Goal: Task Accomplishment & Management: Complete application form

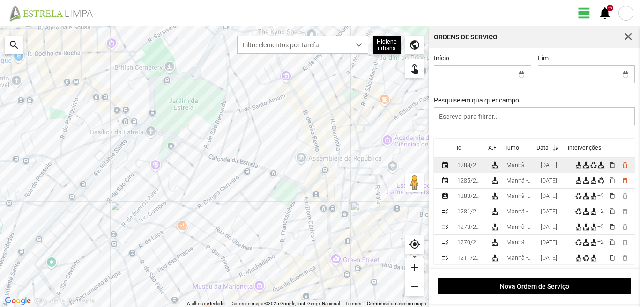
click at [537, 163] on td "Manhã - HU 1" at bounding box center [519, 165] width 34 height 15
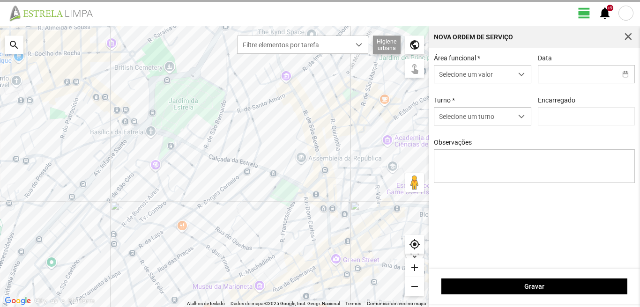
type input "[DATE]"
type input "[PERSON_NAME]"
type textarea "6-17-22-39-44-45-descanso ao serviço-10-25-36-47-49-50-Eo38 condutor-[PERSON_NA…"
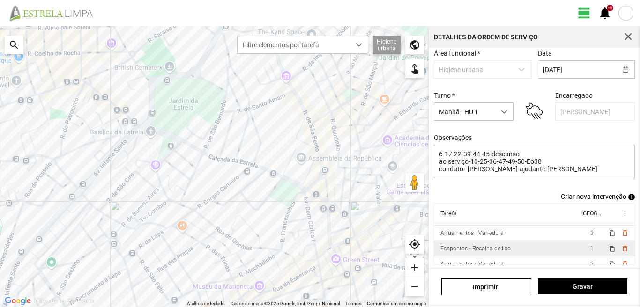
scroll to position [21, 0]
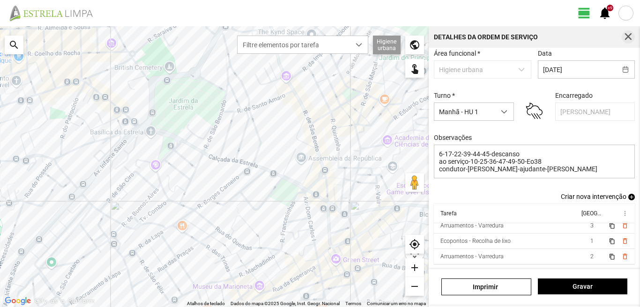
click at [629, 37] on span "button" at bounding box center [628, 37] width 8 height 8
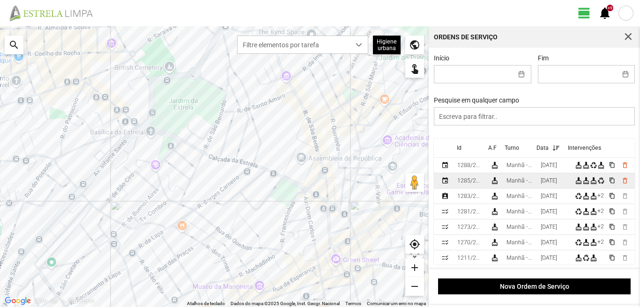
click at [550, 184] on div "[DATE]" at bounding box center [548, 180] width 16 height 7
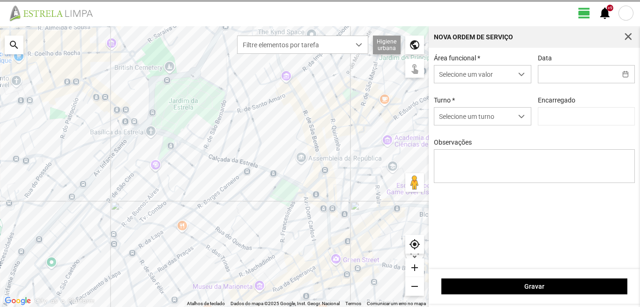
type input "[DATE]"
type textarea "6-17-22-39-45-44-descanso ao serviço-10-25-36-47-49-50 condutor-[PERSON_NAME]-[…"
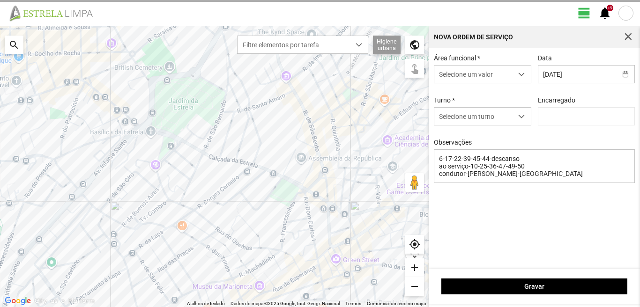
type input "[PERSON_NAME]"
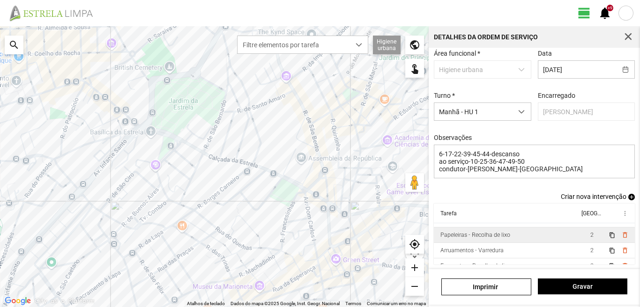
scroll to position [21, 0]
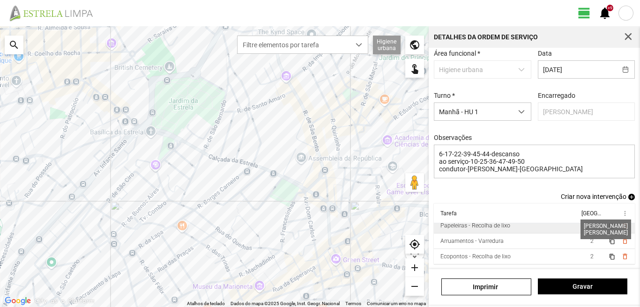
click at [590, 229] on span "2" at bounding box center [591, 225] width 3 height 7
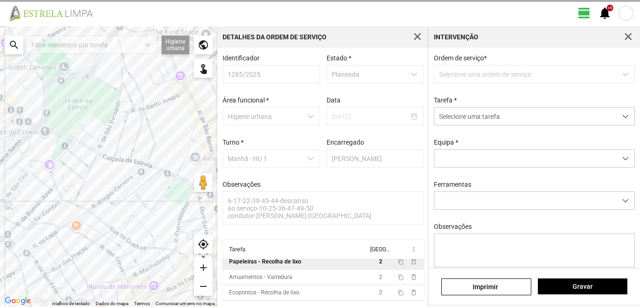
scroll to position [2, 0]
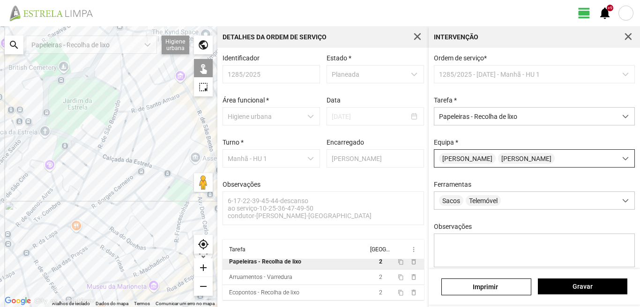
click at [533, 160] on div "[PERSON_NAME]" at bounding box center [525, 158] width 182 height 17
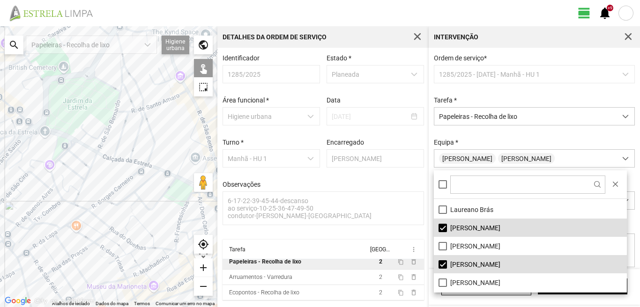
scroll to position [94, 0]
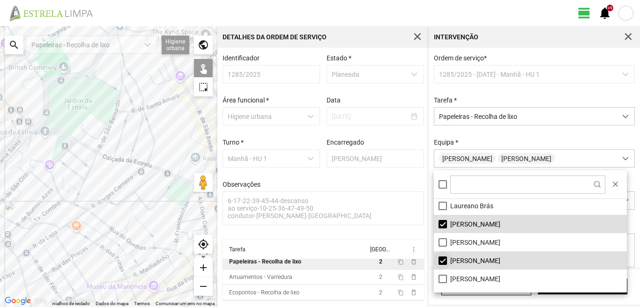
click at [443, 258] on li "[PERSON_NAME]" at bounding box center [530, 260] width 193 height 18
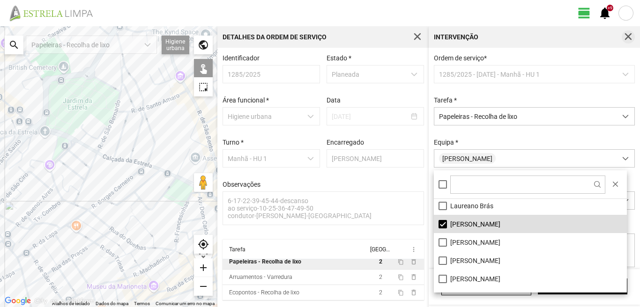
click at [629, 34] on span "button" at bounding box center [628, 37] width 8 height 8
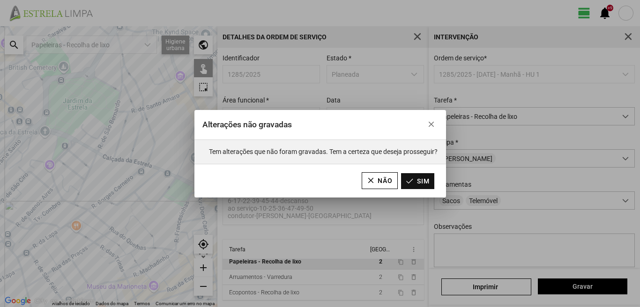
click at [416, 180] on button "Sim" at bounding box center [417, 181] width 33 height 16
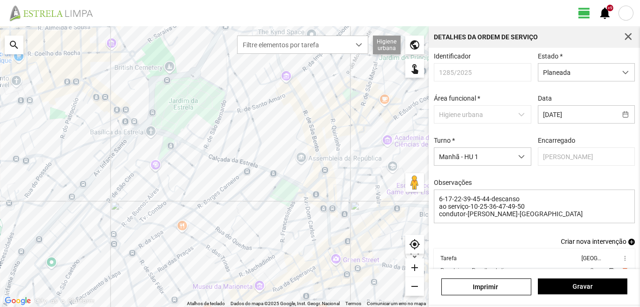
scroll to position [51, 0]
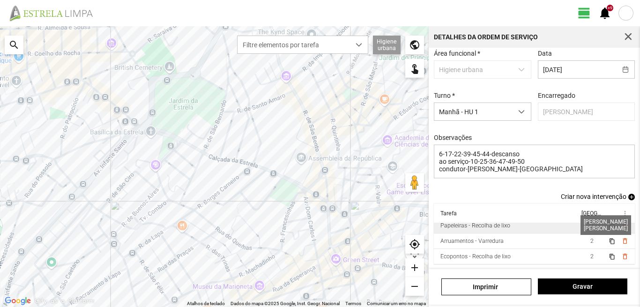
click at [590, 224] on span "2" at bounding box center [591, 225] width 3 height 7
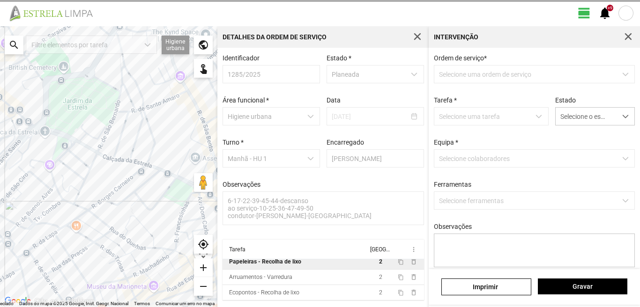
scroll to position [2, 0]
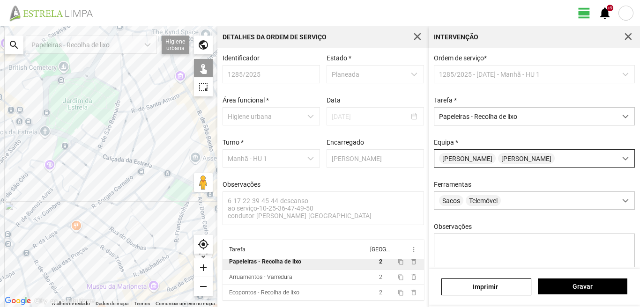
click at [520, 158] on div "[PERSON_NAME]" at bounding box center [525, 158] width 182 height 17
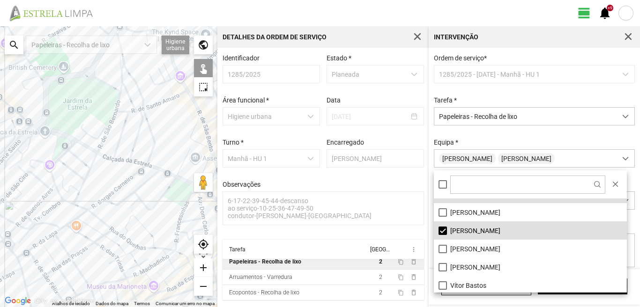
scroll to position [125, 0]
click at [441, 226] on li "[PERSON_NAME]" at bounding box center [530, 229] width 193 height 18
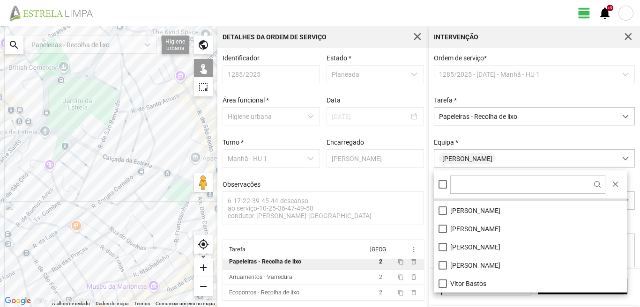
click at [165, 260] on div "A carregar..." at bounding box center [108, 166] width 217 height 281
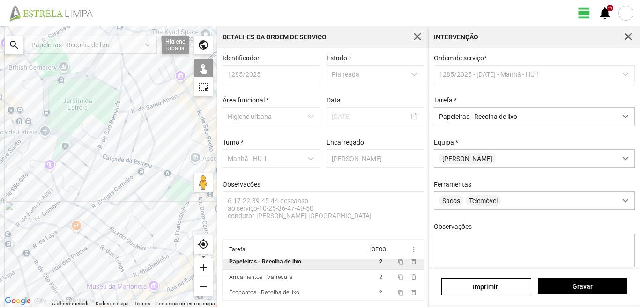
click at [164, 259] on div "A carregar..." at bounding box center [108, 166] width 217 height 281
click at [567, 288] on span "Gravar" at bounding box center [582, 286] width 80 height 7
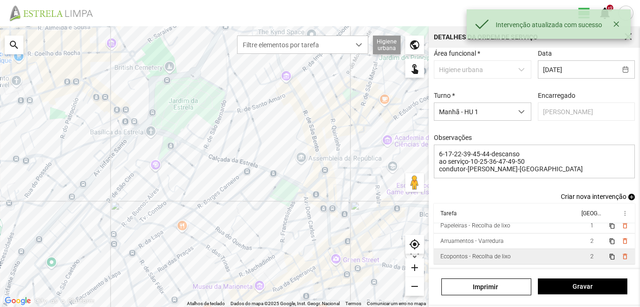
scroll to position [51, 0]
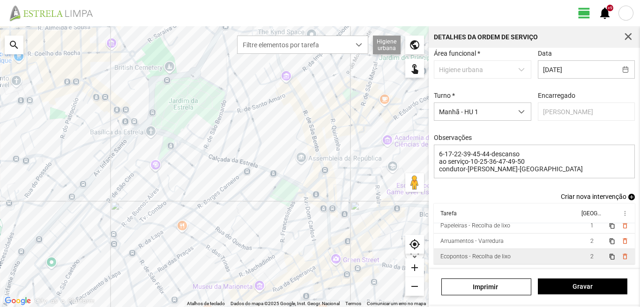
click at [581, 258] on td "2" at bounding box center [591, 256] width 26 height 15
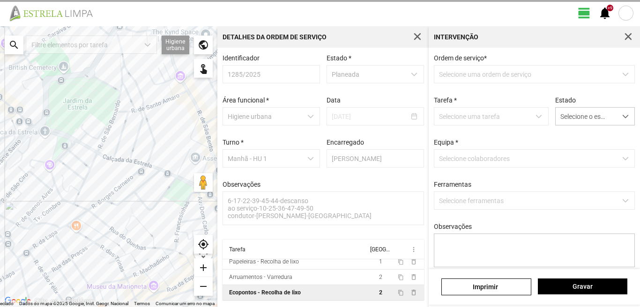
scroll to position [2, 0]
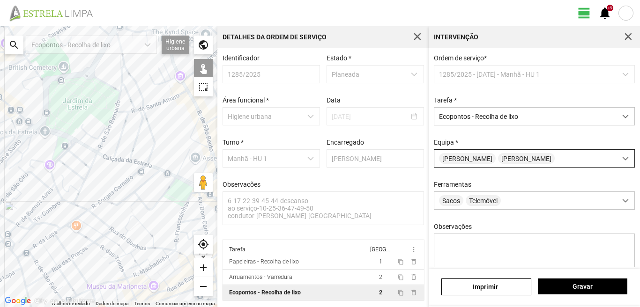
click at [532, 157] on div "[PERSON_NAME]" at bounding box center [525, 158] width 182 height 17
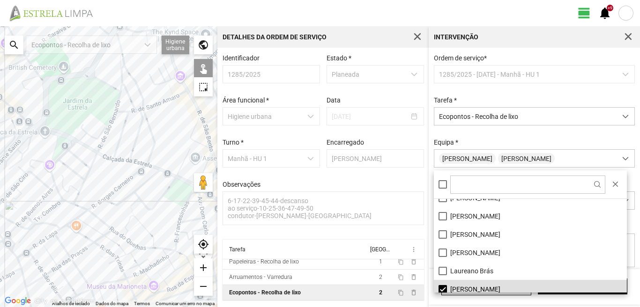
scroll to position [125, 0]
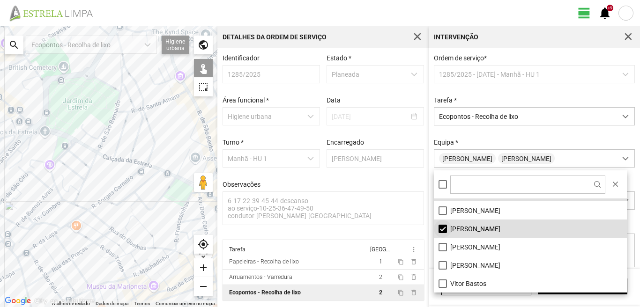
click at [441, 232] on li "[PERSON_NAME]" at bounding box center [530, 229] width 193 height 18
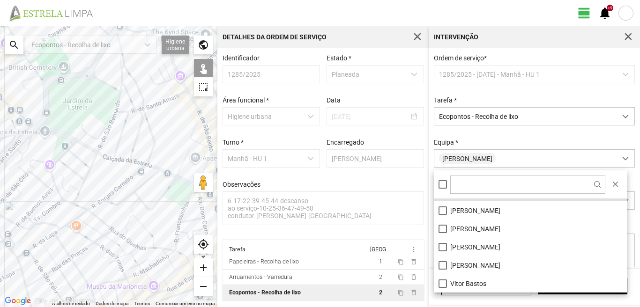
click at [104, 193] on div "A carregar..." at bounding box center [108, 166] width 217 height 281
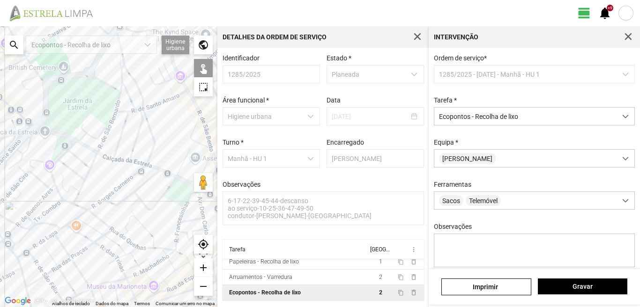
click at [104, 193] on div "A carregar..." at bounding box center [108, 166] width 217 height 281
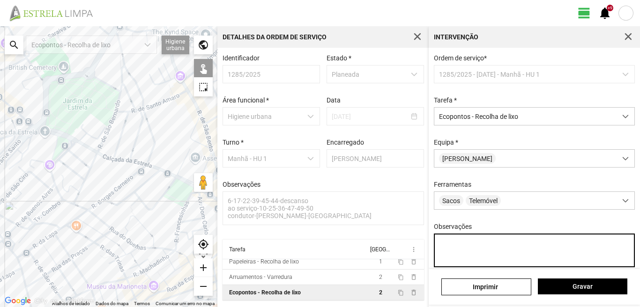
click at [459, 245] on textarea "Observações" at bounding box center [534, 251] width 201 height 34
type textarea "marco"
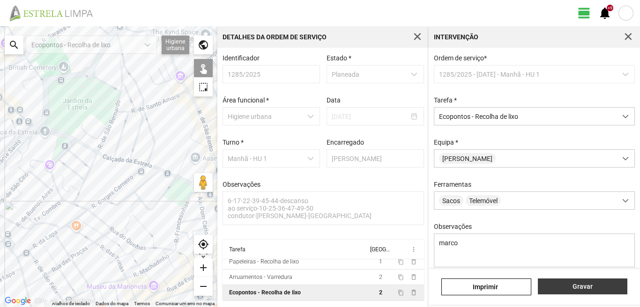
click at [579, 285] on span "Gravar" at bounding box center [582, 286] width 80 height 7
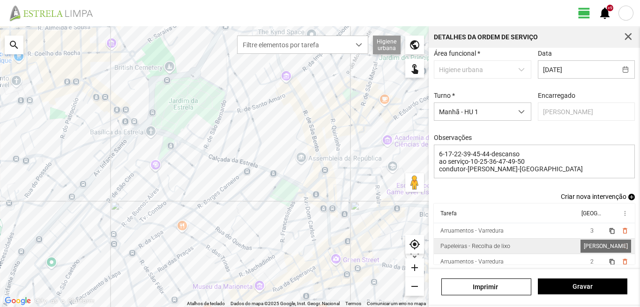
click at [590, 248] on span "1" at bounding box center [591, 246] width 3 height 7
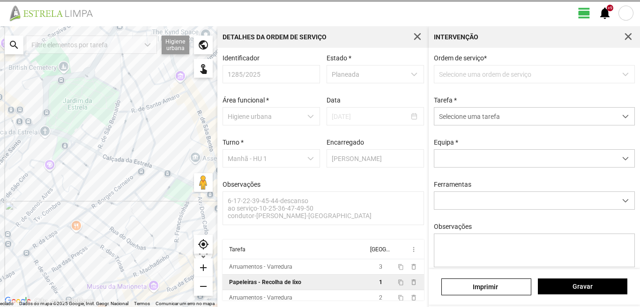
scroll to position [2, 0]
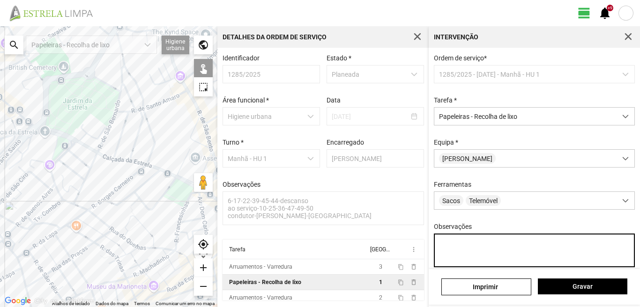
click at [469, 252] on textarea "Observações" at bounding box center [534, 251] width 201 height 34
type textarea "marco"
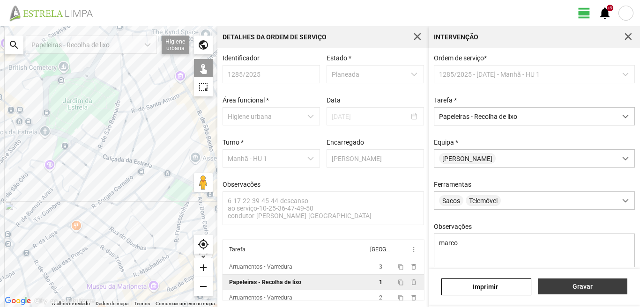
click at [580, 284] on span "Gravar" at bounding box center [582, 286] width 80 height 7
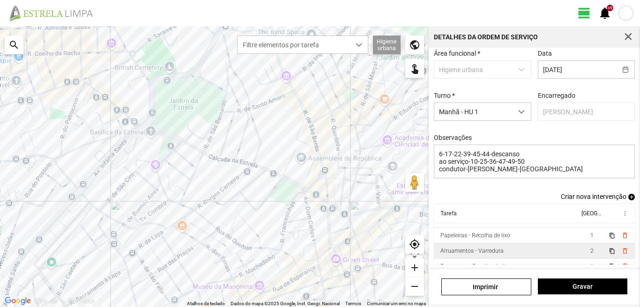
scroll to position [21, 0]
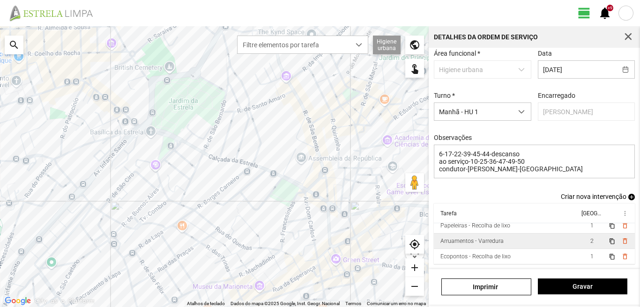
click at [578, 242] on td "2" at bounding box center [591, 241] width 26 height 15
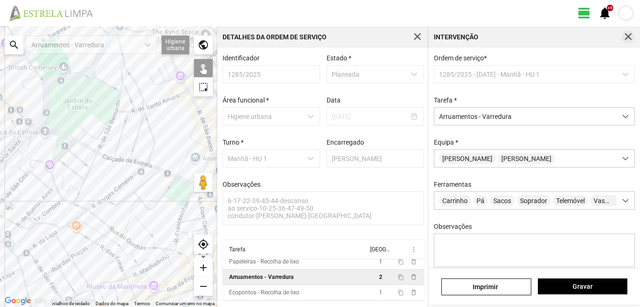
click at [627, 39] on span "button" at bounding box center [628, 37] width 8 height 8
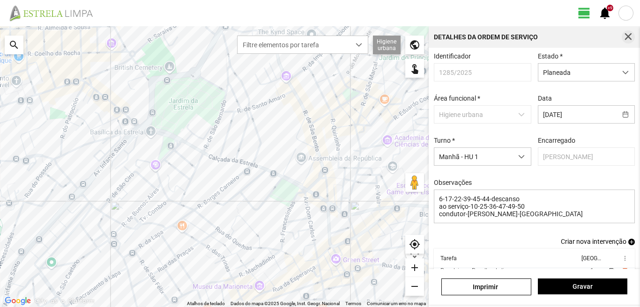
click at [632, 34] on span "button" at bounding box center [628, 37] width 8 height 8
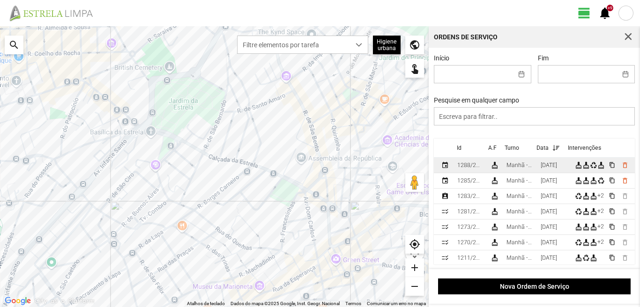
click at [557, 169] on div "[DATE]" at bounding box center [548, 165] width 16 height 7
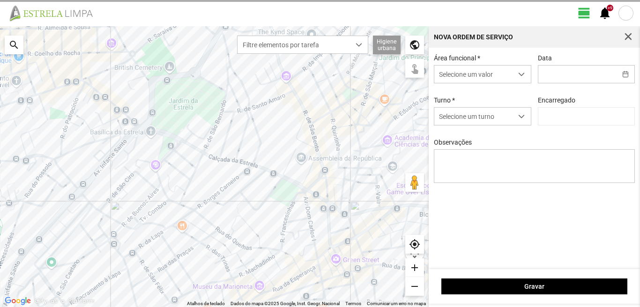
type input "[PERSON_NAME]"
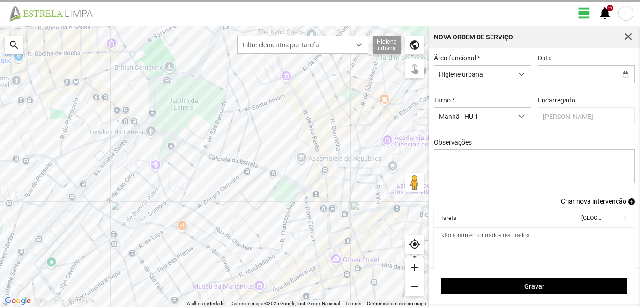
type input "[DATE]"
type textarea "6-17-22-39-44-45-descanso ao serviço-10-25-36-47-49-50-Eo38 condutor-[PERSON_NA…"
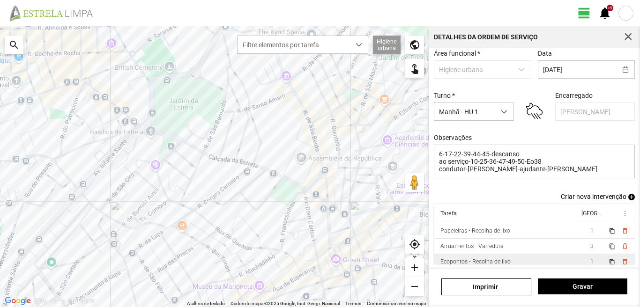
scroll to position [21, 0]
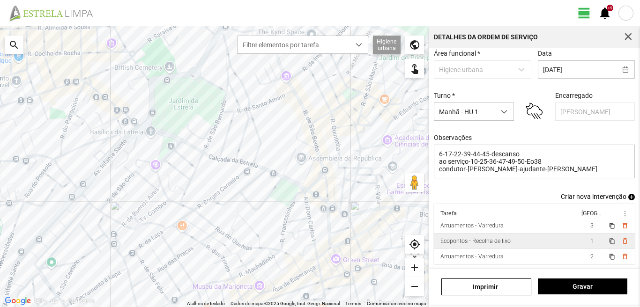
click at [578, 245] on td "1" at bounding box center [591, 241] width 26 height 15
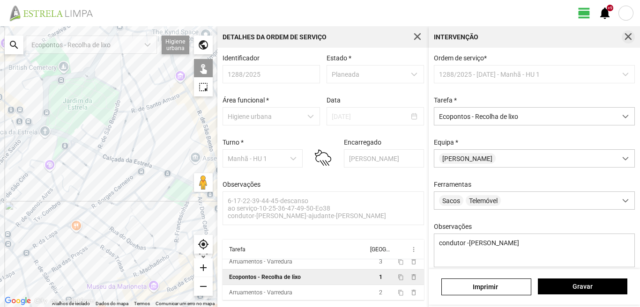
click at [628, 36] on span "button" at bounding box center [628, 37] width 8 height 8
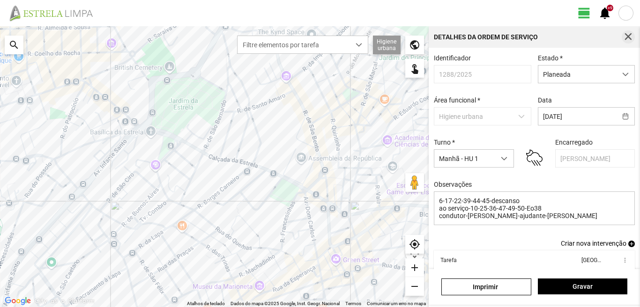
click at [627, 40] on span "button" at bounding box center [628, 37] width 8 height 8
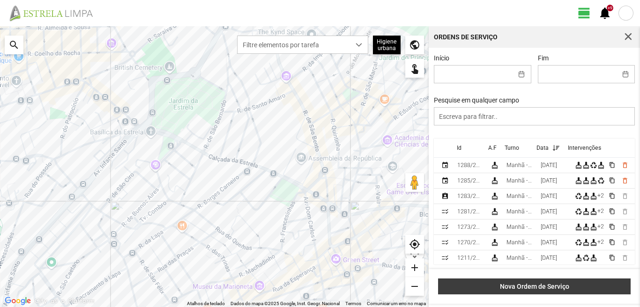
click at [549, 285] on span "Nova Ordem de Serviço" at bounding box center [534, 286] width 183 height 7
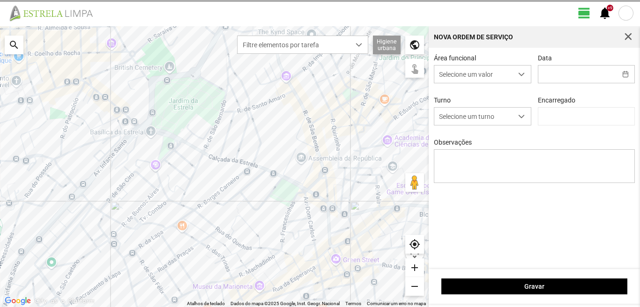
type input "[PERSON_NAME]"
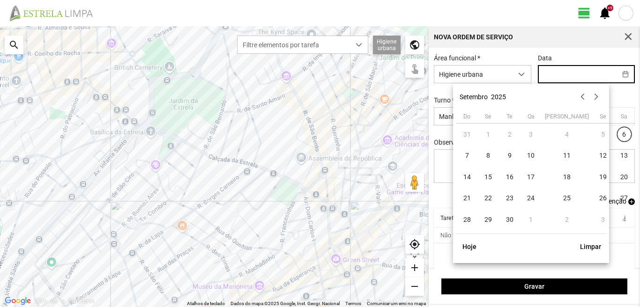
click at [560, 73] on input "text" at bounding box center [577, 74] width 78 height 17
click at [487, 156] on span "8" at bounding box center [487, 155] width 15 height 15
type input "[DATE]"
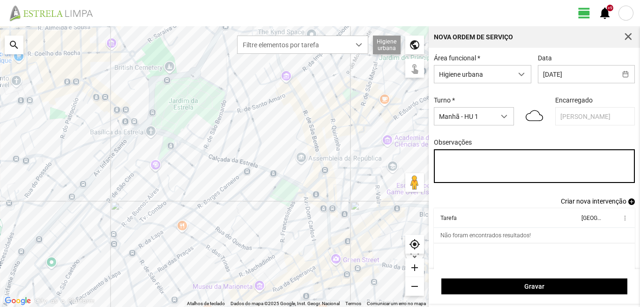
click at [445, 160] on textarea "Observações" at bounding box center [534, 166] width 201 height 34
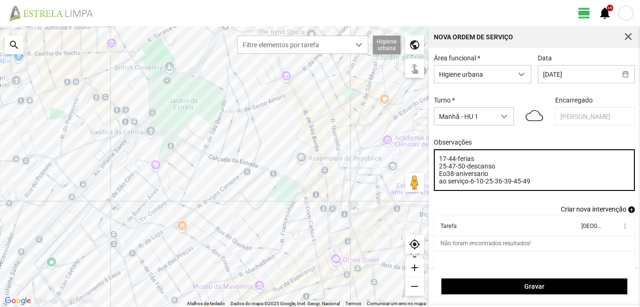
type textarea "17-44-ferias 25-47-50-descanso Eo38-aniversario ao serviço-6-10-25-36-39-45-49"
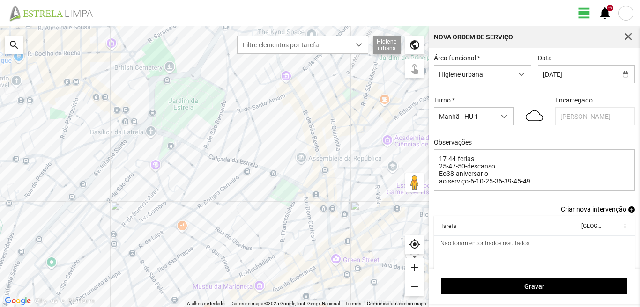
click at [628, 213] on span "add" at bounding box center [631, 210] width 7 height 7
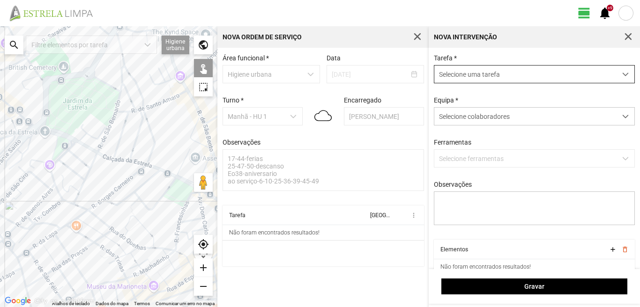
click at [491, 77] on span "Selecione uma tarefa" at bounding box center [525, 74] width 182 height 17
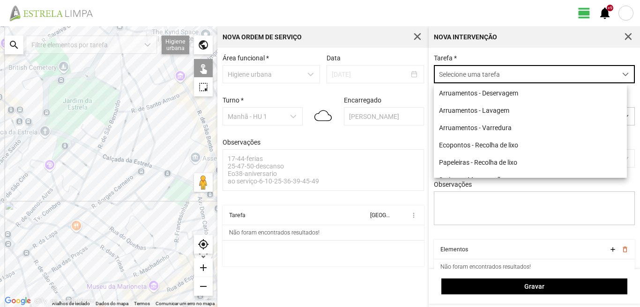
scroll to position [5, 42]
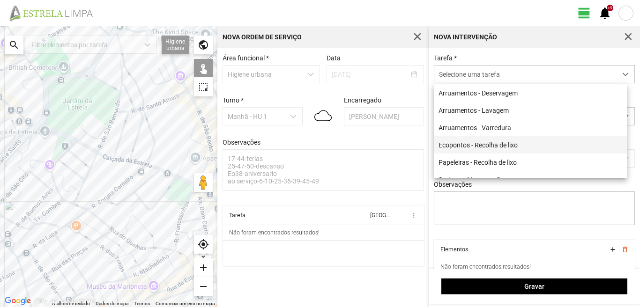
click at [479, 144] on li "Ecopontos - Recolha de lixo" at bounding box center [530, 144] width 193 height 17
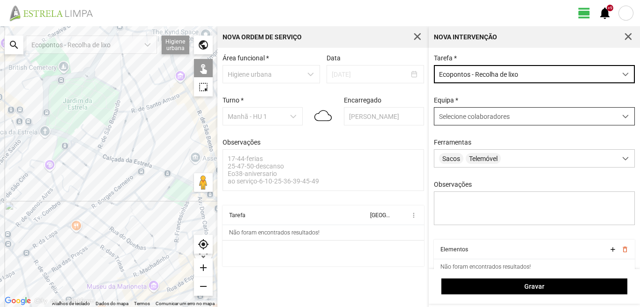
click at [482, 118] on span "Selecione colaboradores" at bounding box center [474, 116] width 71 height 7
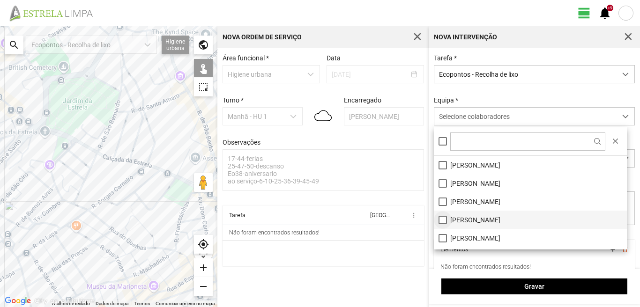
click at [443, 221] on li "[PERSON_NAME]" at bounding box center [530, 220] width 193 height 18
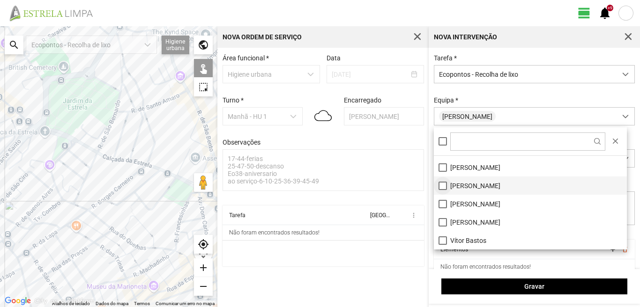
scroll to position [79, 0]
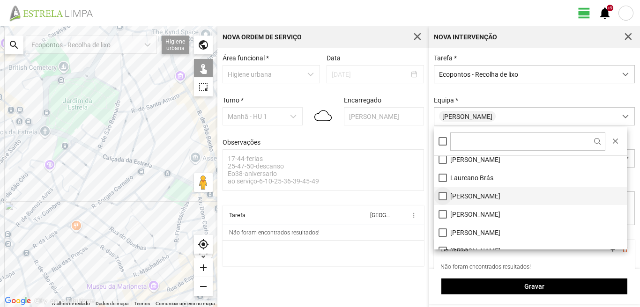
click at [443, 195] on li "[PERSON_NAME]" at bounding box center [530, 196] width 193 height 18
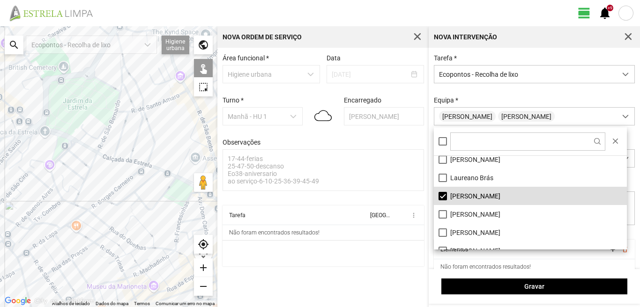
drag, startPoint x: 93, startPoint y: 217, endPoint x: 104, endPoint y: 206, distance: 15.6
click at [94, 217] on div "A carregar..." at bounding box center [108, 166] width 217 height 281
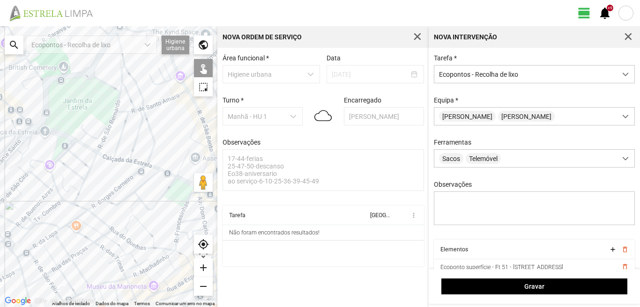
click at [104, 197] on div "A carregar..." at bounding box center [108, 166] width 217 height 281
click at [54, 235] on div "A carregar..." at bounding box center [108, 166] width 217 height 281
click at [101, 145] on div "A carregar..." at bounding box center [108, 166] width 217 height 281
click at [117, 93] on div "A carregar..." at bounding box center [108, 166] width 217 height 281
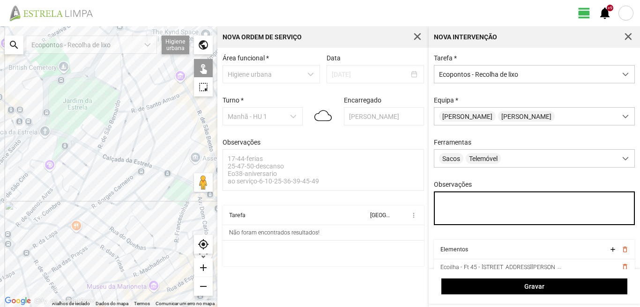
click at [448, 205] on textarea "Observações" at bounding box center [534, 209] width 201 height 34
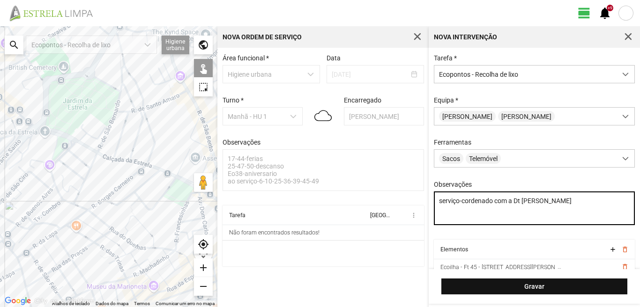
type textarea "serviço-cordenado com a Dt [PERSON_NAME]"
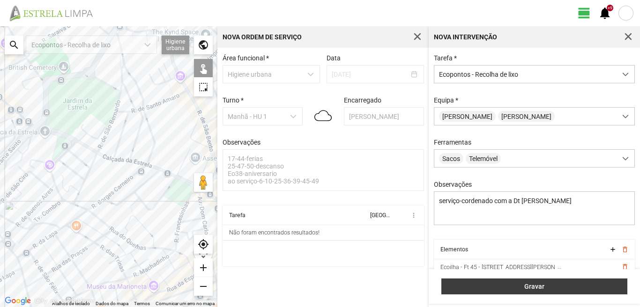
click at [479, 283] on span "Gravar" at bounding box center [534, 286] width 176 height 7
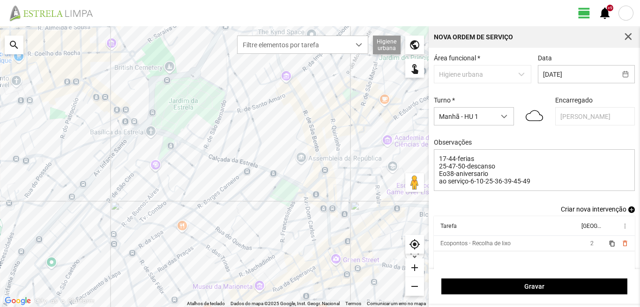
click at [628, 213] on span "add" at bounding box center [631, 210] width 7 height 7
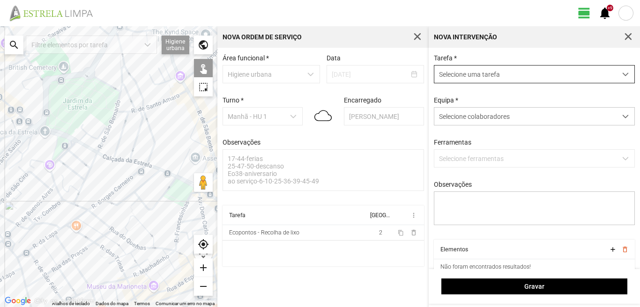
click at [524, 75] on span "Selecione uma tarefa" at bounding box center [525, 74] width 182 height 17
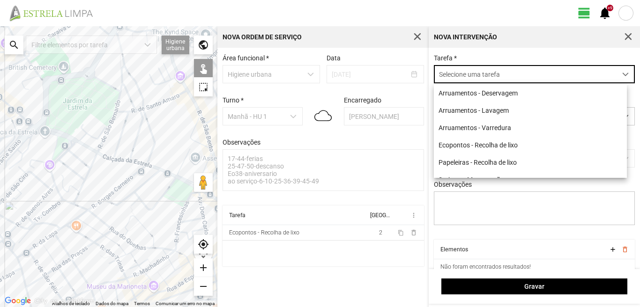
scroll to position [5, 42]
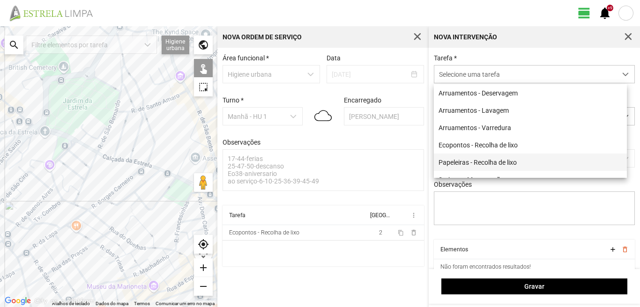
click at [487, 164] on li "Papeleiras - Recolha de lixo" at bounding box center [530, 162] width 193 height 17
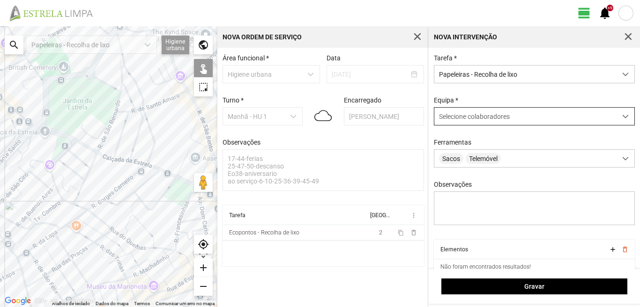
click at [472, 117] on span "Selecione colaboradores" at bounding box center [474, 116] width 71 height 7
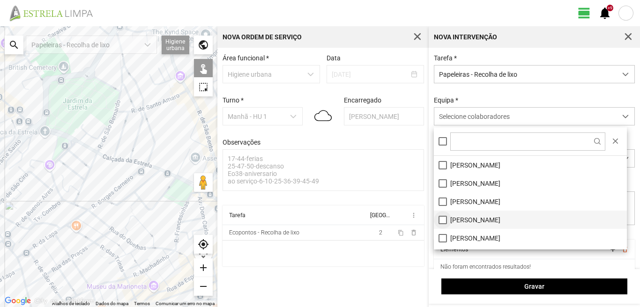
click at [443, 219] on li "[PERSON_NAME]" at bounding box center [530, 220] width 193 height 18
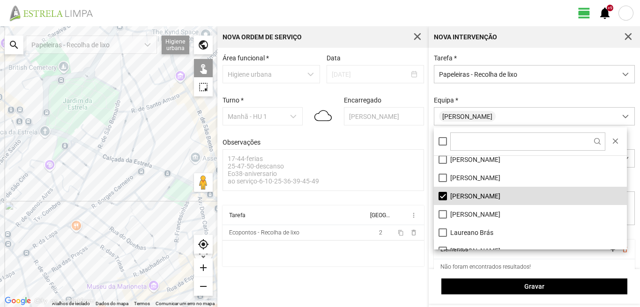
scroll to position [47, 0]
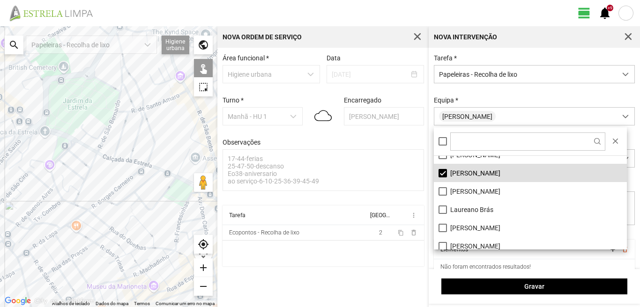
click at [442, 228] on li "[PERSON_NAME]" at bounding box center [530, 228] width 193 height 18
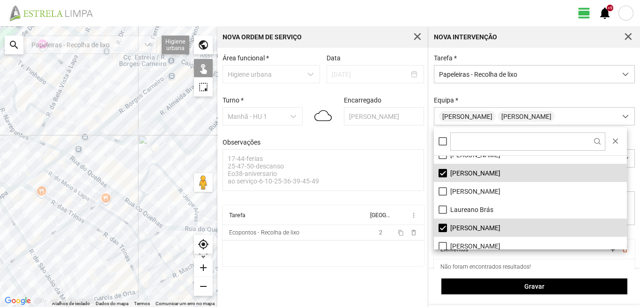
click at [60, 210] on div "A carregar..." at bounding box center [108, 166] width 217 height 281
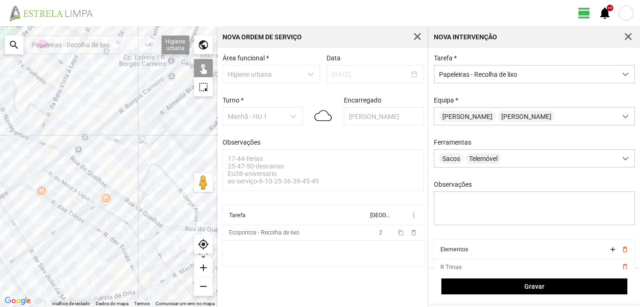
click at [68, 206] on div "A carregar..." at bounding box center [108, 166] width 217 height 281
click at [63, 207] on div "A carregar..." at bounding box center [108, 166] width 217 height 281
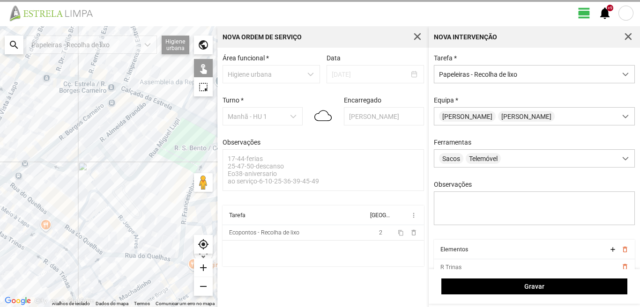
drag, startPoint x: 95, startPoint y: 186, endPoint x: 35, endPoint y: 213, distance: 65.6
click at [35, 213] on div "A carregar..." at bounding box center [108, 166] width 217 height 281
click at [77, 228] on div "A carregar..." at bounding box center [108, 166] width 217 height 281
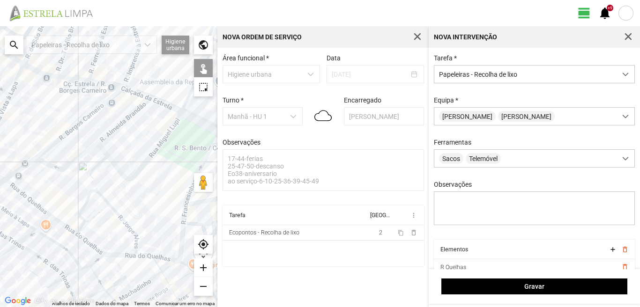
click at [84, 227] on div "A carregar..." at bounding box center [108, 166] width 217 height 281
click at [91, 223] on div "A carregar..." at bounding box center [108, 166] width 217 height 281
click at [98, 252] on div "A carregar..." at bounding box center [108, 166] width 217 height 281
click at [135, 242] on div "A carregar..." at bounding box center [108, 166] width 217 height 281
click at [138, 251] on div "A carregar..." at bounding box center [108, 166] width 217 height 281
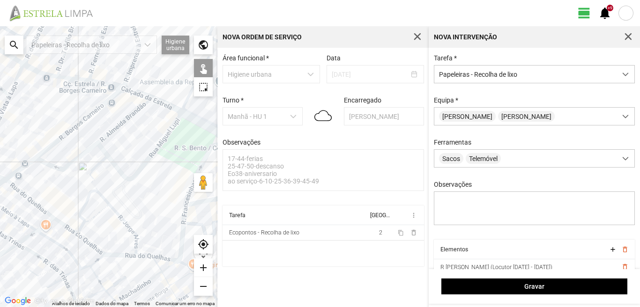
click at [139, 258] on div "A carregar..." at bounding box center [108, 166] width 217 height 281
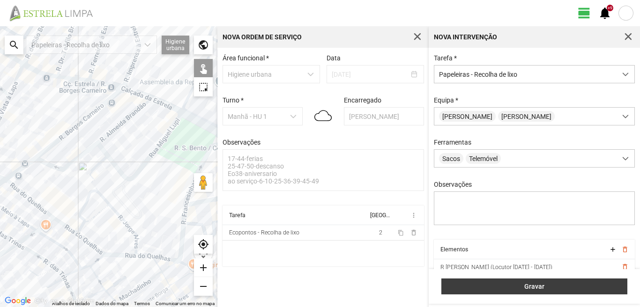
click at [495, 292] on button "Gravar" at bounding box center [534, 287] width 186 height 16
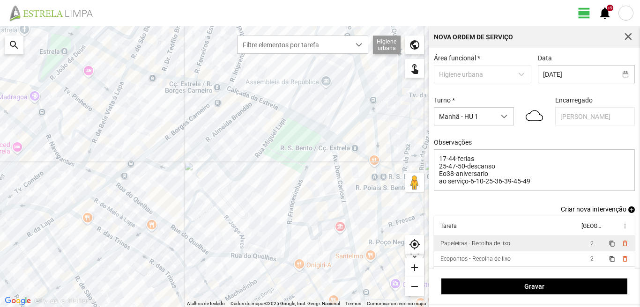
click at [540, 250] on td "Papeleiras - Recolha de lixo" at bounding box center [506, 243] width 145 height 15
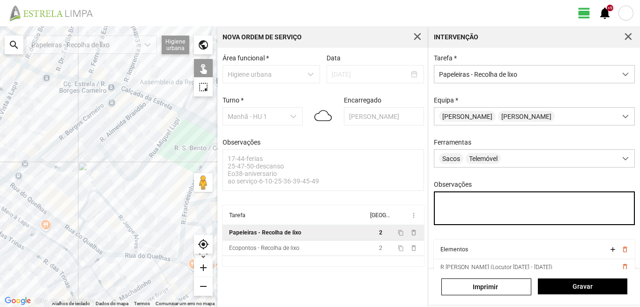
click at [441, 203] on textarea "Observações" at bounding box center [534, 209] width 201 height 34
type textarea "serviço cordenado-Dt [PERSON_NAME]"
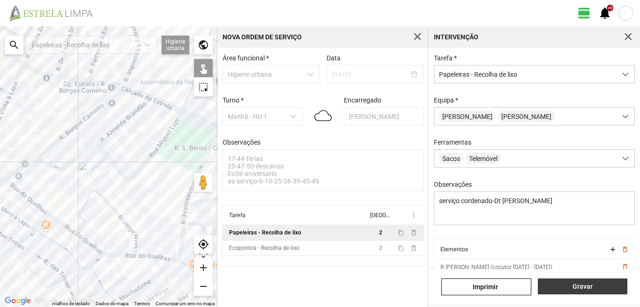
click at [591, 288] on span "Gravar" at bounding box center [582, 286] width 80 height 7
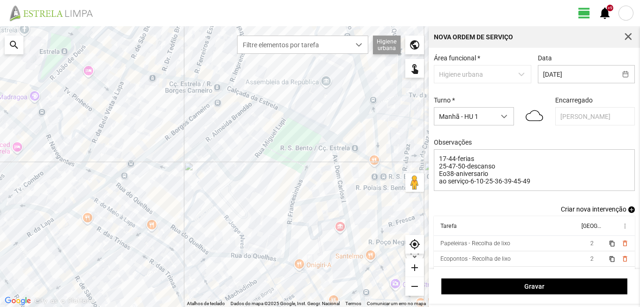
click at [628, 211] on span "add" at bounding box center [631, 210] width 7 height 7
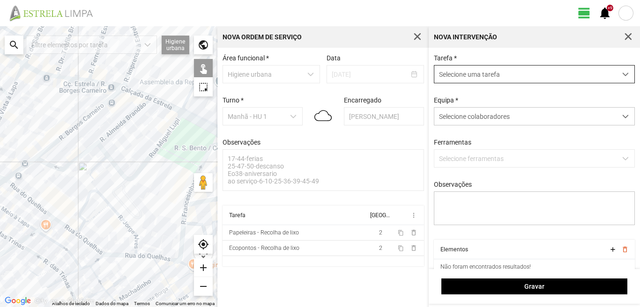
click at [527, 69] on span "Selecione uma tarefa" at bounding box center [525, 74] width 182 height 17
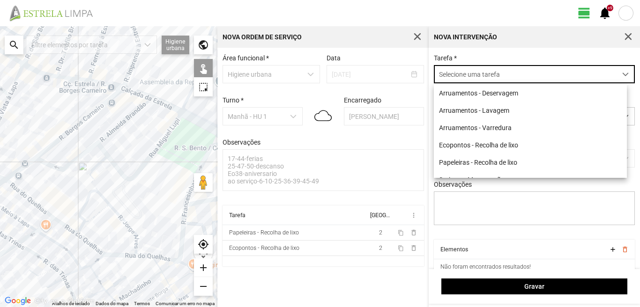
scroll to position [5, 42]
click at [484, 127] on li "Arruamentos - Varredura" at bounding box center [530, 127] width 193 height 17
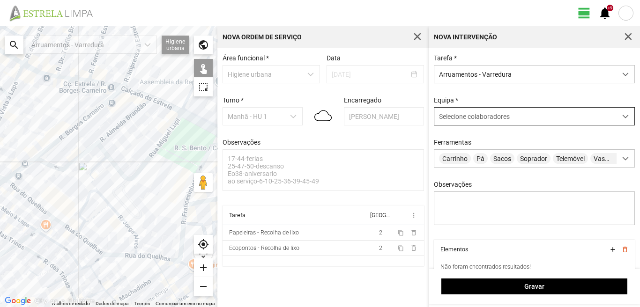
click at [479, 118] on span "Selecione colaboradores" at bounding box center [474, 116] width 71 height 7
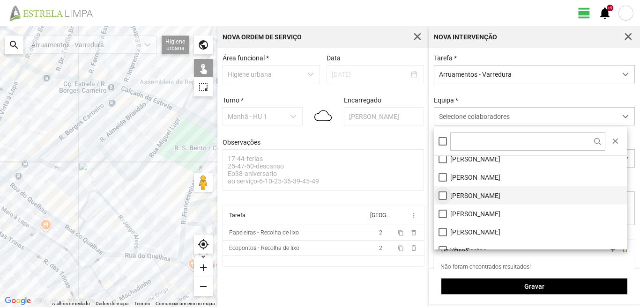
scroll to position [125, 0]
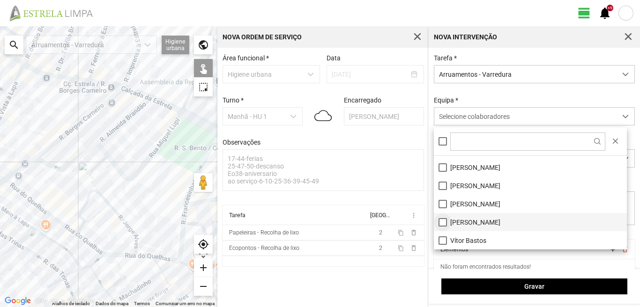
click at [441, 223] on li "[PERSON_NAME]" at bounding box center [530, 222] width 193 height 18
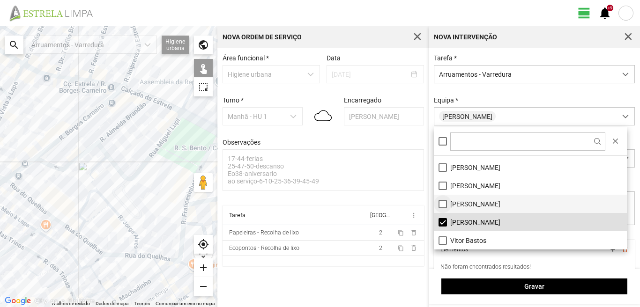
click at [441, 205] on li "[PERSON_NAME]" at bounding box center [530, 204] width 193 height 18
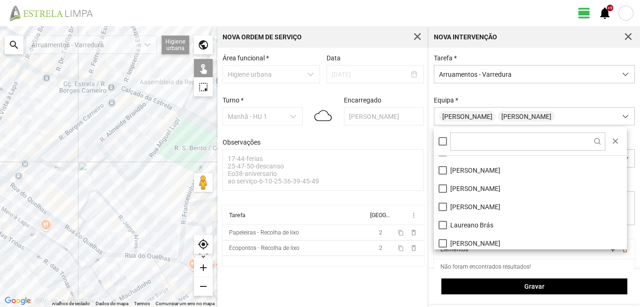
scroll to position [0, 0]
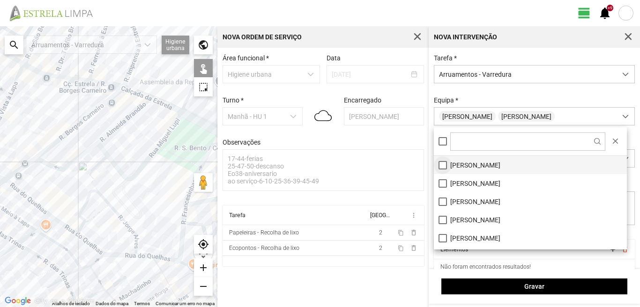
click at [442, 166] on li "[PERSON_NAME]" at bounding box center [530, 165] width 193 height 18
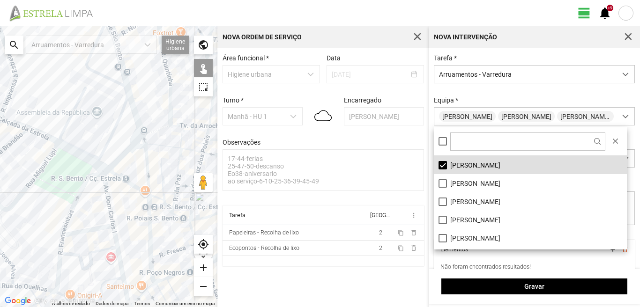
drag, startPoint x: 166, startPoint y: 205, endPoint x: 38, endPoint y: 236, distance: 132.0
click at [38, 236] on div "A carregar..." at bounding box center [108, 166] width 217 height 281
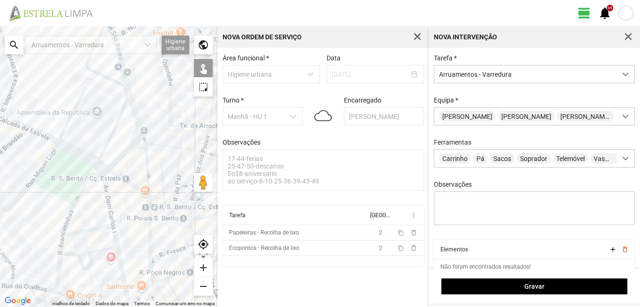
click at [108, 198] on div "A carregar..." at bounding box center [108, 166] width 217 height 281
click at [94, 230] on div "A carregar..." at bounding box center [108, 166] width 217 height 281
click at [119, 251] on div "A carregar..." at bounding box center [108, 166] width 217 height 281
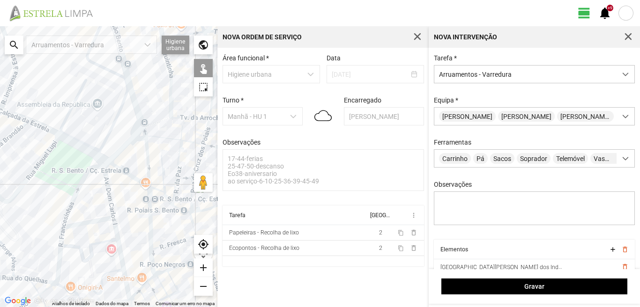
drag, startPoint x: 108, startPoint y: 260, endPoint x: 114, endPoint y: 192, distance: 68.2
click at [112, 199] on div "A carregar..." at bounding box center [108, 166] width 217 height 281
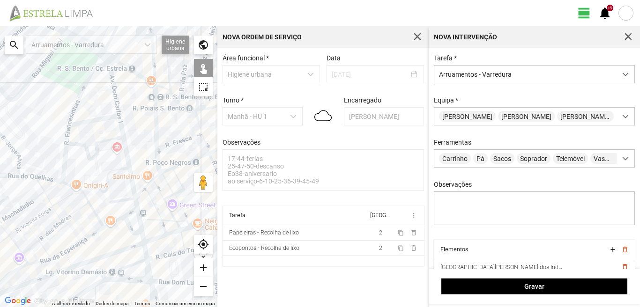
click at [126, 199] on div "A carregar..." at bounding box center [108, 166] width 217 height 281
click at [136, 201] on div "A carregar..." at bounding box center [108, 166] width 217 height 281
click at [130, 211] on div "A carregar..." at bounding box center [108, 166] width 217 height 281
click at [115, 212] on div "A carregar..." at bounding box center [108, 166] width 217 height 281
click at [127, 226] on div "A carregar..." at bounding box center [108, 166] width 217 height 281
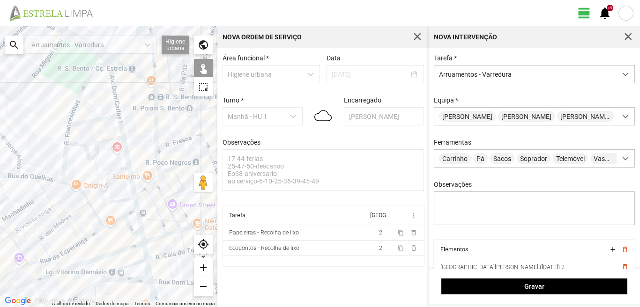
click at [140, 221] on div "A carregar..." at bounding box center [108, 166] width 217 height 281
click at [114, 221] on div "A carregar..." at bounding box center [108, 166] width 217 height 281
click at [141, 238] on div "A carregar..." at bounding box center [108, 166] width 217 height 281
click at [145, 256] on div "A carregar..." at bounding box center [108, 166] width 217 height 281
click at [136, 264] on div "A carregar..." at bounding box center [108, 166] width 217 height 281
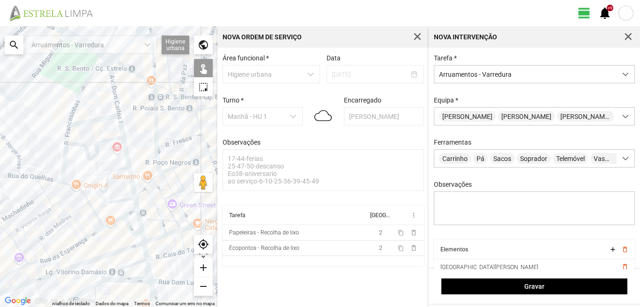
click at [148, 271] on div "A carregar..." at bounding box center [108, 166] width 217 height 281
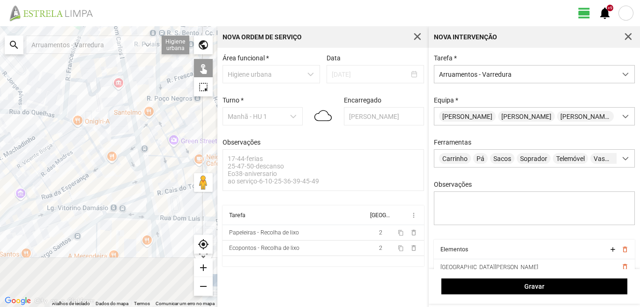
drag, startPoint x: 144, startPoint y: 265, endPoint x: 154, endPoint y: 156, distance: 109.1
click at [154, 156] on div "A carregar..." at bounding box center [108, 166] width 217 height 281
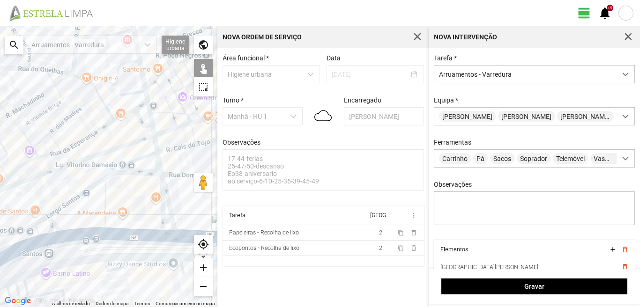
click at [133, 173] on div "A carregar..." at bounding box center [108, 166] width 217 height 281
click at [164, 191] on div "A carregar..." at bounding box center [108, 166] width 217 height 281
click at [160, 194] on div "A carregar..." at bounding box center [108, 166] width 217 height 281
click at [167, 222] on div "A carregar..." at bounding box center [108, 166] width 217 height 281
click at [169, 233] on div "A carregar..." at bounding box center [108, 166] width 217 height 281
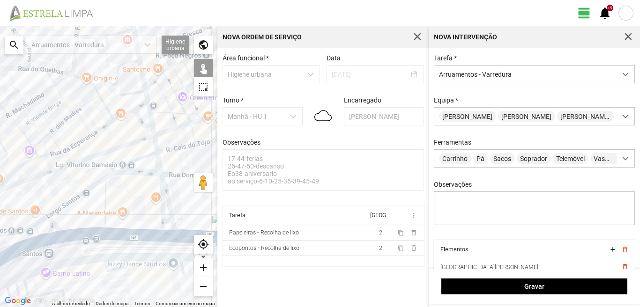
click at [105, 211] on div "A carregar..." at bounding box center [108, 166] width 217 height 281
click at [81, 193] on div "A carregar..." at bounding box center [108, 166] width 217 height 281
click at [56, 230] on div "A carregar..." at bounding box center [108, 166] width 217 height 281
drag, startPoint x: 78, startPoint y: 237, endPoint x: 72, endPoint y: 234, distance: 6.9
click at [78, 237] on div "A carregar..." at bounding box center [108, 166] width 217 height 281
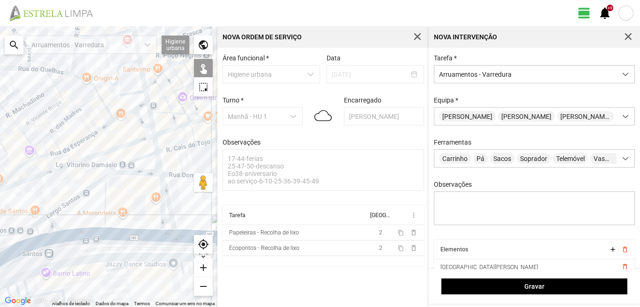
click at [40, 222] on div "A carregar..." at bounding box center [108, 166] width 217 height 281
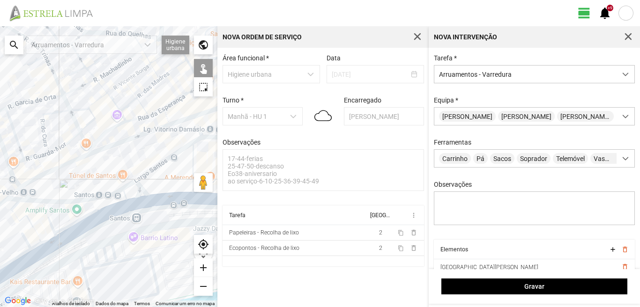
drag, startPoint x: 44, startPoint y: 246, endPoint x: 133, endPoint y: 211, distance: 95.8
click at [133, 211] on div "A carregar..." at bounding box center [108, 166] width 217 height 281
click at [130, 205] on div "A carregar..." at bounding box center [108, 166] width 217 height 281
click at [109, 202] on div "A carregar..." at bounding box center [108, 166] width 217 height 281
click at [46, 217] on div "A carregar..." at bounding box center [108, 166] width 217 height 281
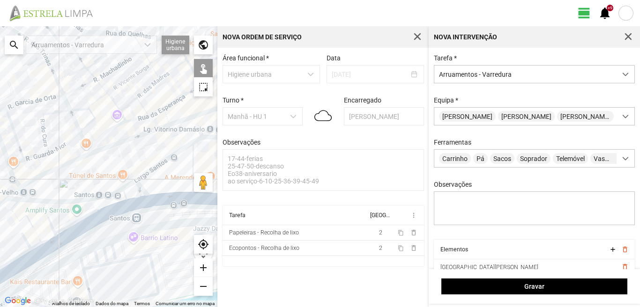
click at [14, 206] on div "A carregar..." at bounding box center [108, 166] width 217 height 281
click at [17, 218] on div "A carregar..." at bounding box center [108, 166] width 217 height 281
click at [48, 240] on div "A carregar..." at bounding box center [108, 166] width 217 height 281
click at [38, 245] on div "A carregar..." at bounding box center [108, 166] width 217 height 281
click at [28, 243] on div "A carregar..." at bounding box center [108, 166] width 217 height 281
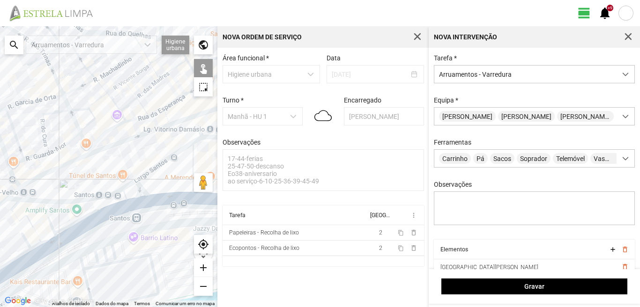
click at [44, 251] on div "A carregar..." at bounding box center [108, 166] width 217 height 281
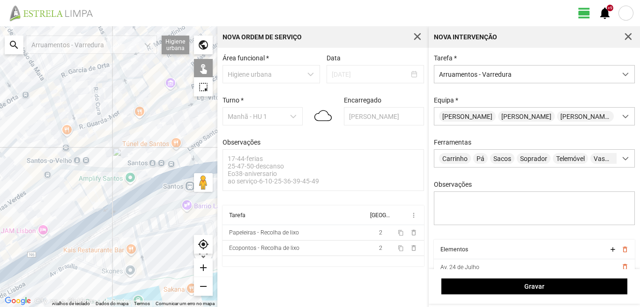
drag, startPoint x: 16, startPoint y: 259, endPoint x: 80, endPoint y: 220, distance: 74.9
click at [77, 222] on div "A carregar..." at bounding box center [108, 166] width 217 height 281
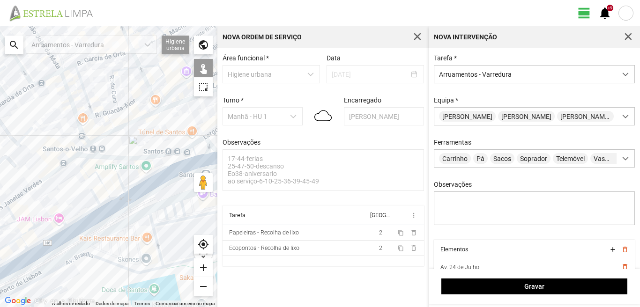
click at [79, 229] on div "A carregar..." at bounding box center [108, 166] width 217 height 281
click at [79, 218] on div "A carregar..." at bounding box center [108, 166] width 217 height 281
click at [56, 213] on div "A carregar..." at bounding box center [108, 166] width 217 height 281
click at [18, 222] on div "A carregar..." at bounding box center [108, 166] width 217 height 281
click at [48, 238] on div "A carregar..." at bounding box center [108, 166] width 217 height 281
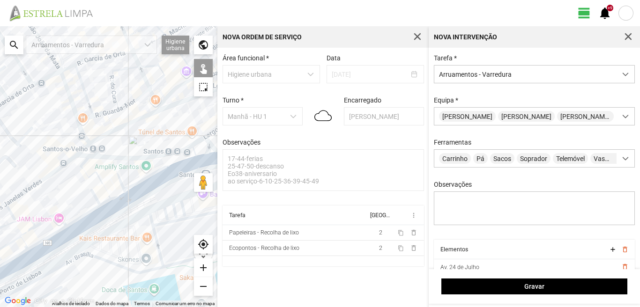
click at [52, 245] on div "A carregar..." at bounding box center [108, 166] width 217 height 281
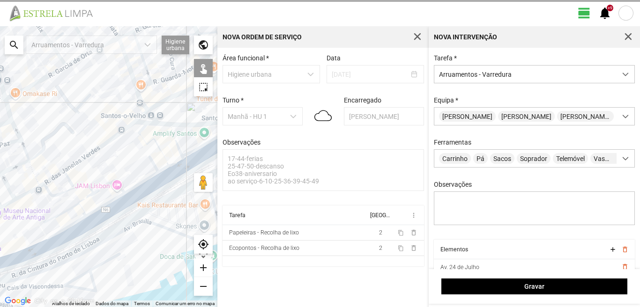
drag, startPoint x: 42, startPoint y: 248, endPoint x: 144, endPoint y: 193, distance: 115.4
click at [144, 193] on div "A carregar..." at bounding box center [108, 166] width 217 height 281
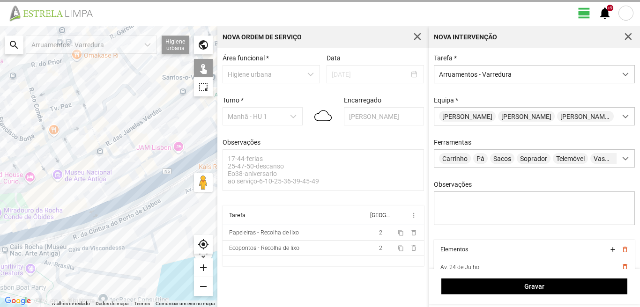
drag, startPoint x: 132, startPoint y: 200, endPoint x: 85, endPoint y: 212, distance: 48.2
click at [85, 212] on div "A carregar..." at bounding box center [108, 166] width 217 height 281
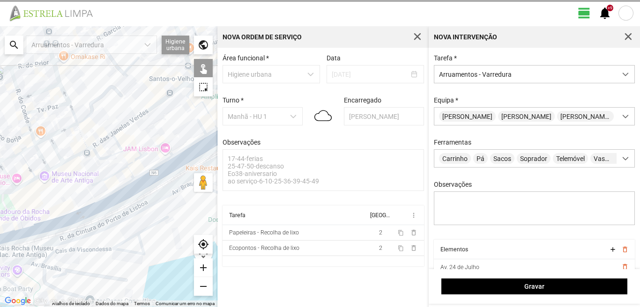
click at [148, 183] on div "A carregar..." at bounding box center [108, 166] width 217 height 281
click at [158, 175] on div "A carregar..." at bounding box center [108, 166] width 217 height 281
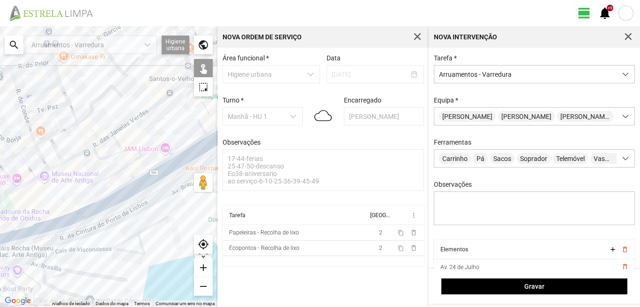
click at [119, 197] on div "A carregar..." at bounding box center [108, 166] width 217 height 281
click at [117, 171] on div "A carregar..." at bounding box center [108, 166] width 217 height 281
click at [133, 162] on div "A carregar..." at bounding box center [108, 166] width 217 height 281
click at [129, 172] on div "A carregar..." at bounding box center [108, 166] width 217 height 281
click at [149, 181] on div "A carregar..." at bounding box center [108, 166] width 217 height 281
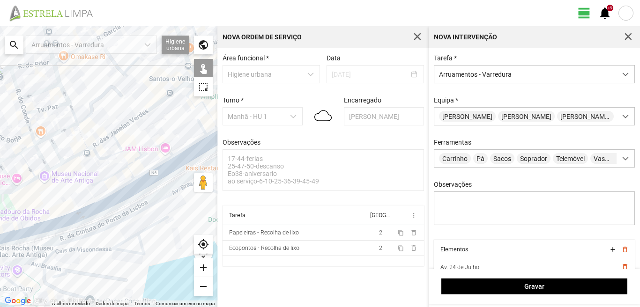
click at [106, 195] on div "A carregar..." at bounding box center [108, 166] width 217 height 281
click at [12, 231] on div "A carregar..." at bounding box center [108, 166] width 217 height 281
drag, startPoint x: 30, startPoint y: 225, endPoint x: 91, endPoint y: 205, distance: 64.0
click at [91, 205] on div "A carregar..." at bounding box center [108, 166] width 217 height 281
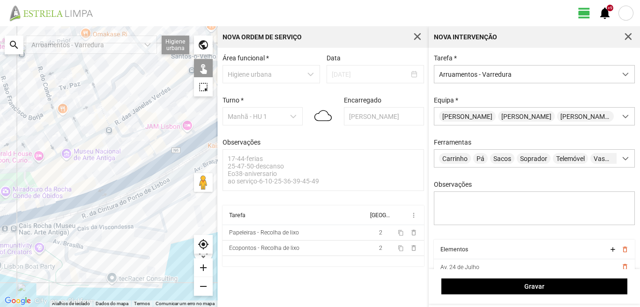
drag, startPoint x: 89, startPoint y: 206, endPoint x: 100, endPoint y: 200, distance: 11.9
click at [102, 193] on div "A carregar..." at bounding box center [108, 166] width 217 height 281
click at [99, 198] on div "A carregar..." at bounding box center [108, 166] width 217 height 281
click at [43, 207] on div "A carregar..." at bounding box center [108, 166] width 217 height 281
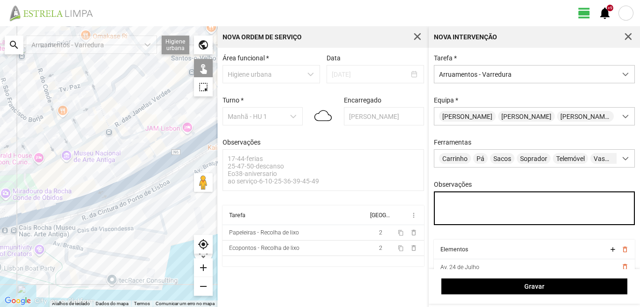
drag, startPoint x: 491, startPoint y: 205, endPoint x: 507, endPoint y: 230, distance: 29.9
click at [509, 227] on div "Observações" at bounding box center [534, 204] width 208 height 46
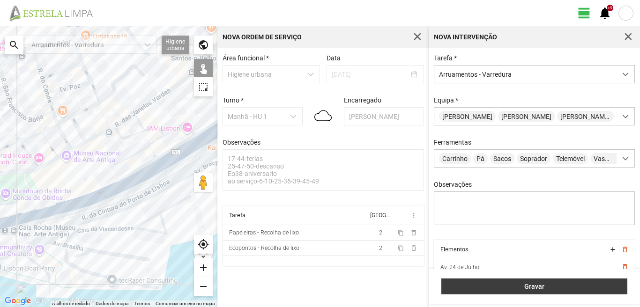
click at [521, 286] on span "Gravar" at bounding box center [534, 286] width 176 height 7
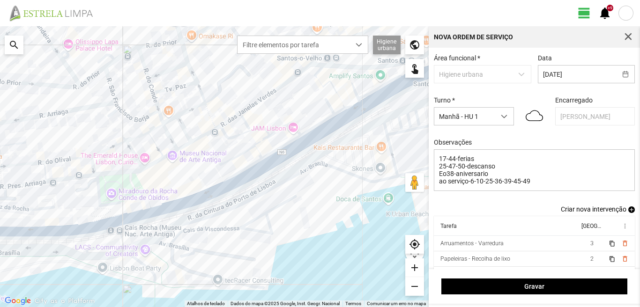
click at [628, 210] on span "add" at bounding box center [631, 210] width 7 height 7
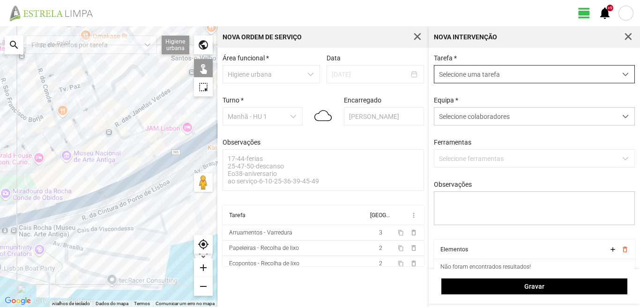
click at [509, 73] on span "Selecione uma tarefa" at bounding box center [525, 74] width 182 height 17
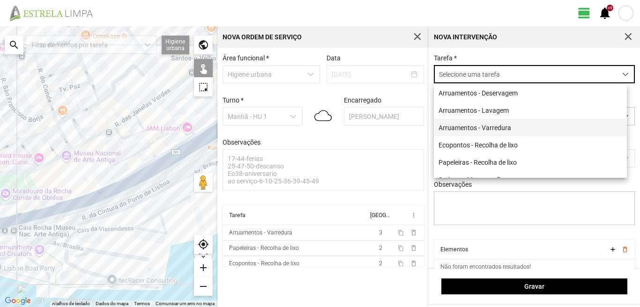
click at [464, 128] on li "Arruamentos - Varredura" at bounding box center [530, 127] width 193 height 17
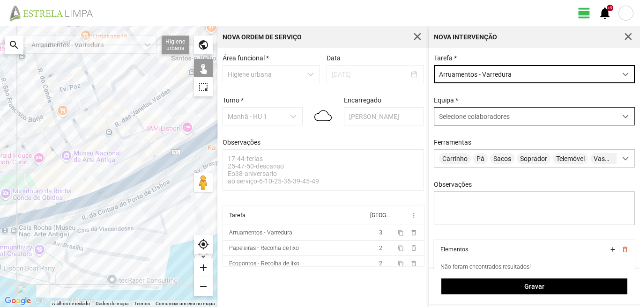
click at [454, 120] on span "Selecione colaboradores" at bounding box center [474, 116] width 71 height 7
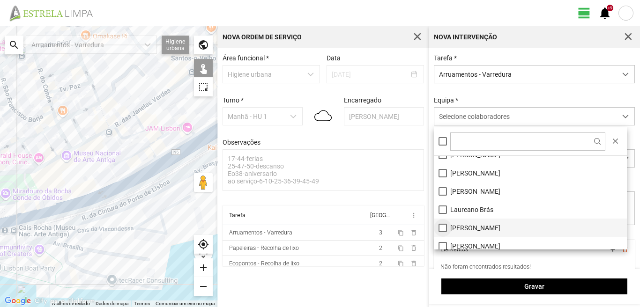
scroll to position [94, 0]
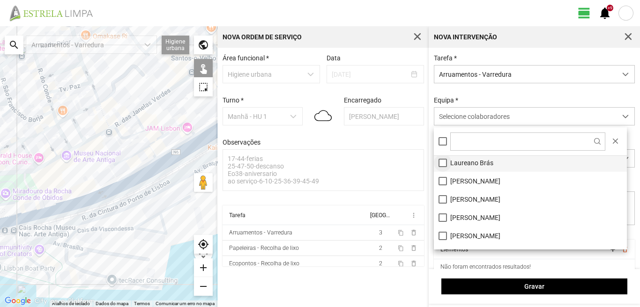
click at [440, 163] on li "Laureano Brás" at bounding box center [530, 163] width 193 height 18
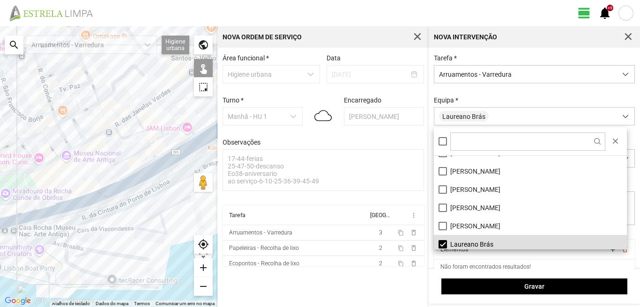
scroll to position [0, 0]
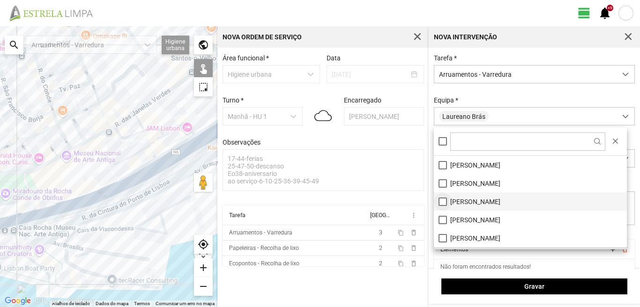
click at [443, 201] on li "[PERSON_NAME]" at bounding box center [530, 201] width 193 height 18
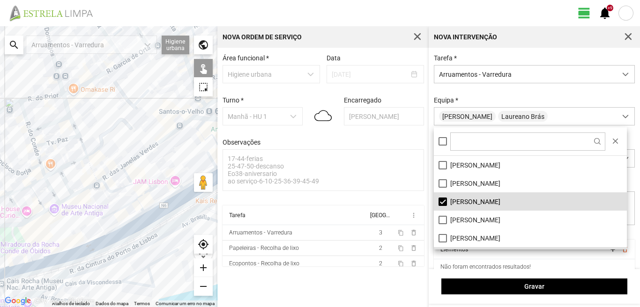
drag, startPoint x: 70, startPoint y: 144, endPoint x: 25, endPoint y: 245, distance: 111.3
click at [35, 256] on div "A carregar..." at bounding box center [108, 166] width 217 height 281
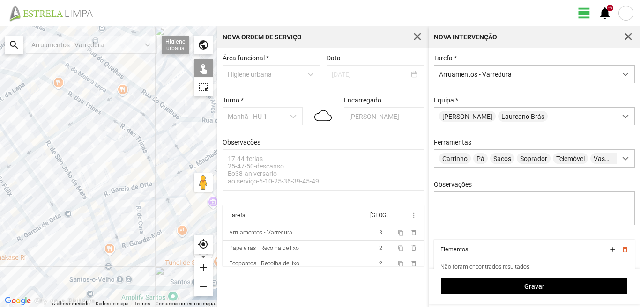
drag, startPoint x: 76, startPoint y: 139, endPoint x: 0, endPoint y: 265, distance: 147.0
click at [0, 265] on div "A carregar..." at bounding box center [108, 166] width 217 height 281
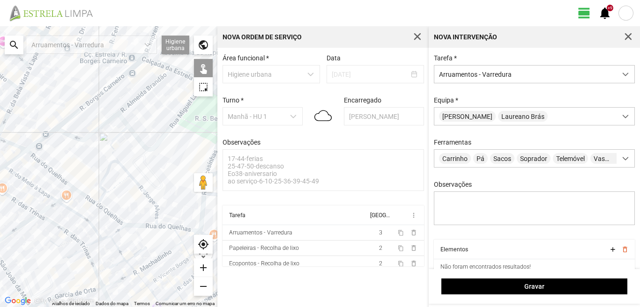
drag, startPoint x: 112, startPoint y: 138, endPoint x: 57, endPoint y: 252, distance: 126.7
click at [57, 251] on div "A carregar..." at bounding box center [108, 166] width 217 height 281
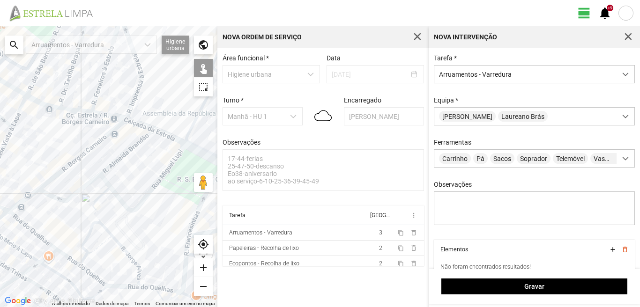
drag, startPoint x: 32, startPoint y: 222, endPoint x: 91, endPoint y: 197, distance: 64.6
click at [89, 199] on div "A carregar..." at bounding box center [108, 166] width 217 height 281
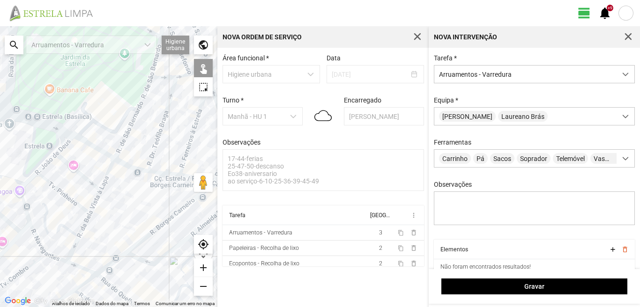
drag, startPoint x: 60, startPoint y: 162, endPoint x: 109, endPoint y: 261, distance: 110.2
click at [109, 261] on div "A carregar..." at bounding box center [108, 166] width 217 height 281
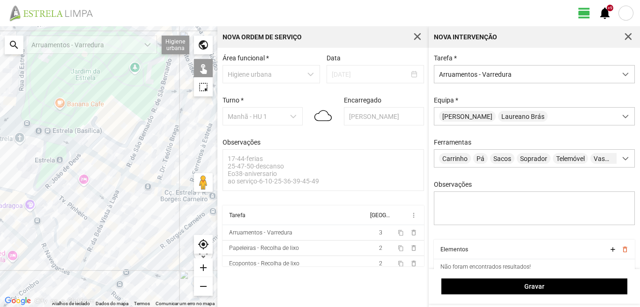
click at [66, 273] on div "A carregar..." at bounding box center [108, 166] width 217 height 281
click at [48, 254] on div "A carregar..." at bounding box center [108, 166] width 217 height 281
click at [34, 222] on div "A carregar..." at bounding box center [108, 166] width 217 height 281
click at [37, 194] on div "A carregar..." at bounding box center [108, 166] width 217 height 281
click at [63, 199] on div "A carregar..." at bounding box center [108, 166] width 217 height 281
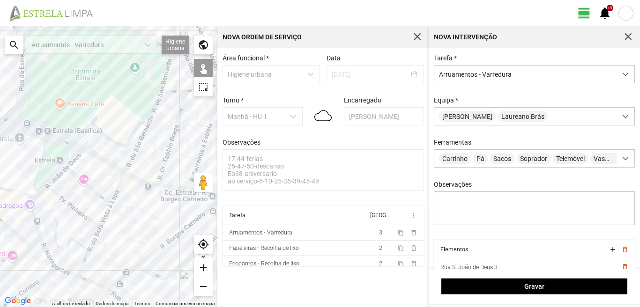
click at [59, 177] on div "A carregar..." at bounding box center [108, 166] width 217 height 281
click at [75, 159] on div "A carregar..." at bounding box center [108, 166] width 217 height 281
click at [82, 181] on div "A carregar..." at bounding box center [108, 166] width 217 height 281
click at [110, 163] on div "A carregar..." at bounding box center [108, 166] width 217 height 281
click at [118, 187] on div "A carregar..." at bounding box center [108, 166] width 217 height 281
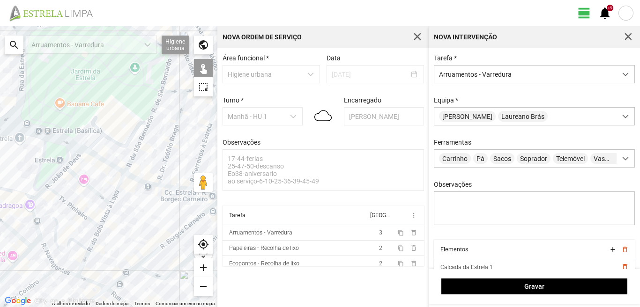
click at [103, 216] on div "A carregar..." at bounding box center [108, 166] width 217 height 281
click at [95, 240] on div "A carregar..." at bounding box center [108, 166] width 217 height 281
click at [53, 236] on div "A carregar..." at bounding box center [108, 166] width 217 height 281
click at [88, 261] on div "A carregar..." at bounding box center [108, 166] width 217 height 281
click at [82, 262] on div "A carregar..." at bounding box center [108, 166] width 217 height 281
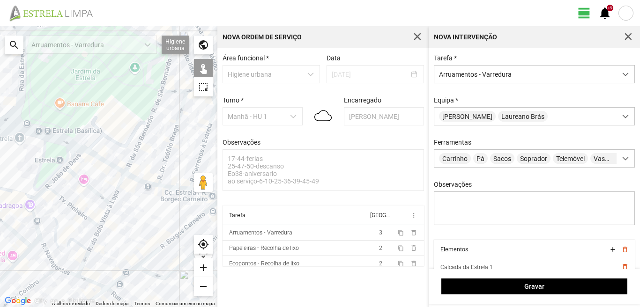
click at [89, 281] on div "A carregar..." at bounding box center [108, 166] width 217 height 281
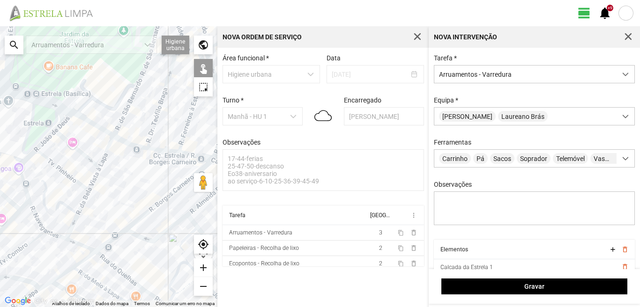
drag, startPoint x: 106, startPoint y: 262, endPoint x: 66, endPoint y: 178, distance: 93.2
click at [66, 178] on div "A carregar..." at bounding box center [108, 166] width 217 height 281
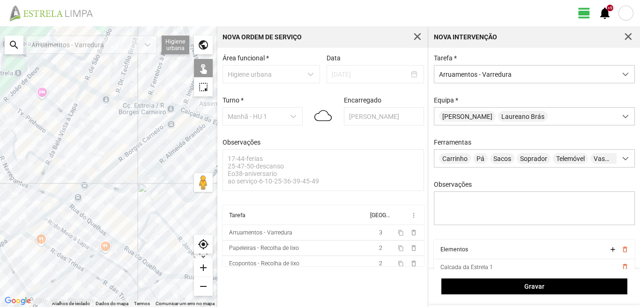
click at [79, 209] on div "A carregar..." at bounding box center [108, 166] width 217 height 281
click at [78, 212] on div "A carregar..." at bounding box center [108, 166] width 217 height 281
click at [125, 248] on div "A carregar..." at bounding box center [108, 166] width 217 height 281
click at [144, 261] on div "A carregar..." at bounding box center [108, 166] width 217 height 281
click at [141, 245] on div "A carregar..." at bounding box center [108, 166] width 217 height 281
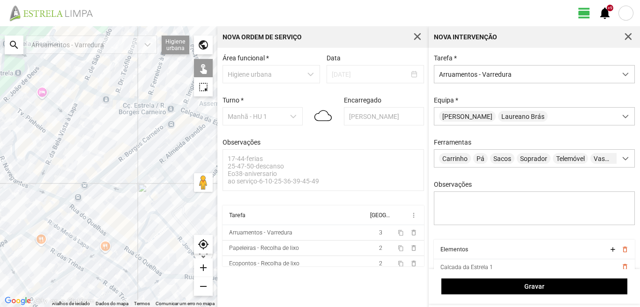
click at [119, 226] on div "A carregar..." at bounding box center [108, 166] width 217 height 281
click at [161, 218] on div "A carregar..." at bounding box center [108, 166] width 217 height 281
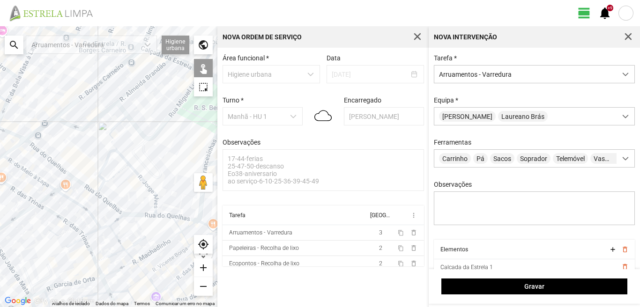
drag, startPoint x: 155, startPoint y: 250, endPoint x: 107, endPoint y: 176, distance: 88.7
click at [107, 176] on div "A carregar..." at bounding box center [108, 166] width 217 height 281
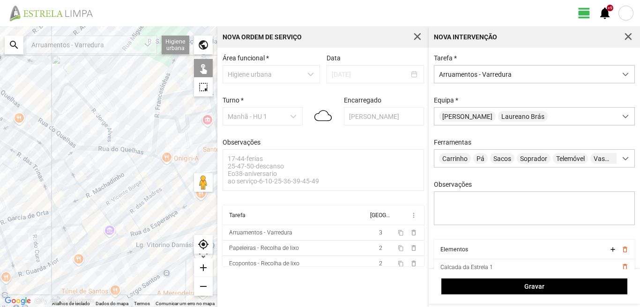
click at [93, 148] on div "A carregar..." at bounding box center [108, 166] width 217 height 281
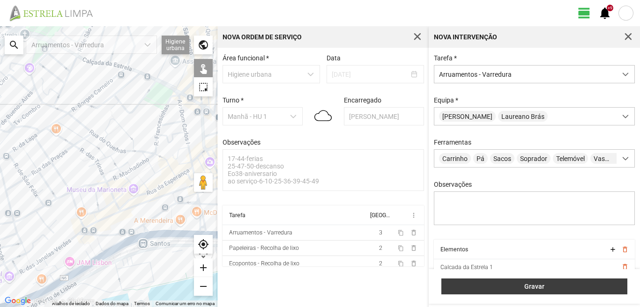
click at [523, 285] on span "Gravar" at bounding box center [534, 286] width 176 height 7
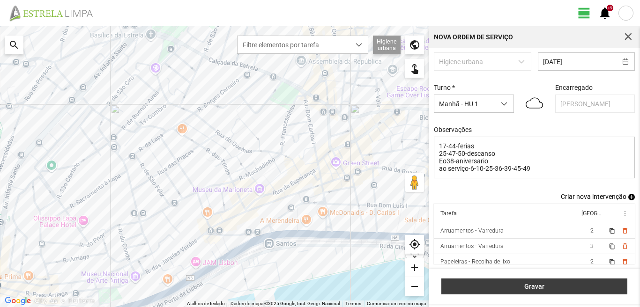
click at [544, 286] on span "Gravar" at bounding box center [534, 286] width 176 height 7
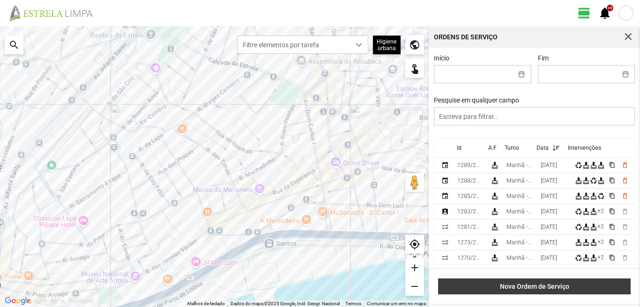
click at [542, 284] on span "Nova Ordem de Serviço" at bounding box center [534, 286] width 183 height 7
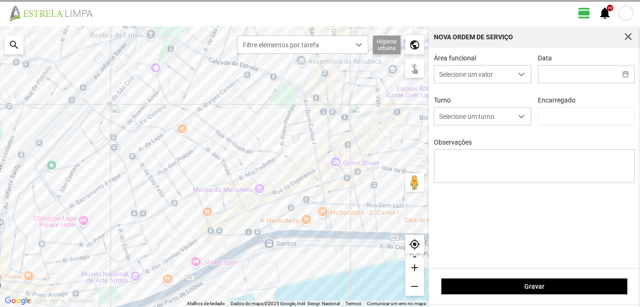
type input "[PERSON_NAME]"
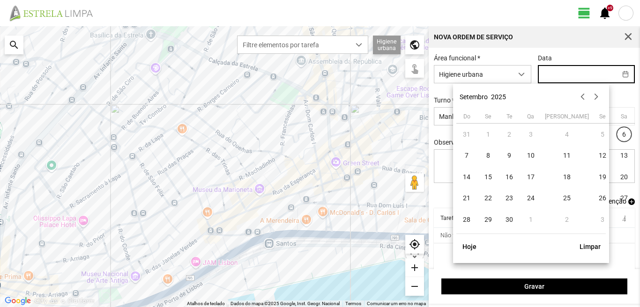
click at [554, 72] on input "text" at bounding box center [577, 74] width 78 height 17
click at [509, 151] on span "9" at bounding box center [509, 155] width 15 height 15
type input "[DATE]"
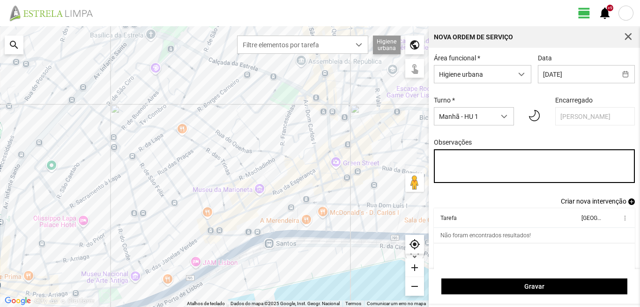
click at [438, 156] on textarea "Observações" at bounding box center [534, 166] width 201 height 34
type textarea "25-17-44-ferias 36-Eo38-descanso ao serviço-6-10-22-39-45-47-49-50"
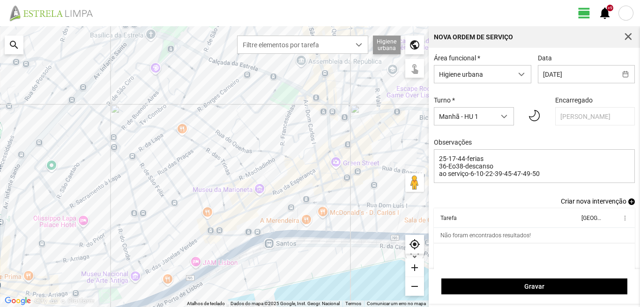
click at [628, 205] on span "add" at bounding box center [631, 202] width 7 height 7
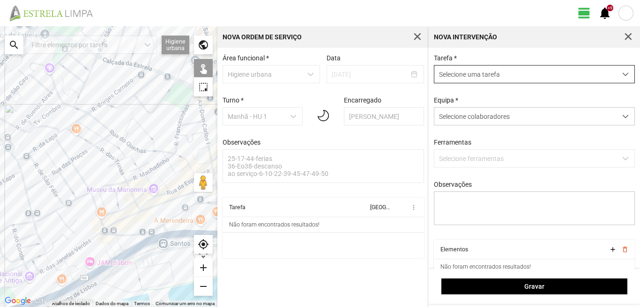
click at [482, 80] on span "Selecione uma tarefa" at bounding box center [525, 74] width 182 height 17
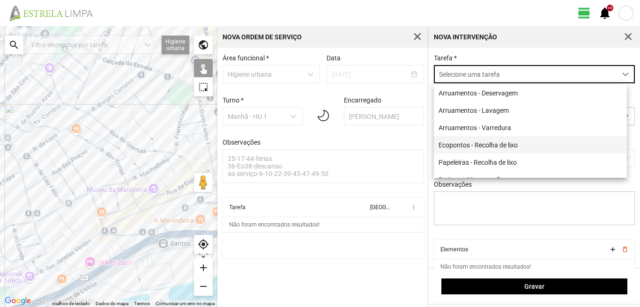
click at [479, 145] on li "Ecopontos - Recolha de lixo" at bounding box center [530, 144] width 193 height 17
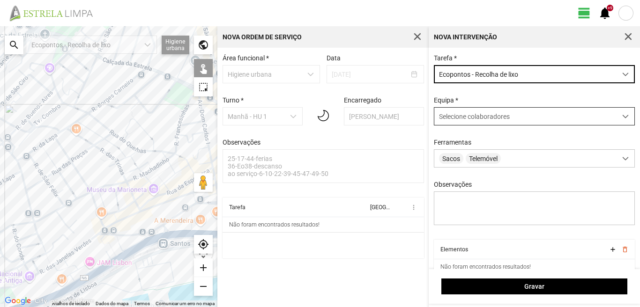
click at [468, 114] on span "Selecione colaboradores" at bounding box center [474, 116] width 71 height 7
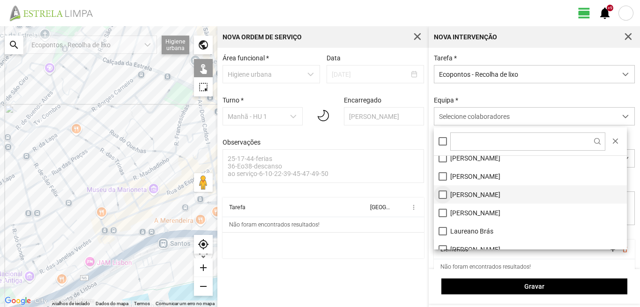
scroll to position [47, 0]
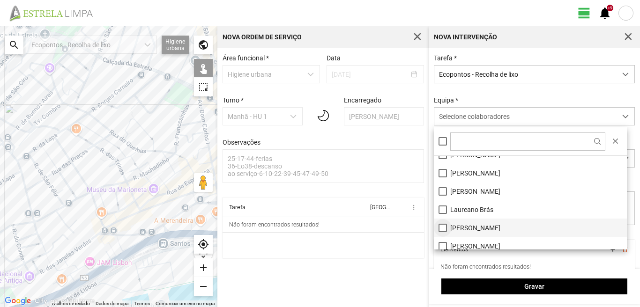
click at [442, 225] on li "[PERSON_NAME]" at bounding box center [530, 228] width 193 height 18
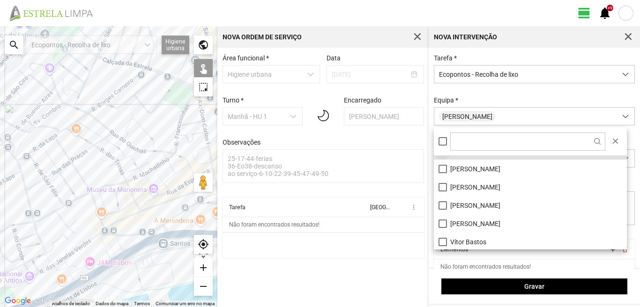
scroll to position [125, 0]
click at [443, 184] on li "[PERSON_NAME]" at bounding box center [530, 186] width 193 height 18
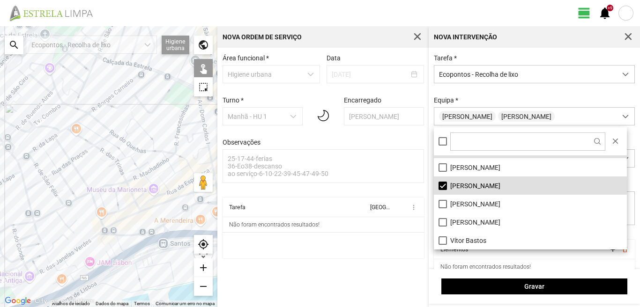
click at [53, 140] on div "A carregar..." at bounding box center [108, 166] width 217 height 281
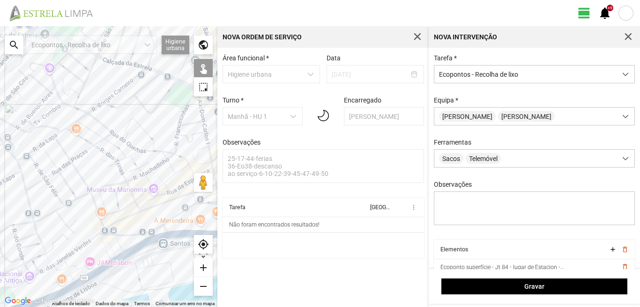
click at [95, 118] on div "A carregar..." at bounding box center [108, 166] width 217 height 281
click at [106, 99] on div "A carregar..." at bounding box center [108, 166] width 217 height 281
click at [90, 192] on div "A carregar..." at bounding box center [108, 166] width 217 height 281
click at [63, 204] on div "A carregar..." at bounding box center [108, 166] width 217 height 281
click at [29, 190] on div "A carregar..." at bounding box center [108, 166] width 217 height 281
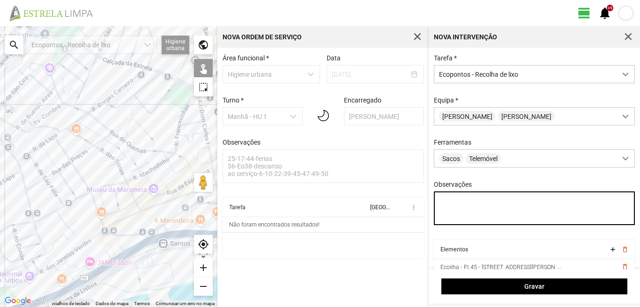
click at [440, 201] on textarea "Observações" at bounding box center [534, 209] width 201 height 34
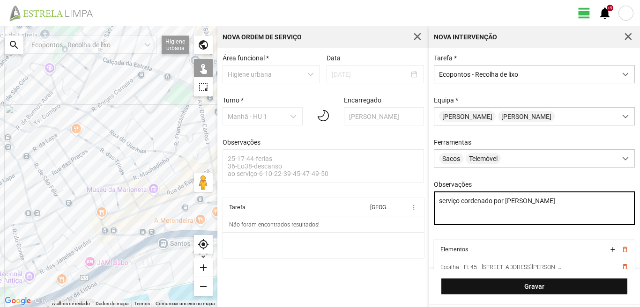
type textarea "serviço cordenado por [PERSON_NAME]"
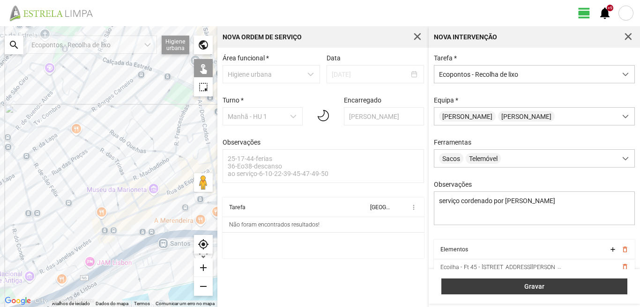
click at [524, 283] on span "Gravar" at bounding box center [534, 286] width 176 height 7
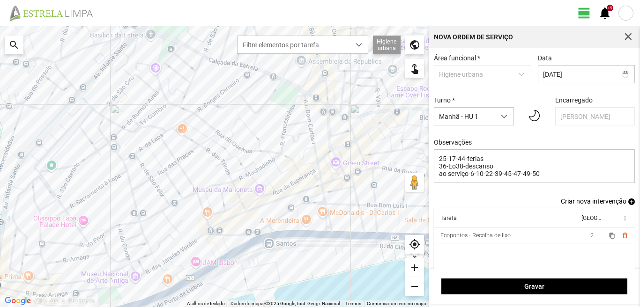
click at [628, 205] on span "add" at bounding box center [631, 202] width 7 height 7
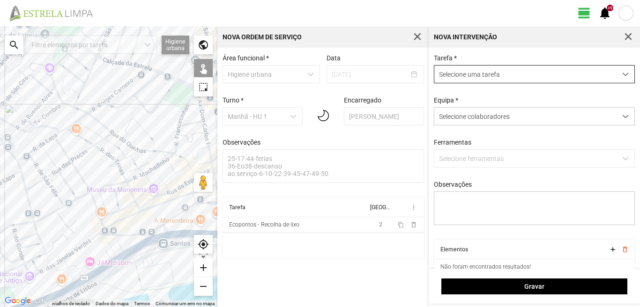
click at [513, 80] on span "Selecione uma tarefa" at bounding box center [525, 74] width 182 height 17
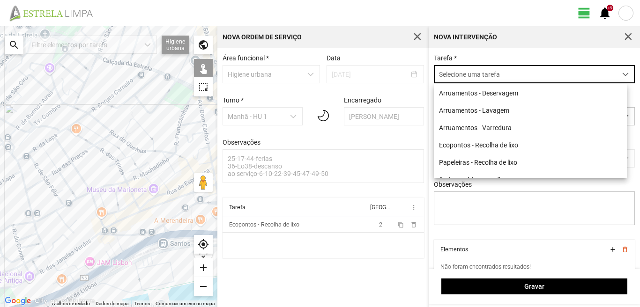
scroll to position [5, 42]
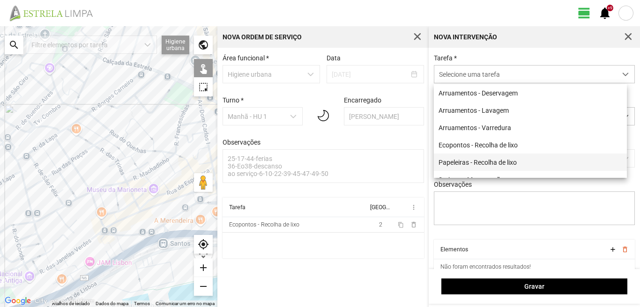
click at [488, 164] on li "Papeleiras - Recolha de lixo" at bounding box center [530, 162] width 193 height 17
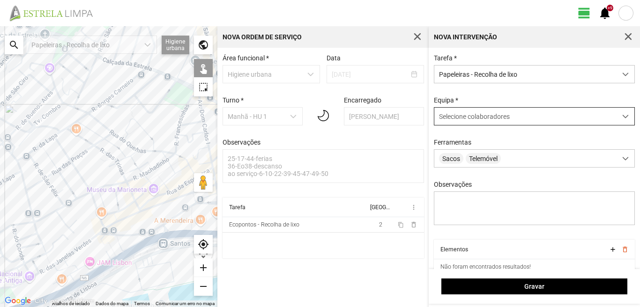
click at [491, 118] on span "Selecione colaboradores" at bounding box center [474, 116] width 71 height 7
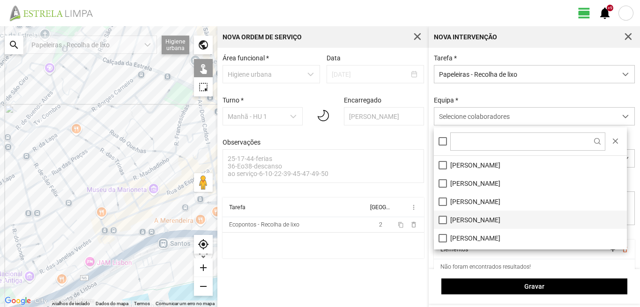
scroll to position [47, 0]
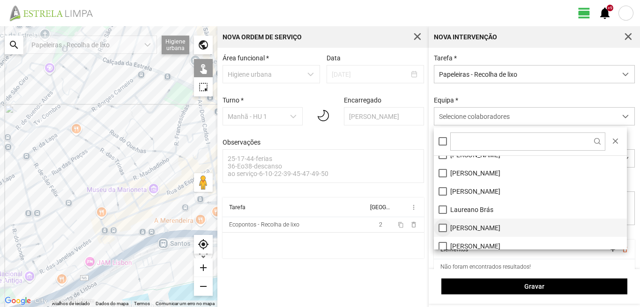
click at [439, 228] on li "[PERSON_NAME]" at bounding box center [530, 228] width 193 height 18
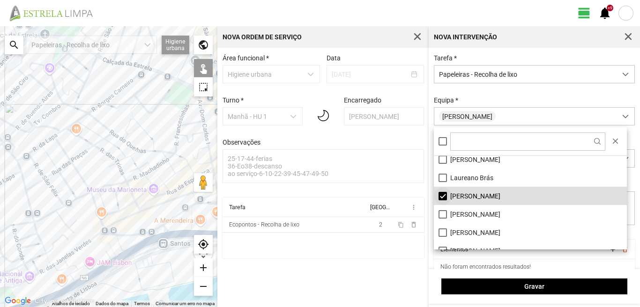
scroll to position [94, 0]
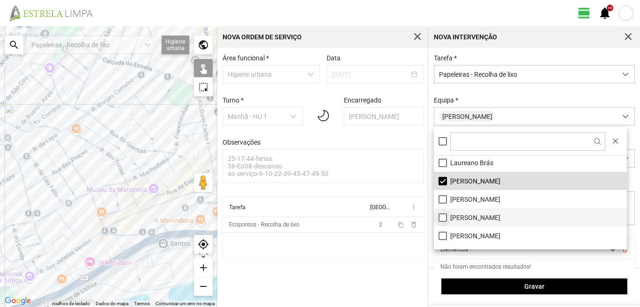
click at [440, 217] on li "[PERSON_NAME]" at bounding box center [530, 217] width 193 height 18
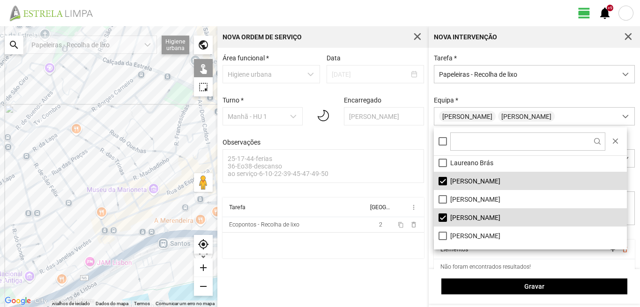
click at [126, 141] on div "A carregar..." at bounding box center [108, 166] width 217 height 281
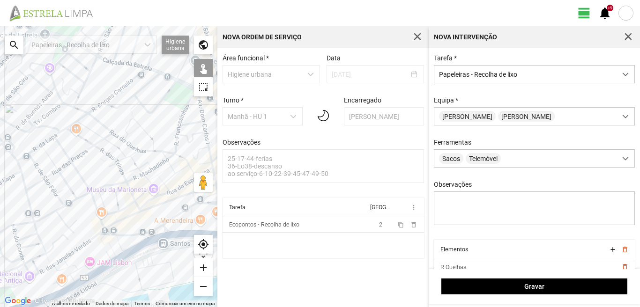
click at [133, 135] on div "A carregar..." at bounding box center [108, 166] width 217 height 281
click at [128, 139] on div "A carregar..." at bounding box center [108, 166] width 217 height 281
click at [129, 138] on div "A carregar..." at bounding box center [108, 166] width 217 height 281
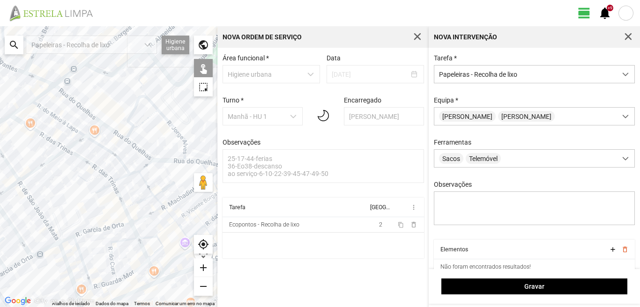
click at [127, 138] on div "A carregar..." at bounding box center [108, 166] width 217 height 281
click at [136, 135] on div "A carregar..." at bounding box center [108, 166] width 217 height 281
click at [139, 128] on div "A carregar..." at bounding box center [108, 166] width 217 height 281
click at [145, 159] on div "A carregar..." at bounding box center [108, 166] width 217 height 281
click at [115, 162] on div "A carregar..." at bounding box center [108, 166] width 217 height 281
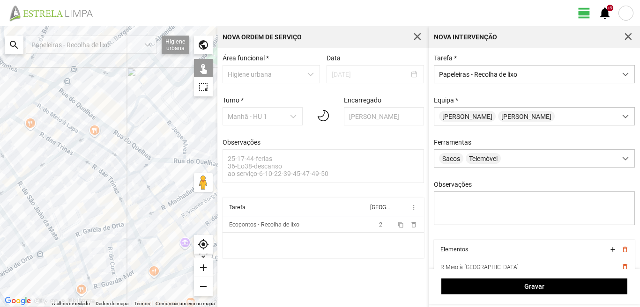
click at [186, 149] on div "A carregar..." at bounding box center [108, 166] width 217 height 281
click at [186, 155] on div "A carregar..." at bounding box center [108, 166] width 217 height 281
click at [187, 161] on div "A carregar..." at bounding box center [108, 166] width 217 height 281
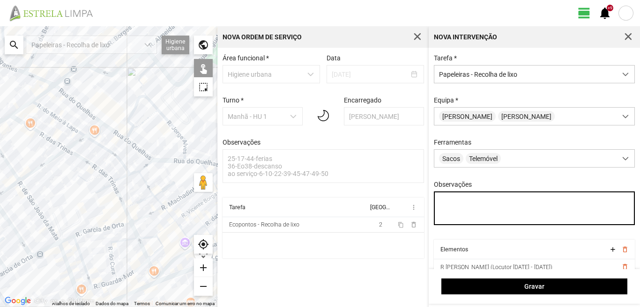
click at [450, 207] on textarea "Observações" at bounding box center [534, 209] width 201 height 34
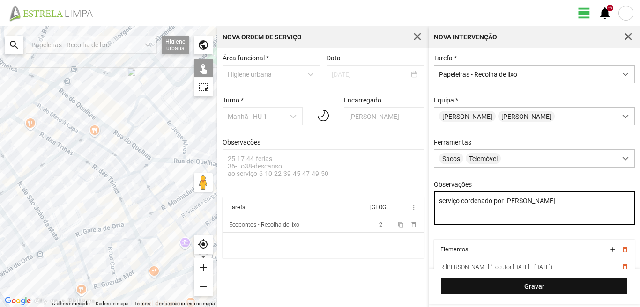
type textarea "serviço cordenado por [PERSON_NAME]"
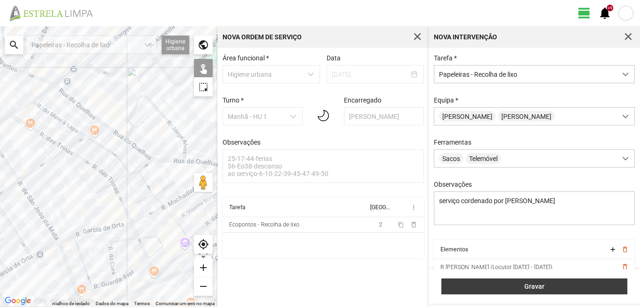
click at [505, 288] on span "Gravar" at bounding box center [534, 286] width 176 height 7
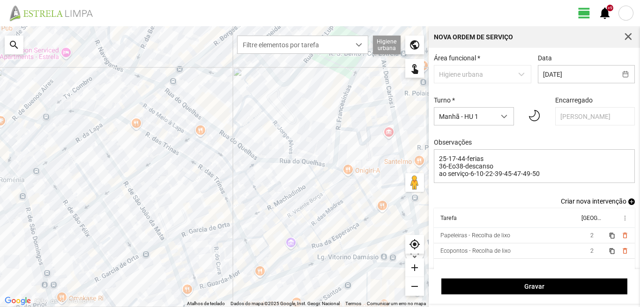
click at [628, 205] on span "add" at bounding box center [631, 202] width 7 height 7
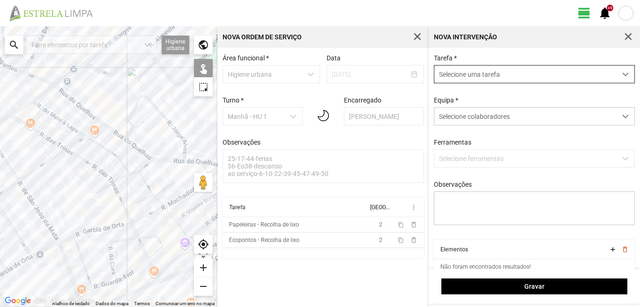
click at [477, 73] on span "Selecione uma tarefa" at bounding box center [525, 74] width 182 height 17
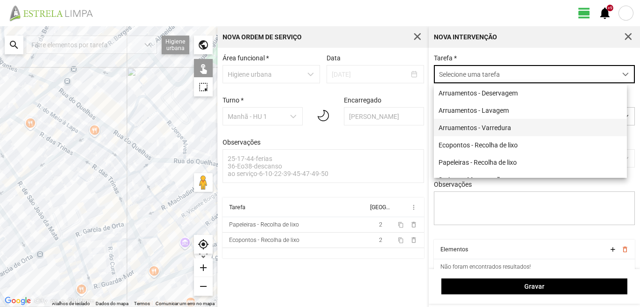
click at [464, 128] on li "Arruamentos - Varredura" at bounding box center [530, 127] width 193 height 17
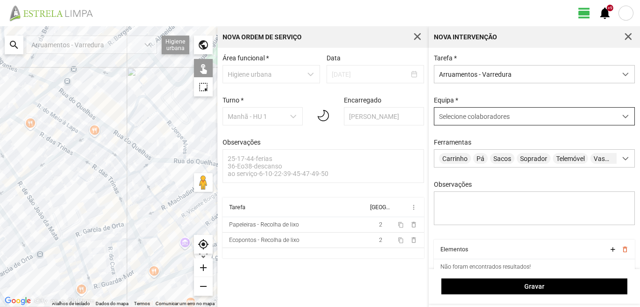
click at [465, 122] on div "Selecione colaboradores" at bounding box center [525, 116] width 182 height 17
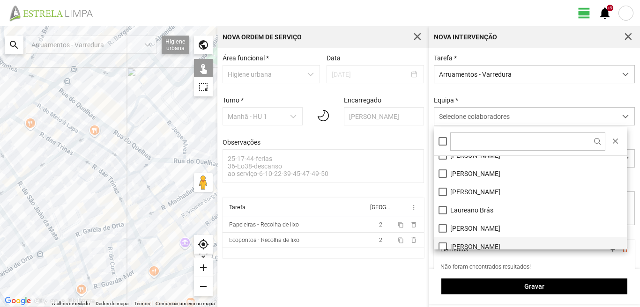
scroll to position [125, 0]
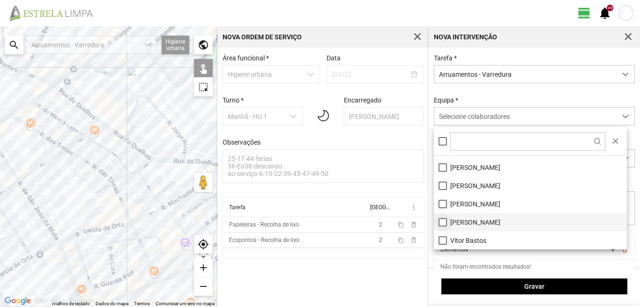
click at [442, 222] on li "[PERSON_NAME]" at bounding box center [530, 222] width 193 height 18
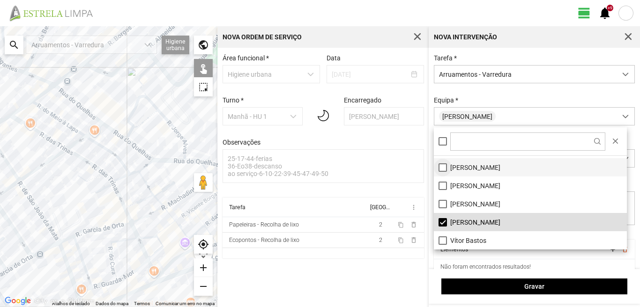
click at [442, 167] on li "[PERSON_NAME]" at bounding box center [530, 167] width 193 height 18
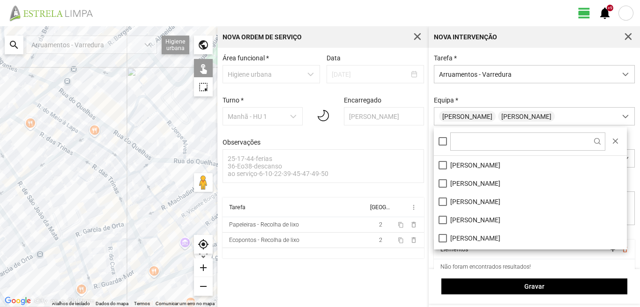
scroll to position [47, 0]
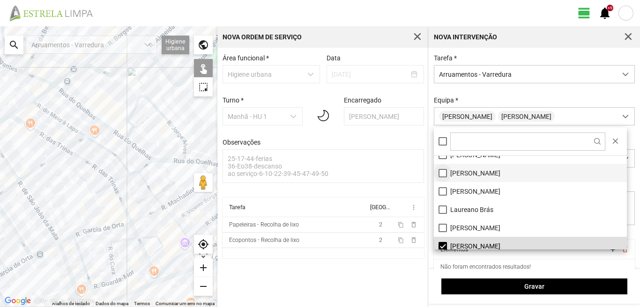
click at [443, 172] on li "[PERSON_NAME]" at bounding box center [530, 173] width 193 height 18
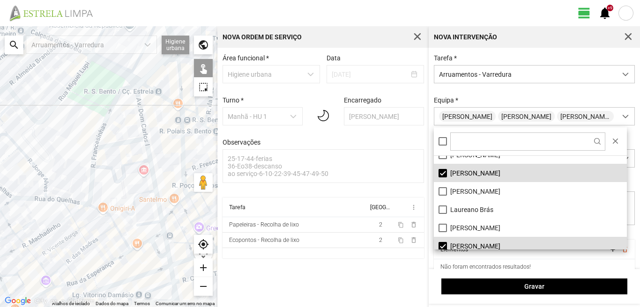
drag, startPoint x: 161, startPoint y: 213, endPoint x: 18, endPoint y: 251, distance: 147.8
click at [18, 251] on div "A carregar..." at bounding box center [108, 166] width 217 height 281
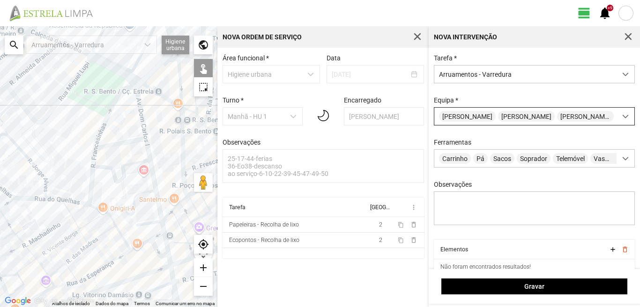
click at [487, 120] on span "[PERSON_NAME]" at bounding box center [467, 116] width 57 height 11
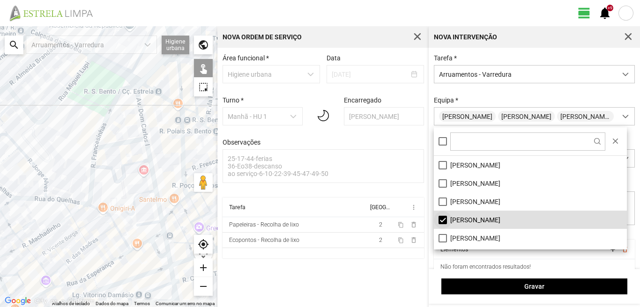
click at [439, 220] on li "[PERSON_NAME]" at bounding box center [530, 220] width 193 height 18
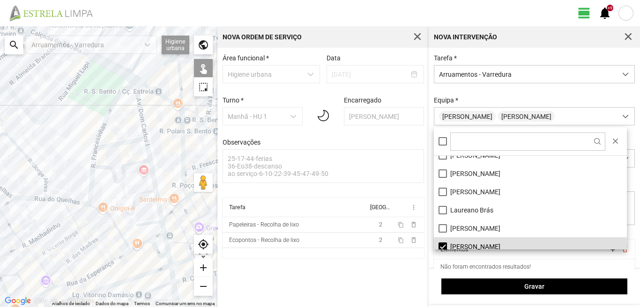
scroll to position [32, 0]
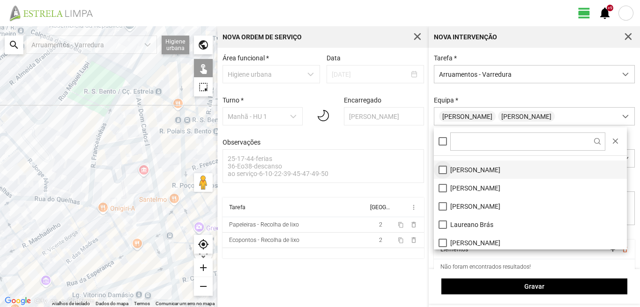
click at [443, 169] on li "[PERSON_NAME]" at bounding box center [530, 170] width 193 height 18
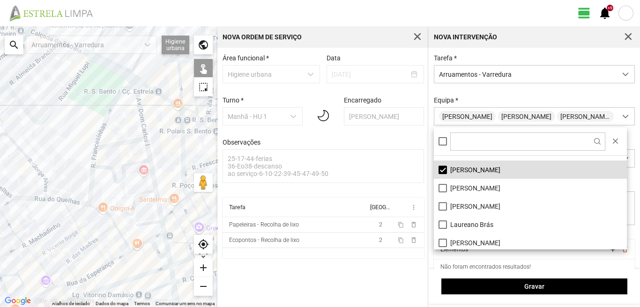
click at [140, 106] on div "A carregar..." at bounding box center [108, 166] width 217 height 281
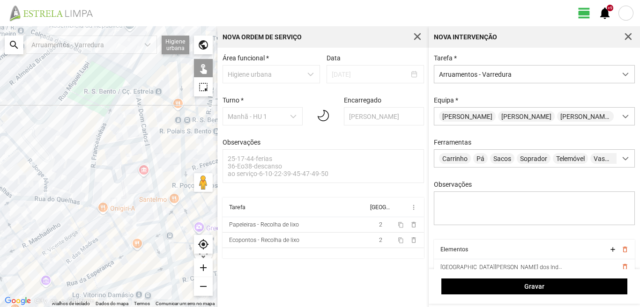
click at [123, 143] on div "A carregar..." at bounding box center [108, 166] width 217 height 281
click at [149, 151] on div "A carregar..." at bounding box center [108, 166] width 217 height 281
click at [152, 221] on div "A carregar..." at bounding box center [108, 166] width 217 height 281
click at [164, 226] on div "A carregar..." at bounding box center [108, 166] width 217 height 281
click at [142, 235] on div "A carregar..." at bounding box center [108, 166] width 217 height 281
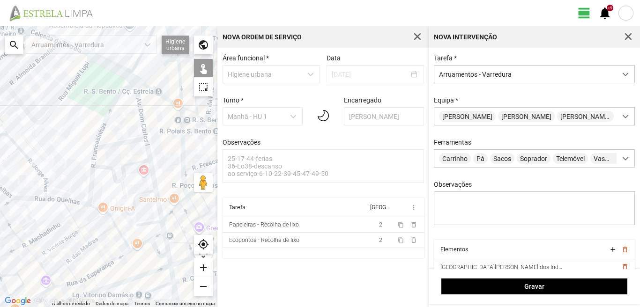
click at [156, 237] on div "A carregar..." at bounding box center [108, 166] width 217 height 281
click at [144, 242] on div "A carregar..." at bounding box center [108, 166] width 217 height 281
click at [154, 246] on div "A carregar..." at bounding box center [108, 166] width 217 height 281
click at [158, 234] on div "A carregar..." at bounding box center [108, 166] width 217 height 281
click at [167, 241] on div "A carregar..." at bounding box center [108, 166] width 217 height 281
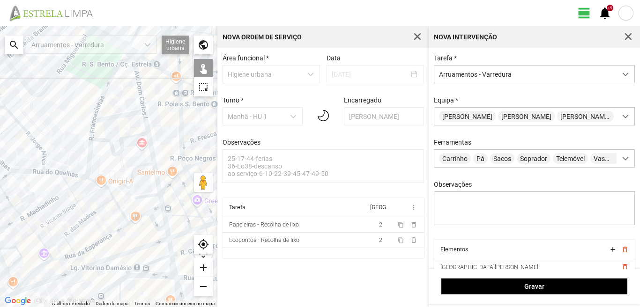
drag, startPoint x: 167, startPoint y: 254, endPoint x: 165, endPoint y: 226, distance: 28.6
click at [165, 226] on div "A carregar..." at bounding box center [108, 166] width 217 height 281
click at [167, 236] on div "A carregar..." at bounding box center [108, 166] width 217 height 281
click at [167, 231] on div "A carregar..." at bounding box center [108, 166] width 217 height 281
click at [129, 249] on div "A carregar..." at bounding box center [108, 166] width 217 height 281
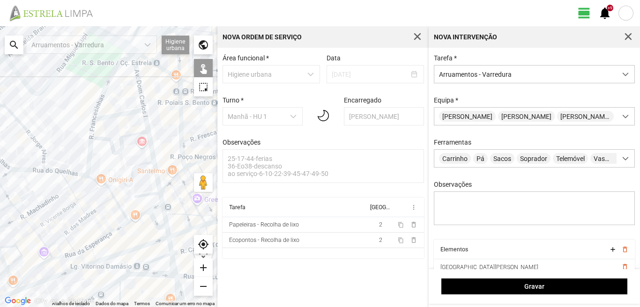
click at [160, 259] on div "A carregar..." at bounding box center [108, 166] width 217 height 281
click at [170, 246] on div "A carregar..." at bounding box center [108, 166] width 217 height 281
click at [170, 258] on div "A carregar..." at bounding box center [108, 166] width 217 height 281
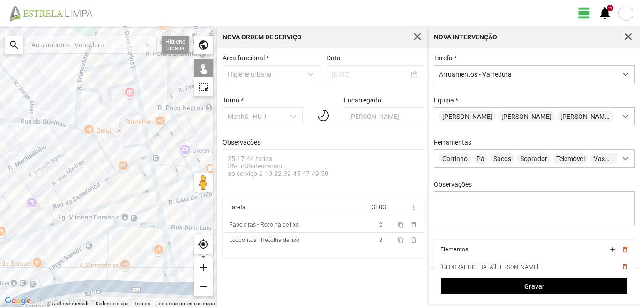
drag, startPoint x: 169, startPoint y: 259, endPoint x: 152, endPoint y: 184, distance: 77.2
click at [152, 184] on div "A carregar..." at bounding box center [108, 166] width 217 height 281
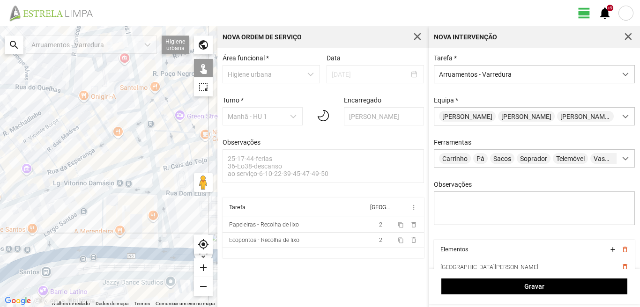
click at [162, 204] on div "A carregar..." at bounding box center [108, 166] width 217 height 281
click at [157, 212] on div "A carregar..." at bounding box center [108, 166] width 217 height 281
click at [163, 240] on div "A carregar..." at bounding box center [108, 166] width 217 height 281
click at [162, 251] on div "A carregar..." at bounding box center [108, 166] width 217 height 281
click at [140, 192] on div "A carregar..." at bounding box center [108, 166] width 217 height 281
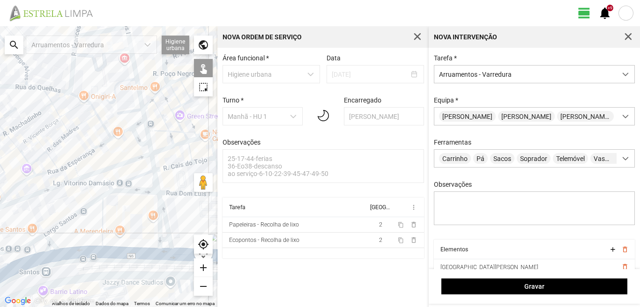
click at [102, 212] on div "A carregar..." at bounding box center [108, 166] width 217 height 281
click at [81, 210] on div "A carregar..." at bounding box center [108, 166] width 217 height 281
click at [75, 253] on div "A carregar..." at bounding box center [108, 166] width 217 height 281
click at [51, 244] on div "A carregar..." at bounding box center [108, 166] width 217 height 281
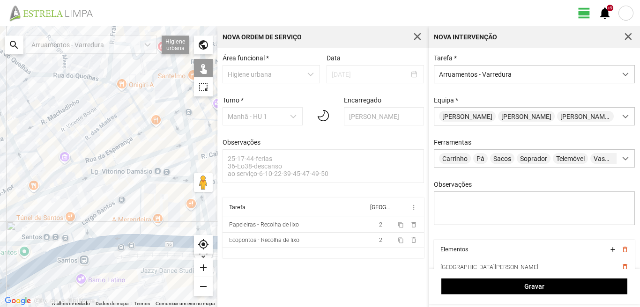
drag, startPoint x: 54, startPoint y: 243, endPoint x: 107, endPoint y: 221, distance: 57.7
click at [107, 221] on div "A carregar..." at bounding box center [108, 166] width 217 height 281
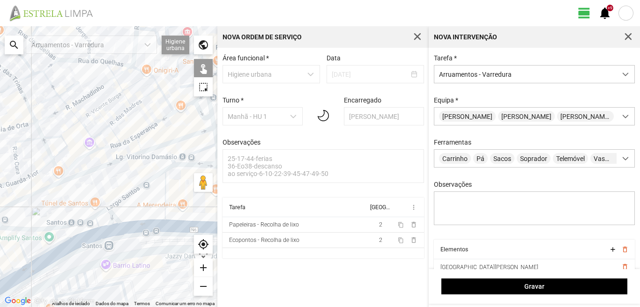
click at [98, 213] on div "A carregar..." at bounding box center [108, 166] width 217 height 281
click at [87, 226] on div "A carregar..." at bounding box center [108, 166] width 217 height 281
click at [89, 235] on div "A carregar..." at bounding box center [108, 166] width 217 height 281
click at [21, 248] on div "A carregar..." at bounding box center [108, 166] width 217 height 281
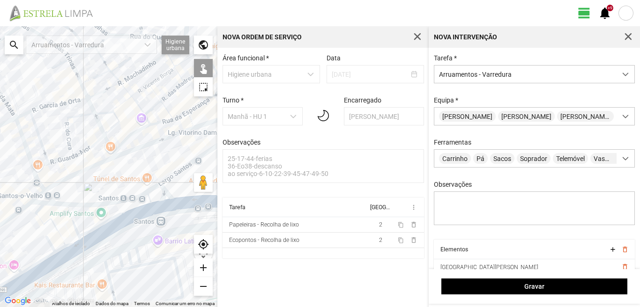
drag, startPoint x: 21, startPoint y: 263, endPoint x: 87, endPoint y: 231, distance: 73.5
click at [87, 231] on div "A carregar..." at bounding box center [108, 166] width 217 height 281
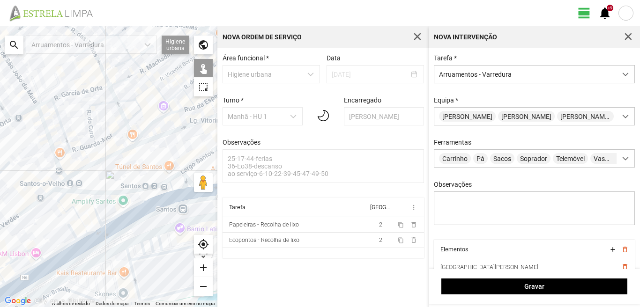
click at [80, 221] on div "A carregar..." at bounding box center [108, 166] width 217 height 281
click at [63, 197] on div "A carregar..." at bounding box center [108, 166] width 217 height 281
click at [73, 234] on div "A carregar..." at bounding box center [108, 166] width 217 height 281
click at [91, 230] on div "A carregar..." at bounding box center [108, 166] width 217 height 281
click at [92, 231] on div "A carregar..." at bounding box center [108, 166] width 217 height 281
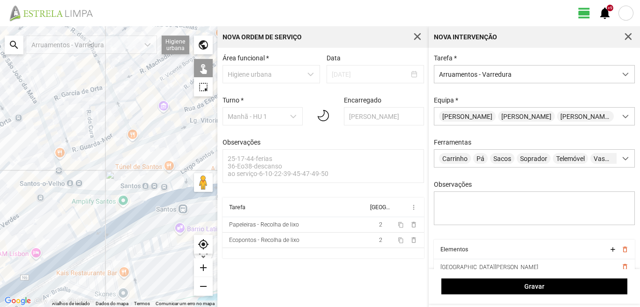
click at [82, 238] on div "A carregar..." at bounding box center [108, 166] width 217 height 281
click at [81, 251] on div "A carregar..." at bounding box center [108, 166] width 217 height 281
click at [91, 242] on div "A carregar..." at bounding box center [108, 166] width 217 height 281
click at [58, 253] on div "A carregar..." at bounding box center [108, 166] width 217 height 281
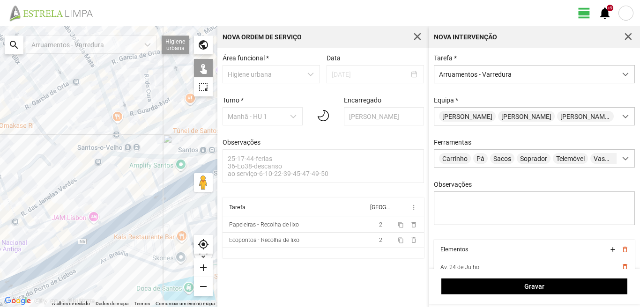
drag, startPoint x: 50, startPoint y: 250, endPoint x: 109, endPoint y: 212, distance: 70.3
click at [109, 212] on div "A carregar..." at bounding box center [108, 166] width 217 height 281
click at [54, 220] on div "A carregar..." at bounding box center [108, 166] width 217 height 281
click at [88, 215] on div "A carregar..." at bounding box center [108, 166] width 217 height 281
click at [88, 235] on div "A carregar..." at bounding box center [108, 166] width 217 height 281
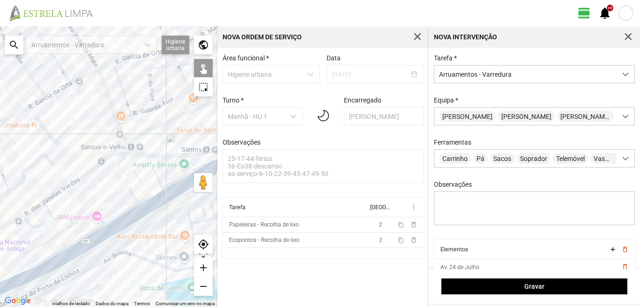
click at [90, 244] on div "A carregar..." at bounding box center [108, 166] width 217 height 281
click at [40, 246] on div "A carregar..." at bounding box center [108, 166] width 217 height 281
click at [66, 230] on div "A carregar..." at bounding box center [108, 166] width 217 height 281
click at [62, 241] on div "A carregar..." at bounding box center [108, 166] width 217 height 281
click at [56, 253] on div "A carregar..." at bounding box center [108, 166] width 217 height 281
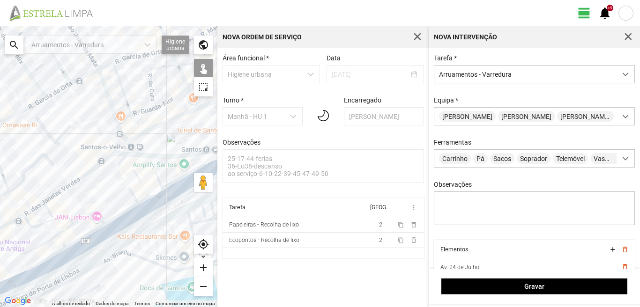
click at [57, 263] on div "A carregar..." at bounding box center [108, 166] width 217 height 281
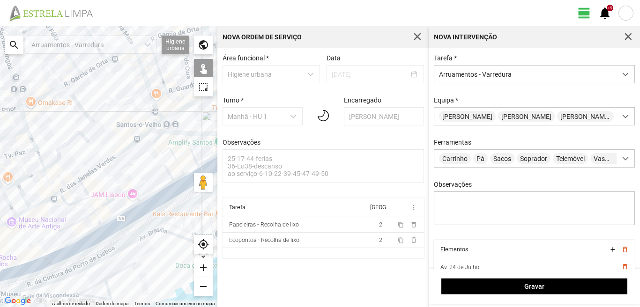
drag, startPoint x: 64, startPoint y: 260, endPoint x: 116, endPoint y: 229, distance: 61.0
click at [103, 236] on div "A carregar..." at bounding box center [108, 166] width 217 height 281
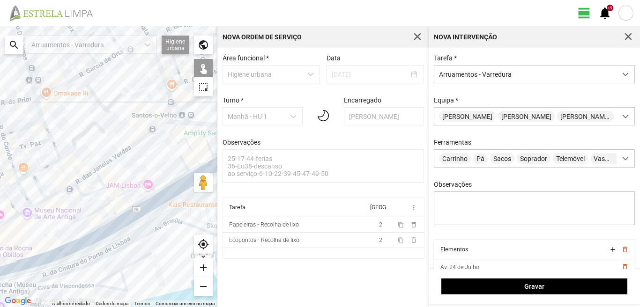
click at [52, 260] on div "A carregar..." at bounding box center [108, 166] width 217 height 281
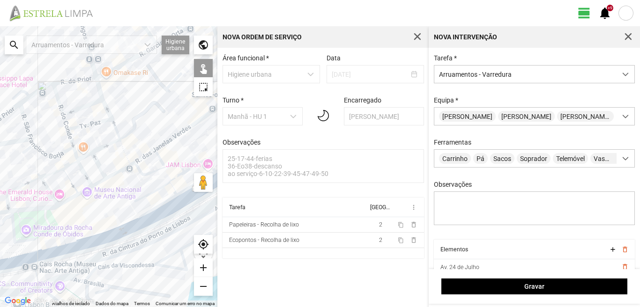
drag, startPoint x: 50, startPoint y: 256, endPoint x: 92, endPoint y: 238, distance: 45.3
click at [92, 238] on div "A carregar..." at bounding box center [108, 166] width 217 height 281
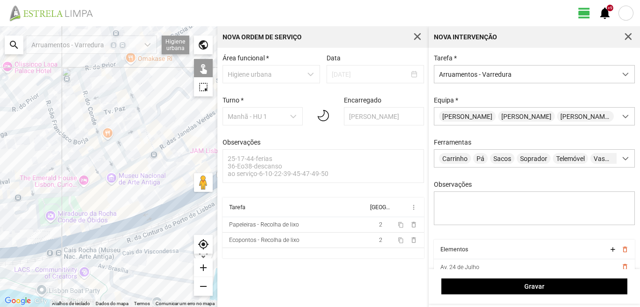
click at [75, 235] on div "A carregar..." at bounding box center [108, 166] width 217 height 281
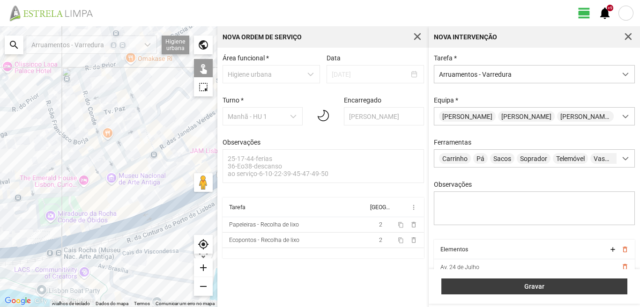
click at [559, 288] on span "Gravar" at bounding box center [534, 286] width 176 height 7
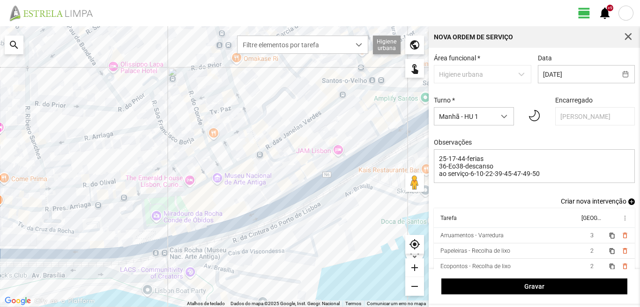
click at [628, 202] on span "add" at bounding box center [631, 202] width 7 height 7
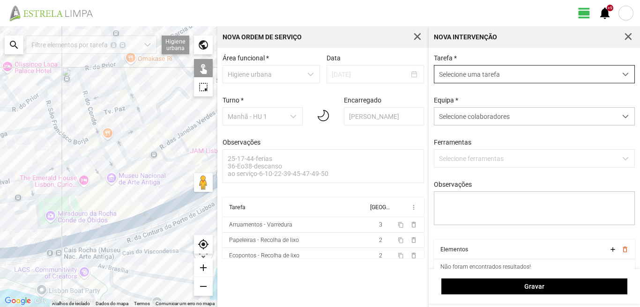
click at [498, 74] on span "Selecione uma tarefa" at bounding box center [525, 74] width 182 height 17
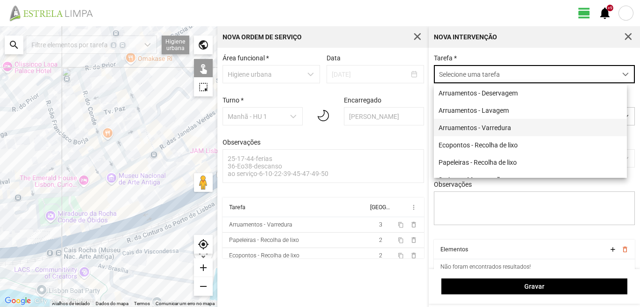
click at [485, 129] on li "Arruamentos - Varredura" at bounding box center [530, 127] width 193 height 17
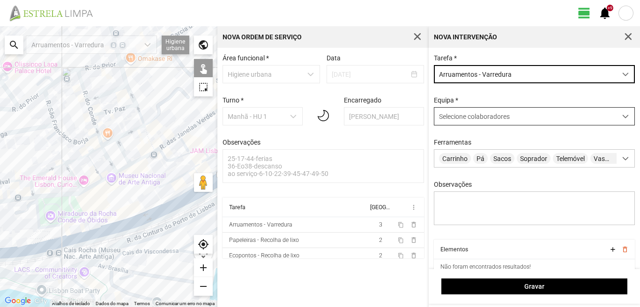
click at [478, 117] on span "Selecione colaboradores" at bounding box center [474, 116] width 71 height 7
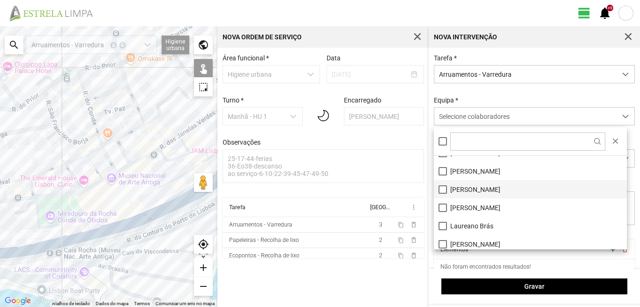
scroll to position [47, 0]
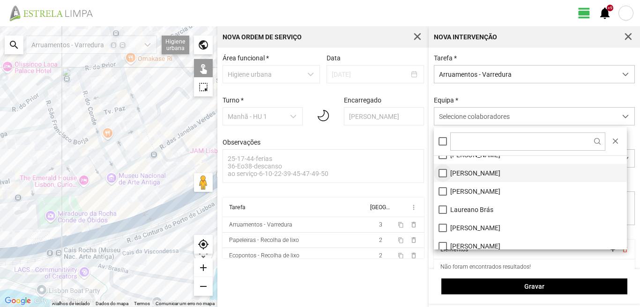
click at [444, 173] on li "[PERSON_NAME]" at bounding box center [530, 173] width 193 height 18
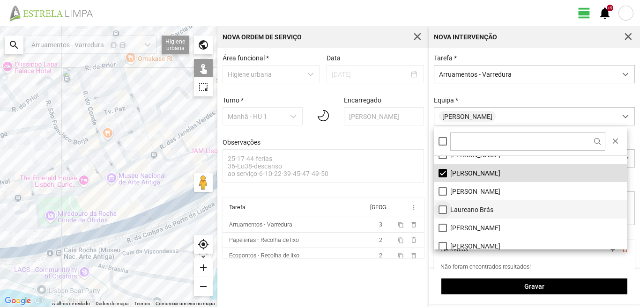
click at [442, 210] on li "Laureano Brás" at bounding box center [530, 209] width 193 height 18
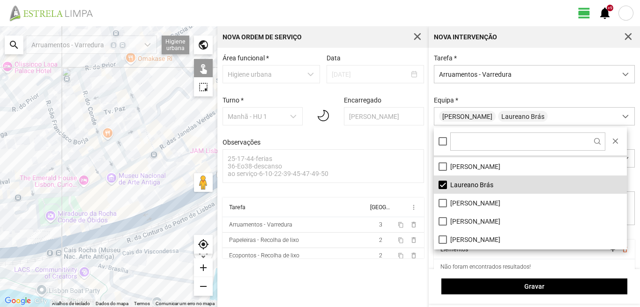
scroll to position [125, 0]
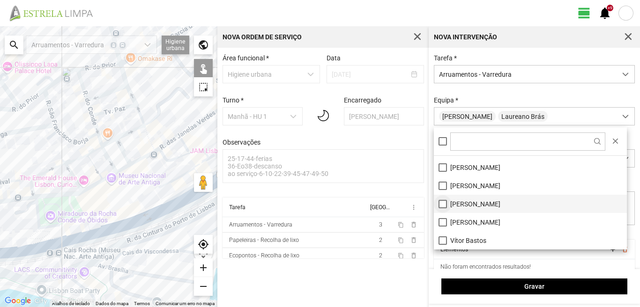
click at [442, 204] on li "[PERSON_NAME]" at bounding box center [530, 204] width 193 height 18
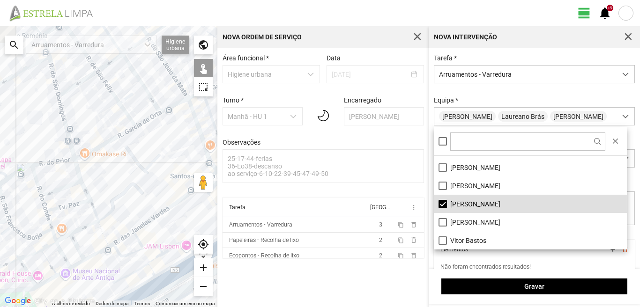
drag, startPoint x: 107, startPoint y: 189, endPoint x: 52, endPoint y: 244, distance: 78.1
click at [0, 26] on fbc-map "← Mover para a esquerda → Mover para a direita ↑ Mover para cima ↓ Mover para b…" at bounding box center [0, 26] width 0 height 0
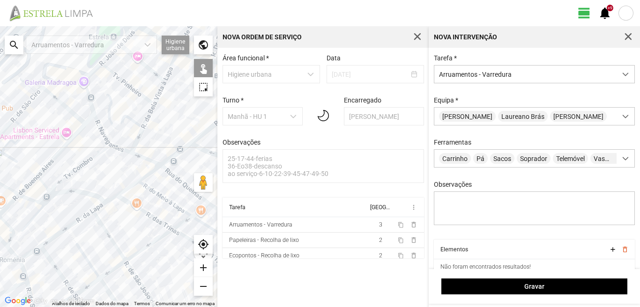
drag, startPoint x: 113, startPoint y: 131, endPoint x: 130, endPoint y: 287, distance: 156.9
click at [130, 287] on div "A carregar..." at bounding box center [108, 166] width 217 height 281
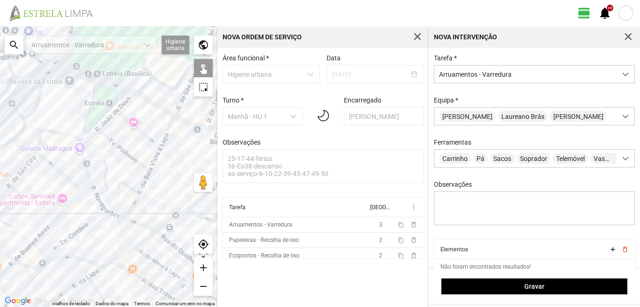
drag, startPoint x: 108, startPoint y: 189, endPoint x: 90, endPoint y: 301, distance: 113.3
click at [0, 26] on fbc-map "← Mover para a esquerda → Mover para a direita ↑ Mover para cima ↓ Mover para b…" at bounding box center [0, 26] width 0 height 0
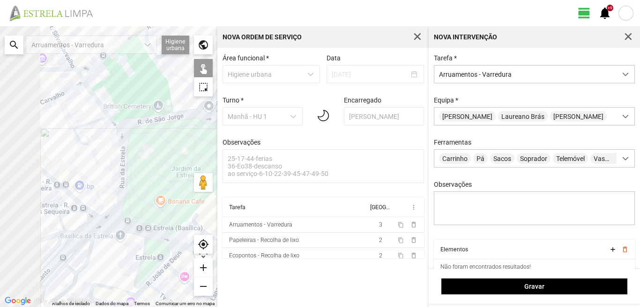
drag, startPoint x: 54, startPoint y: 204, endPoint x: 120, endPoint y: 275, distance: 97.1
click at [119, 273] on div "A carregar..." at bounding box center [108, 166] width 217 height 281
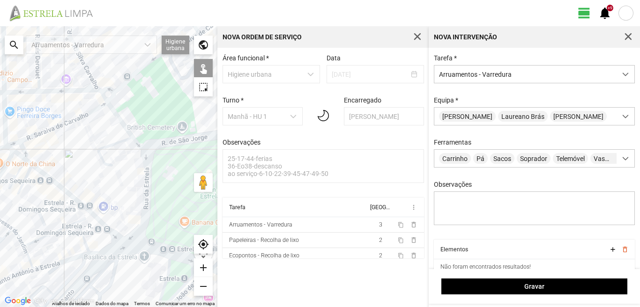
click at [53, 127] on div "A carregar..." at bounding box center [108, 166] width 217 height 281
click at [124, 126] on div "A carregar..." at bounding box center [108, 166] width 217 height 281
click at [148, 182] on div "A carregar..." at bounding box center [108, 166] width 217 height 281
click at [146, 181] on div "A carregar..." at bounding box center [108, 166] width 217 height 281
click at [148, 153] on div "A carregar..." at bounding box center [108, 166] width 217 height 281
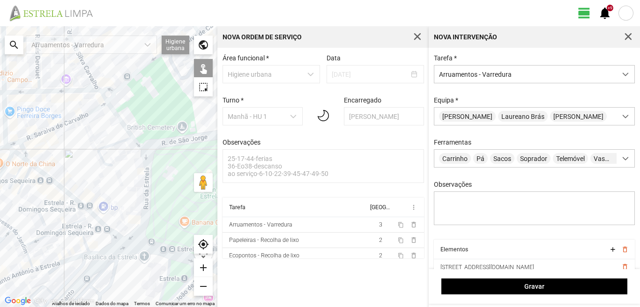
click at [149, 146] on div "A carregar..." at bounding box center [108, 166] width 217 height 281
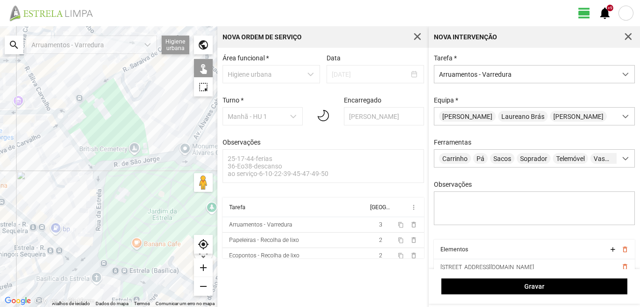
drag, startPoint x: 158, startPoint y: 165, endPoint x: 62, endPoint y: 202, distance: 103.3
click at [62, 202] on div "A carregar..." at bounding box center [108, 166] width 217 height 281
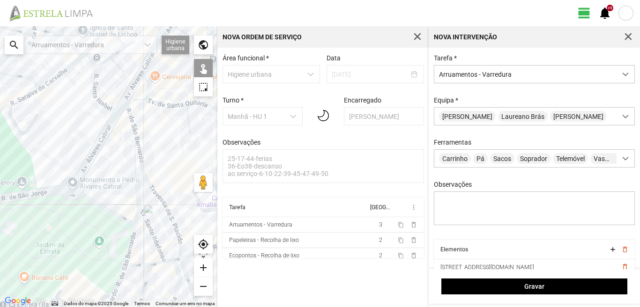
click at [86, 197] on div "A carregar..." at bounding box center [108, 166] width 217 height 281
click at [129, 247] on div "A carregar..." at bounding box center [108, 166] width 217 height 281
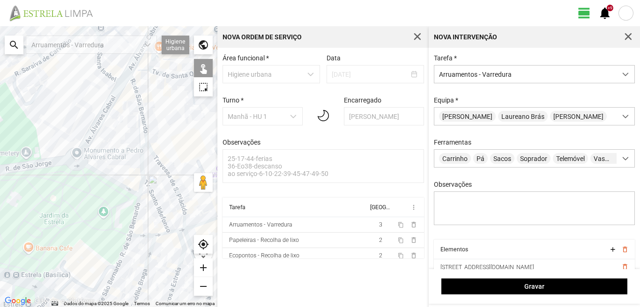
drag, startPoint x: 131, startPoint y: 285, endPoint x: 152, endPoint y: 184, distance: 103.3
click at [152, 185] on div "A carregar..." at bounding box center [108, 166] width 217 height 281
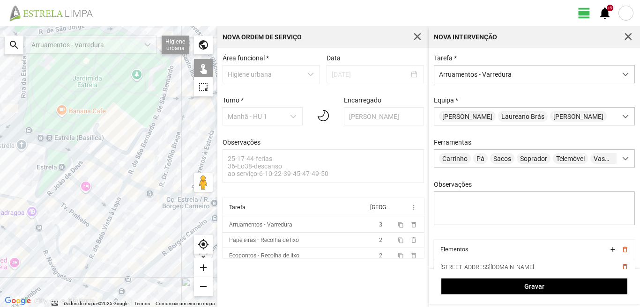
click at [142, 146] on div "A carregar..." at bounding box center [108, 166] width 217 height 281
click at [156, 118] on div "A carregar..." at bounding box center [108, 166] width 217 height 281
click at [178, 138] on div "A carregar..." at bounding box center [108, 166] width 217 height 281
click at [172, 97] on div "A carregar..." at bounding box center [108, 166] width 217 height 281
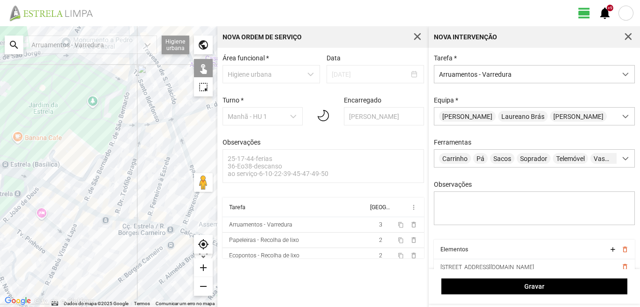
drag, startPoint x: 193, startPoint y: 130, endPoint x: 143, endPoint y: 161, distance: 59.1
click at [143, 161] on div "A carregar..." at bounding box center [108, 166] width 217 height 281
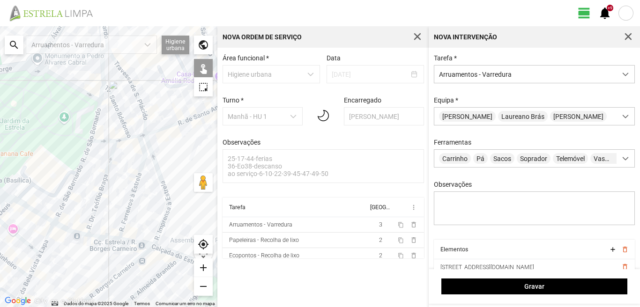
click at [125, 139] on div "A carregar..." at bounding box center [108, 166] width 217 height 281
click at [139, 176] on div "A carregar..." at bounding box center [108, 166] width 217 height 281
click at [158, 170] on div "A carregar..." at bounding box center [108, 166] width 217 height 281
click at [142, 136] on div "A carregar..." at bounding box center [108, 166] width 217 height 281
click at [154, 133] on div "A carregar..." at bounding box center [108, 166] width 217 height 281
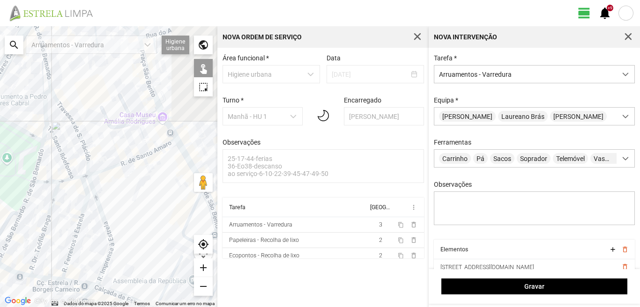
drag, startPoint x: 172, startPoint y: 143, endPoint x: 112, endPoint y: 186, distance: 73.5
click at [114, 185] on div "A carregar..." at bounding box center [108, 166] width 217 height 281
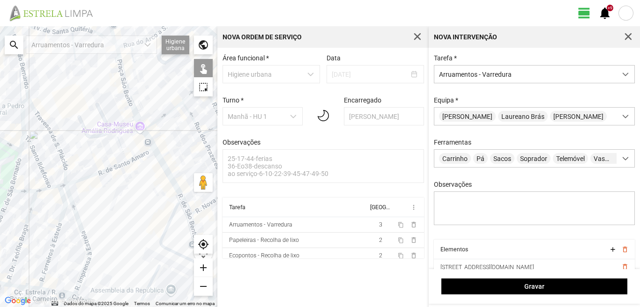
click at [169, 172] on div "A carregar..." at bounding box center [108, 166] width 217 height 281
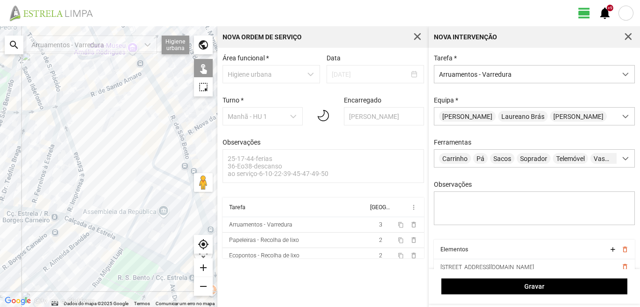
drag, startPoint x: 149, startPoint y: 216, endPoint x: 141, endPoint y: 135, distance: 81.8
click at [141, 135] on div "A carregar..." at bounding box center [108, 166] width 217 height 281
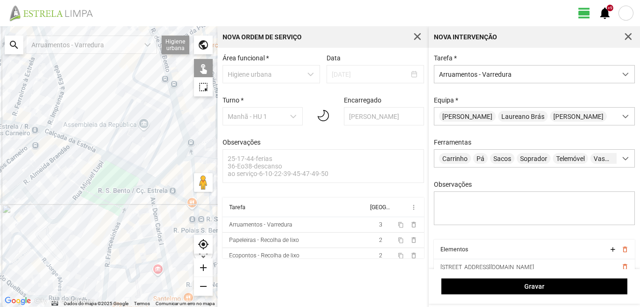
drag, startPoint x: 162, startPoint y: 162, endPoint x: 145, endPoint y: 121, distance: 43.7
click at [145, 121] on div "A carregar..." at bounding box center [108, 166] width 217 height 281
click at [185, 144] on div "A carregar..." at bounding box center [108, 166] width 217 height 281
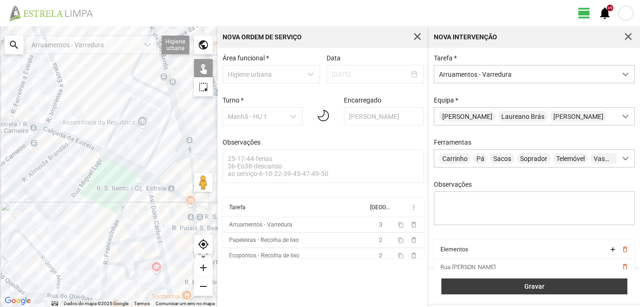
click at [528, 291] on button "Gravar" at bounding box center [534, 287] width 186 height 16
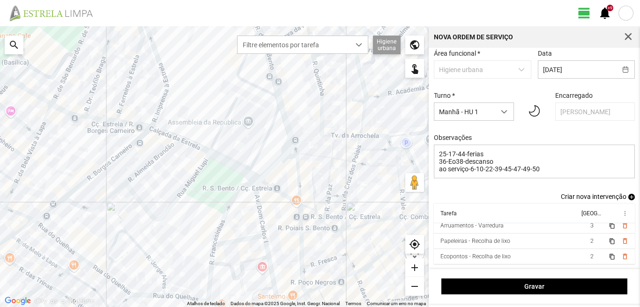
scroll to position [8, 0]
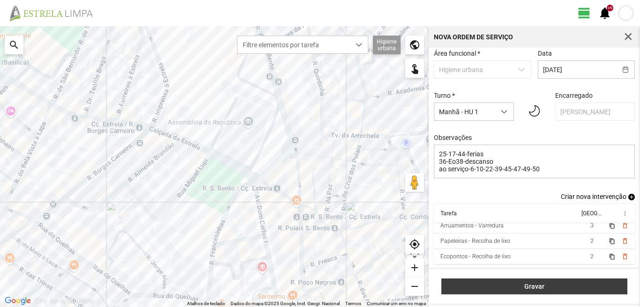
click at [559, 284] on span "Gravar" at bounding box center [534, 286] width 176 height 7
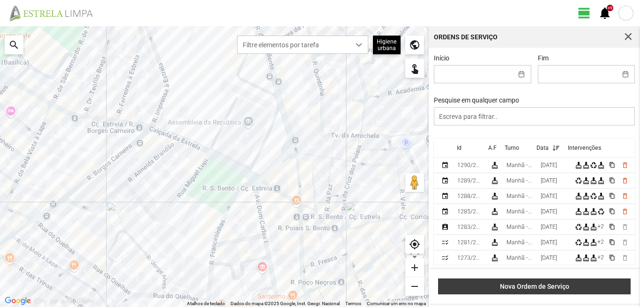
click at [540, 288] on span "Nova Ordem de Serviço" at bounding box center [534, 286] width 183 height 7
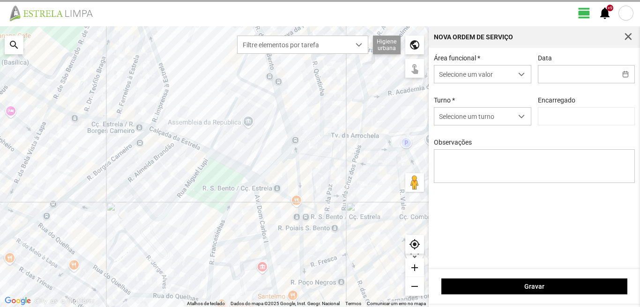
type input "[PERSON_NAME]"
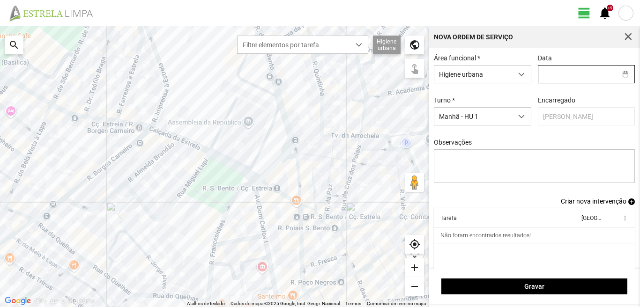
click at [541, 75] on input "text" at bounding box center [577, 74] width 78 height 17
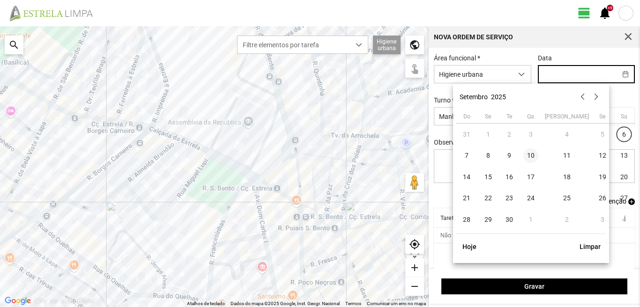
click at [530, 154] on span "10" at bounding box center [530, 155] width 15 height 15
type input "[DATE]"
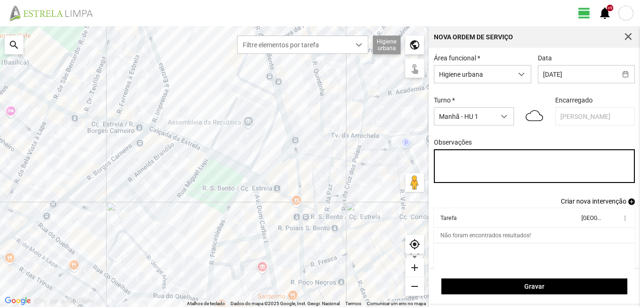
click at [439, 158] on textarea "Observações" at bounding box center [534, 166] width 201 height 34
click at [455, 162] on textarea "17-24-44-ferias ao serviço-6-10-22-36-39-45-47-49-50" at bounding box center [534, 166] width 201 height 34
click at [550, 167] on textarea "17-25-44-ferias ao serviço-6-10-22-36-39-45-47-49-50" at bounding box center [534, 166] width 201 height 34
type textarea "17-25-44-ferias ao serviço-6-10-22-36-39-45-47-49-50"
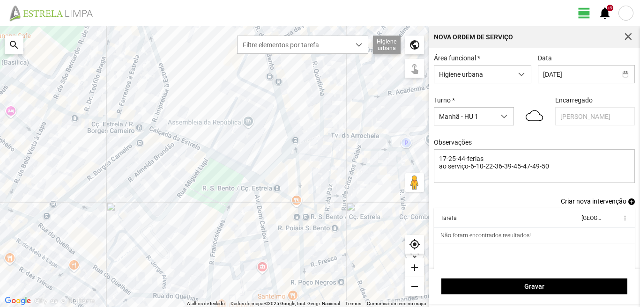
click at [628, 201] on span "add" at bounding box center [631, 202] width 7 height 7
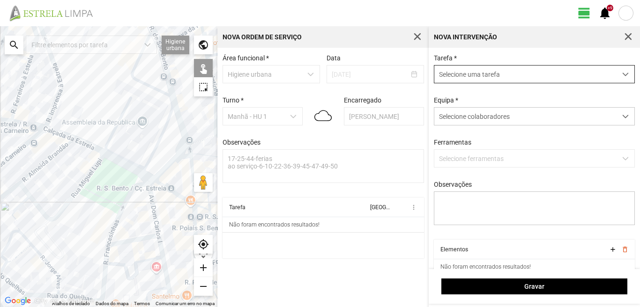
click at [463, 72] on span "Selecione uma tarefa" at bounding box center [525, 74] width 182 height 17
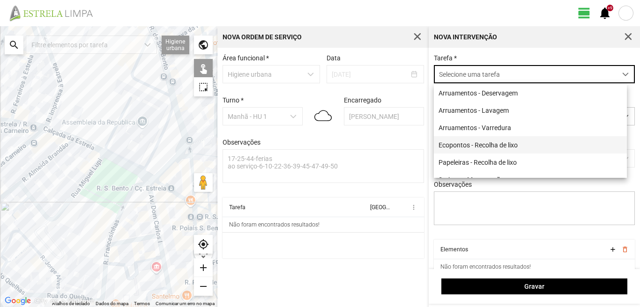
click at [471, 147] on li "Ecopontos - Recolha de lixo" at bounding box center [530, 144] width 193 height 17
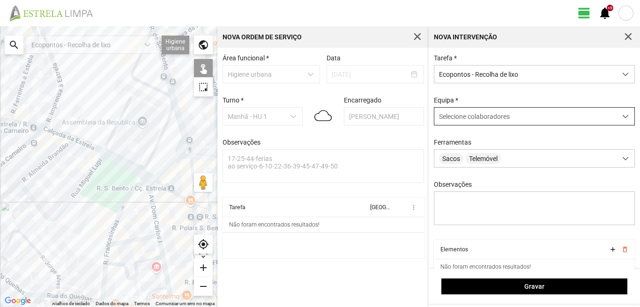
click at [472, 120] on span "Selecione colaboradores" at bounding box center [474, 116] width 71 height 7
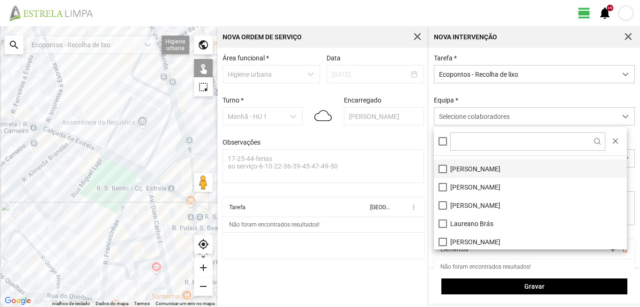
scroll to position [47, 0]
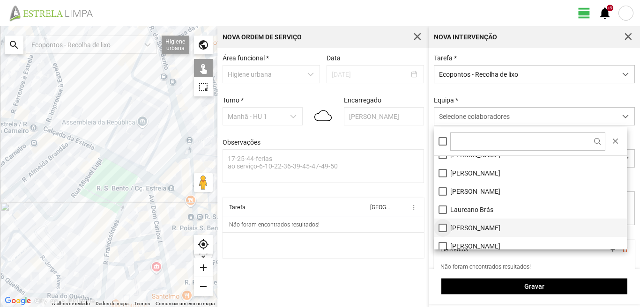
click at [443, 228] on li "[PERSON_NAME]" at bounding box center [530, 228] width 193 height 18
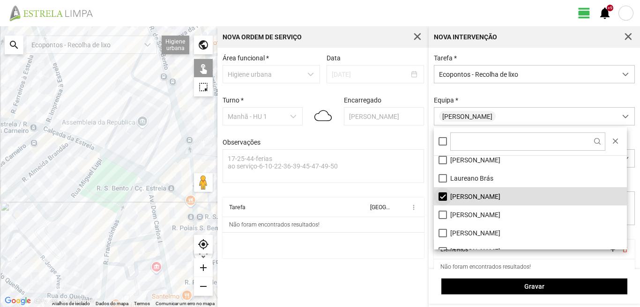
scroll to position [125, 0]
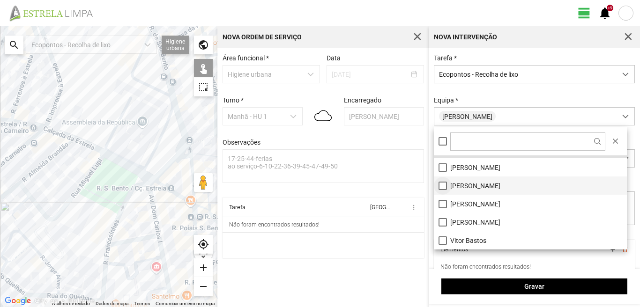
click at [443, 184] on li "[PERSON_NAME]" at bounding box center [530, 186] width 193 height 18
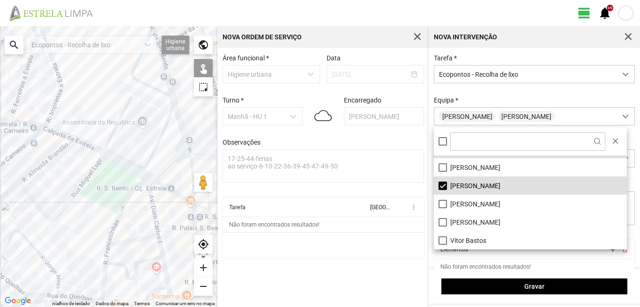
click at [133, 184] on div "A carregar..." at bounding box center [108, 166] width 217 height 281
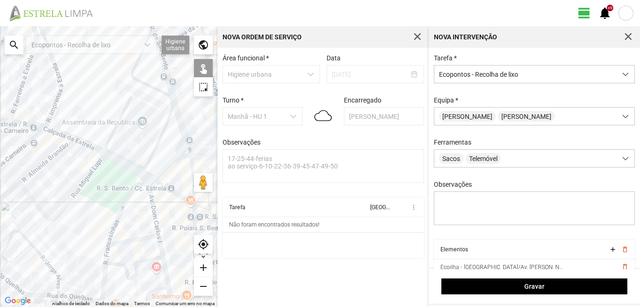
click at [131, 242] on div "A carregar..." at bounding box center [108, 166] width 217 height 281
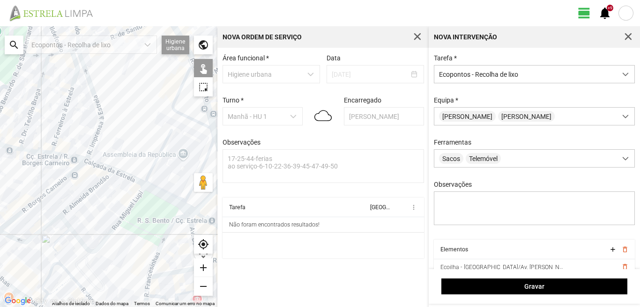
drag, startPoint x: 74, startPoint y: 148, endPoint x: 115, endPoint y: 183, distance: 54.5
click at [115, 183] on div "A carregar..." at bounding box center [108, 166] width 217 height 281
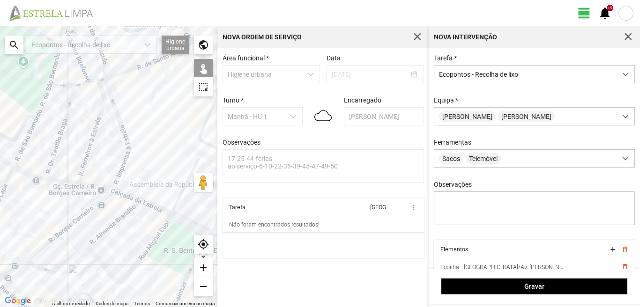
drag, startPoint x: 64, startPoint y: 155, endPoint x: 70, endPoint y: 162, distance: 8.6
click at [70, 162] on div "A carregar..." at bounding box center [108, 166] width 217 height 281
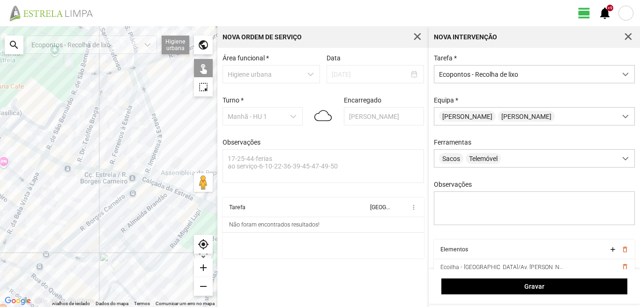
click at [110, 115] on div "A carregar..." at bounding box center [108, 166] width 217 height 281
click at [64, 243] on div "A carregar..." at bounding box center [108, 166] width 217 height 281
click at [41, 274] on div "A carregar..." at bounding box center [108, 166] width 217 height 281
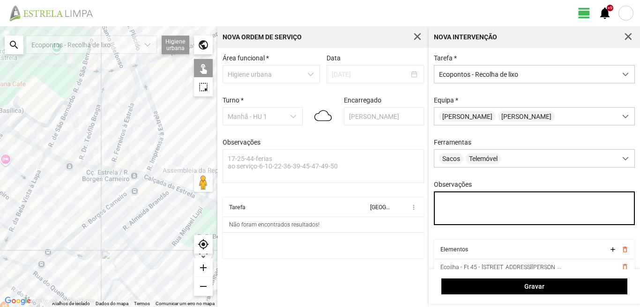
click at [441, 202] on textarea "Observações" at bounding box center [534, 209] width 201 height 34
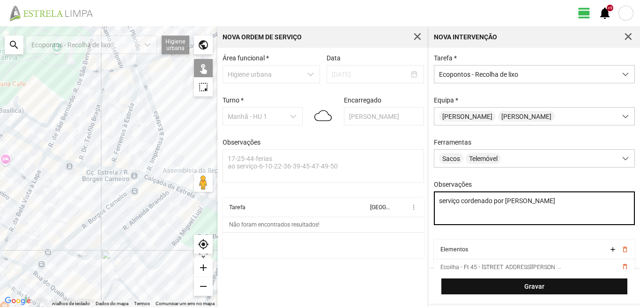
type textarea "serviço cordenado por [PERSON_NAME]"
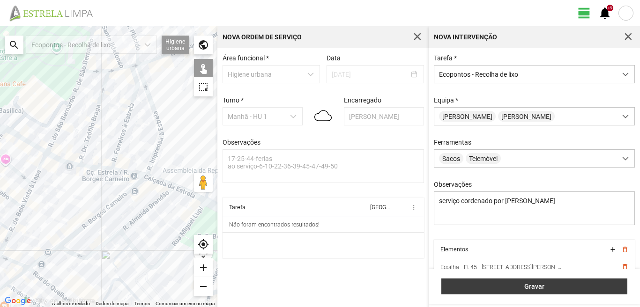
click at [517, 288] on span "Gravar" at bounding box center [534, 286] width 176 height 7
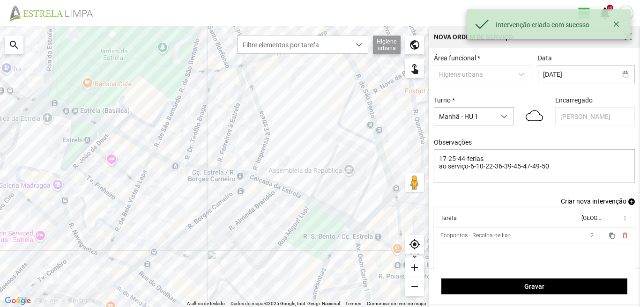
click at [628, 202] on span "add" at bounding box center [631, 202] width 7 height 7
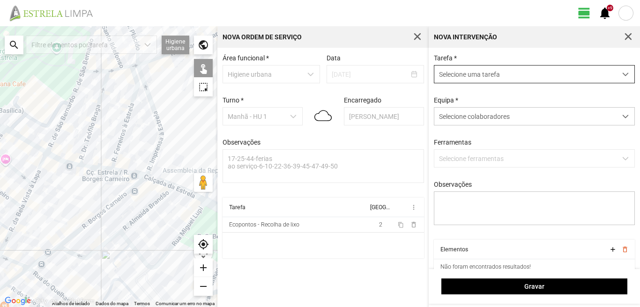
click at [528, 76] on span "Selecione uma tarefa" at bounding box center [525, 74] width 182 height 17
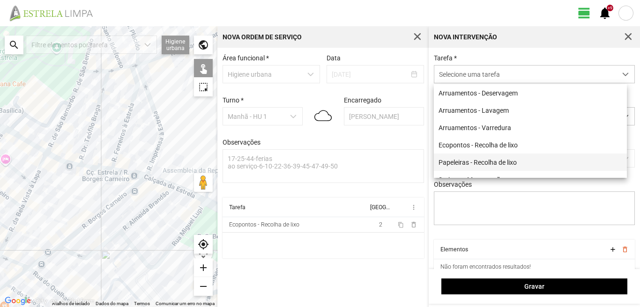
click at [497, 167] on li "Papeleiras - Recolha de lixo" at bounding box center [530, 162] width 193 height 17
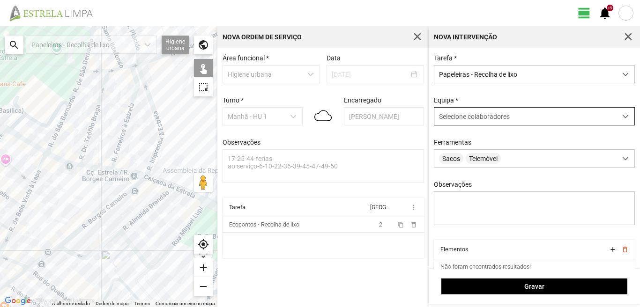
click at [472, 119] on span "Selecione colaboradores" at bounding box center [474, 116] width 71 height 7
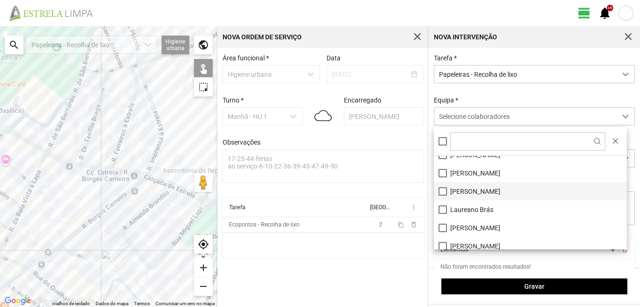
scroll to position [94, 0]
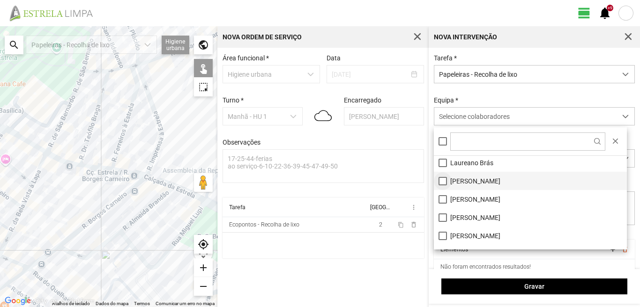
click at [442, 182] on li "[PERSON_NAME]" at bounding box center [530, 181] width 193 height 18
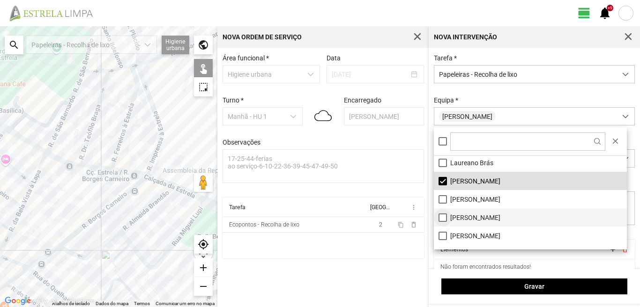
click at [442, 219] on li "[PERSON_NAME]" at bounding box center [530, 217] width 193 height 18
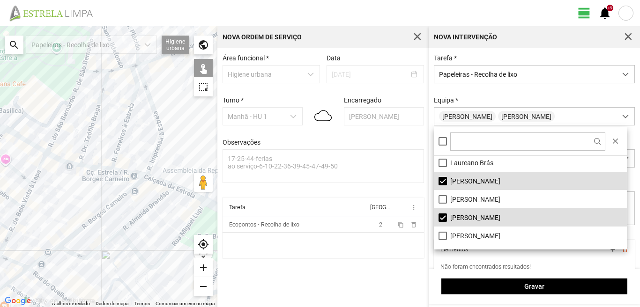
click at [79, 238] on div "A carregar..." at bounding box center [108, 166] width 217 height 281
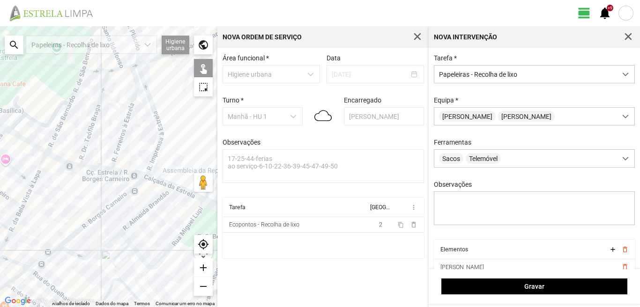
click at [97, 211] on div "A carregar..." at bounding box center [108, 166] width 217 height 281
click at [111, 197] on div "A carregar..." at bounding box center [108, 166] width 217 height 281
click at [71, 168] on div "A carregar..." at bounding box center [108, 166] width 217 height 281
click at [89, 165] on div "A carregar..." at bounding box center [108, 166] width 217 height 281
click at [131, 176] on div "A carregar..." at bounding box center [108, 166] width 217 height 281
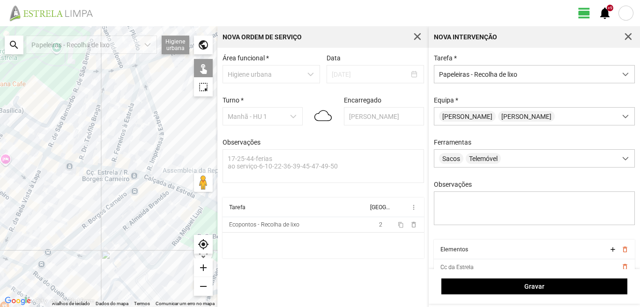
click at [144, 188] on div "A carregar..." at bounding box center [108, 166] width 217 height 281
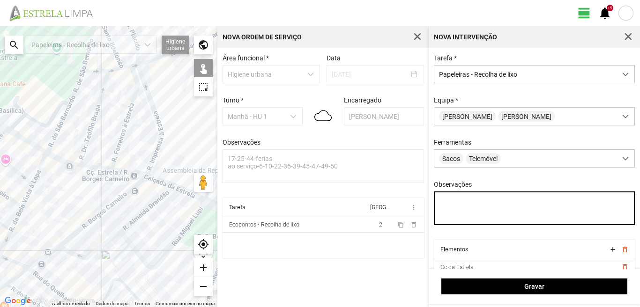
click at [443, 204] on textarea "Observações" at bounding box center [534, 209] width 201 height 34
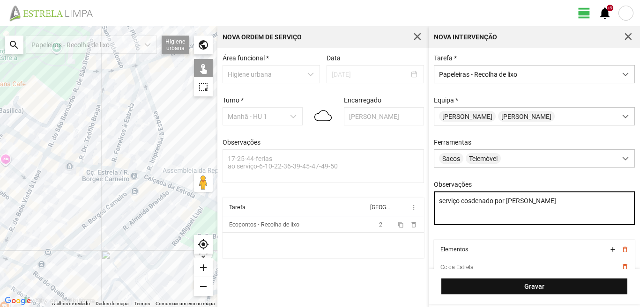
type textarea "serviço cosdenado por [PERSON_NAME]"
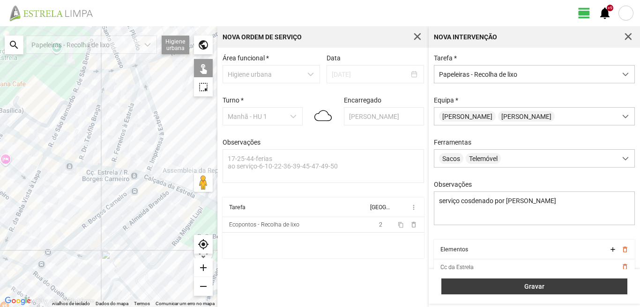
click at [531, 290] on span "Gravar" at bounding box center [534, 286] width 176 height 7
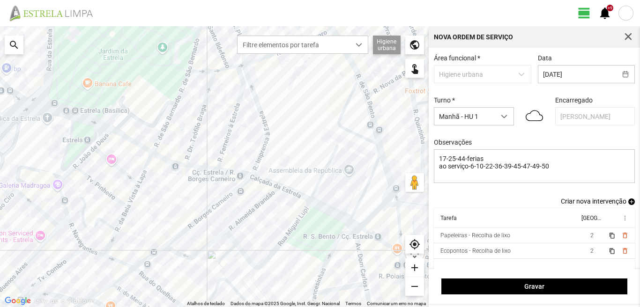
click at [628, 203] on span "add" at bounding box center [631, 202] width 7 height 7
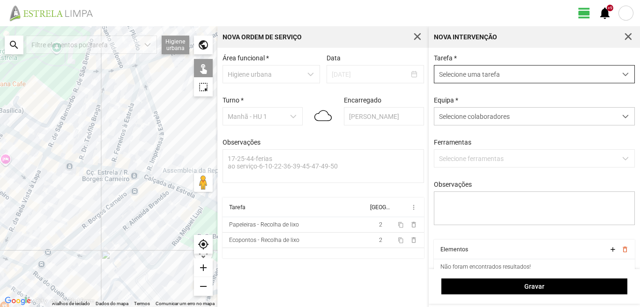
click at [508, 74] on span "Selecione uma tarefa" at bounding box center [525, 74] width 182 height 17
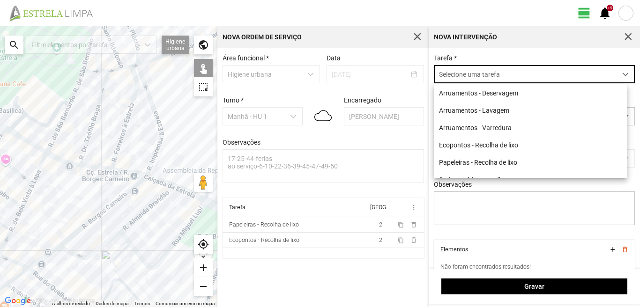
scroll to position [5, 42]
click at [475, 124] on li "Arruamentos - Varredura" at bounding box center [530, 127] width 193 height 17
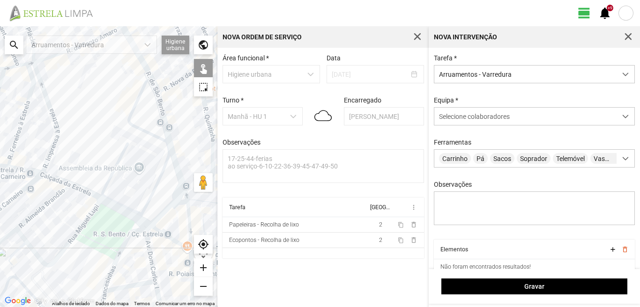
drag, startPoint x: 103, startPoint y: 229, endPoint x: 0, endPoint y: 226, distance: 103.1
click at [0, 226] on div "A carregar..." at bounding box center [108, 166] width 217 height 281
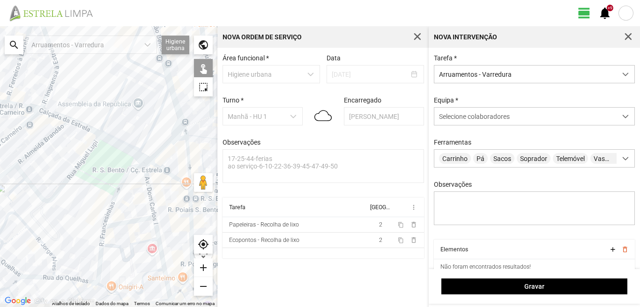
drag, startPoint x: 137, startPoint y: 239, endPoint x: 136, endPoint y: 173, distance: 65.6
click at [136, 173] on div "A carregar..." at bounding box center [108, 166] width 217 height 281
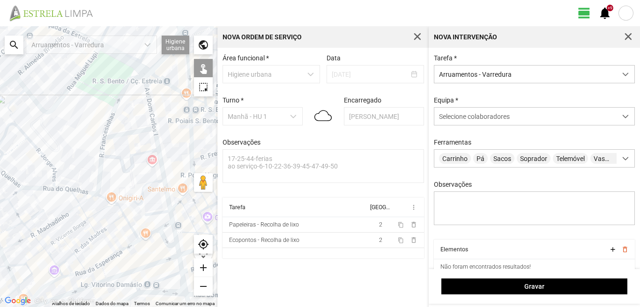
drag, startPoint x: 170, startPoint y: 201, endPoint x: 102, endPoint y: 169, distance: 74.8
click at [102, 169] on div "A carregar..." at bounding box center [108, 166] width 217 height 281
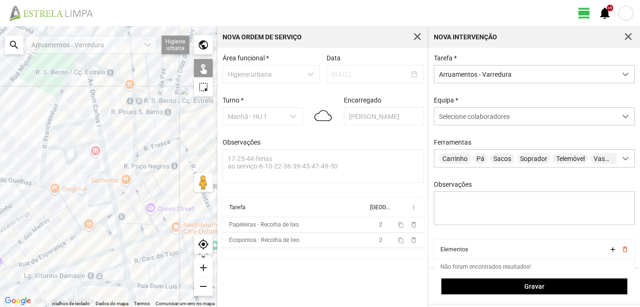
drag, startPoint x: 37, startPoint y: 231, endPoint x: 80, endPoint y: 256, distance: 49.7
click at [80, 256] on div "A carregar..." at bounding box center [108, 166] width 217 height 281
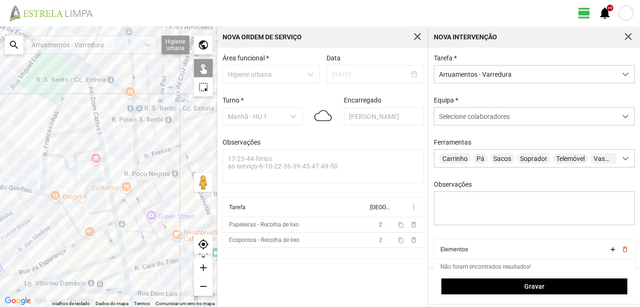
click at [93, 100] on div "A carregar..." at bounding box center [108, 166] width 217 height 281
click at [72, 133] on div "A carregar..." at bounding box center [108, 166] width 217 height 281
click at [103, 153] on div "A carregar..." at bounding box center [108, 166] width 217 height 281
click at [102, 209] on div "A carregar..." at bounding box center [108, 166] width 217 height 281
click at [115, 217] on div "A carregar..." at bounding box center [108, 166] width 217 height 281
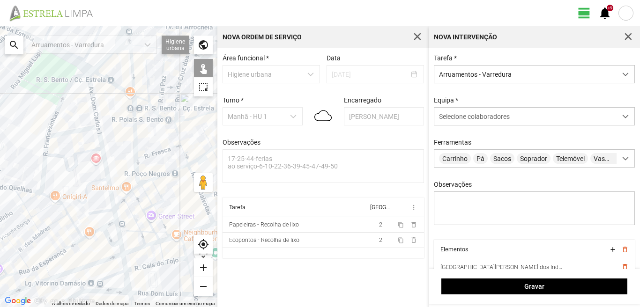
click at [106, 212] on div "A carregar..." at bounding box center [108, 166] width 217 height 281
click at [102, 212] on div "A carregar..." at bounding box center [108, 166] width 217 height 281
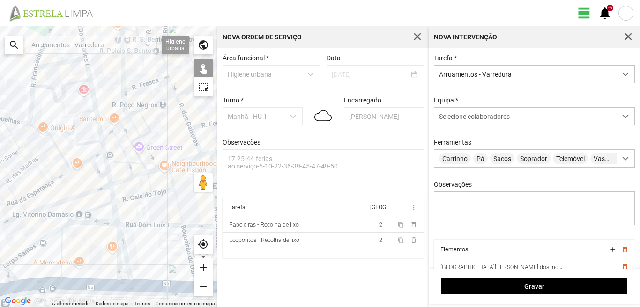
drag, startPoint x: 102, startPoint y: 213, endPoint x: 88, endPoint y: 126, distance: 88.3
click at [88, 126] on div "A carregar..." at bounding box center [108, 166] width 217 height 281
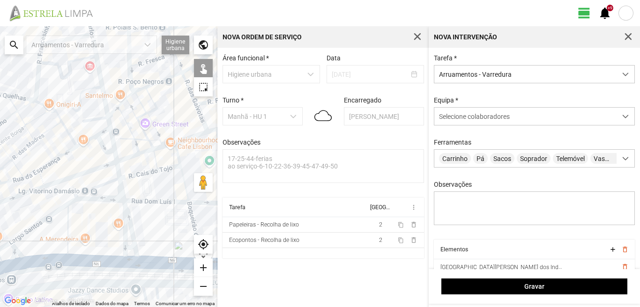
click at [103, 130] on div "A carregar..." at bounding box center [108, 166] width 217 height 281
click at [89, 130] on div "A carregar..." at bounding box center [108, 166] width 217 height 281
click at [113, 138] on div "A carregar..." at bounding box center [108, 166] width 217 height 281
click at [102, 144] on div "A carregar..." at bounding box center [108, 166] width 217 height 281
click at [115, 158] on div "A carregar..." at bounding box center [108, 166] width 217 height 281
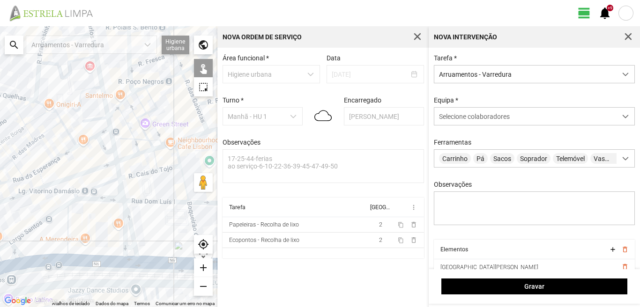
click at [95, 169] on div "A carregar..." at bounding box center [108, 166] width 217 height 281
click at [87, 142] on div "A carregar..." at bounding box center [108, 166] width 217 height 281
click at [117, 174] on div "A carregar..." at bounding box center [108, 166] width 217 height 281
click at [109, 183] on div "A carregar..." at bounding box center [108, 166] width 217 height 281
click at [121, 191] on div "A carregar..." at bounding box center [108, 166] width 217 height 281
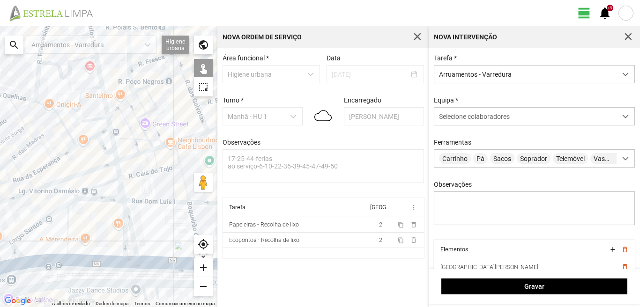
click at [98, 171] on div "A carregar..." at bounding box center [108, 166] width 217 height 281
click at [96, 170] on div "A carregar..." at bounding box center [108, 166] width 217 height 281
click at [122, 215] on div "A carregar..." at bounding box center [108, 166] width 217 height 281
click at [115, 199] on div "A carregar..." at bounding box center [108, 166] width 217 height 281
click at [125, 207] on div "A carregar..." at bounding box center [108, 166] width 217 height 281
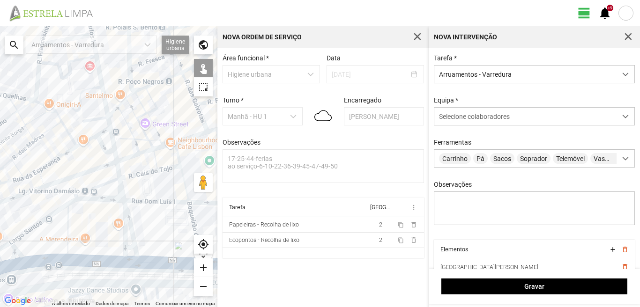
click at [126, 246] on div "A carregar..." at bounding box center [108, 166] width 217 height 281
click at [127, 259] on div "A carregar..." at bounding box center [108, 166] width 217 height 281
click at [67, 246] on div "A carregar..." at bounding box center [108, 166] width 217 height 281
click at [40, 221] on div "A carregar..." at bounding box center [108, 166] width 217 height 281
click at [32, 263] on div "A carregar..." at bounding box center [108, 166] width 217 height 281
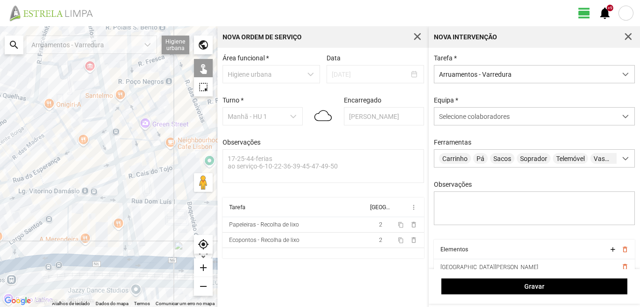
click at [17, 256] on div "A carregar..." at bounding box center [108, 166] width 217 height 281
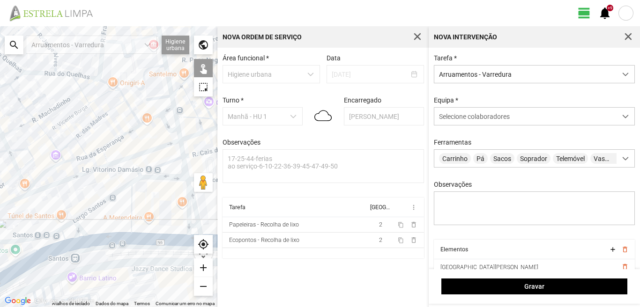
drag, startPoint x: 17, startPoint y: 256, endPoint x: 138, endPoint y: 220, distance: 126.1
click at [138, 220] on div "A carregar..." at bounding box center [108, 166] width 217 height 281
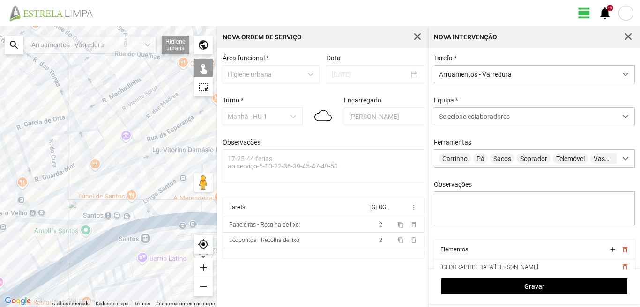
click at [136, 207] on div "A carregar..." at bounding box center [108, 166] width 217 height 281
click at [130, 218] on div "A carregar..." at bounding box center [108, 166] width 217 height 281
click at [133, 227] on div "A carregar..." at bounding box center [108, 166] width 217 height 281
click at [57, 235] on div "A carregar..." at bounding box center [108, 166] width 217 height 281
click at [23, 225] on div "A carregar..." at bounding box center [108, 166] width 217 height 281
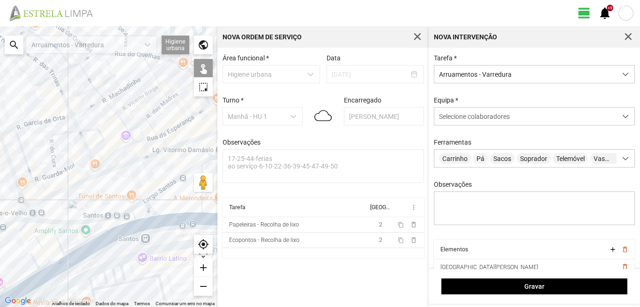
click at [27, 238] on div "A carregar..." at bounding box center [108, 166] width 217 height 281
click at [54, 260] on div "A carregar..." at bounding box center [108, 166] width 217 height 281
click at [44, 268] on div "A carregar..." at bounding box center [108, 166] width 217 height 281
click at [36, 262] on div "A carregar..." at bounding box center [108, 166] width 217 height 281
click at [55, 271] on div "A carregar..." at bounding box center [108, 166] width 217 height 281
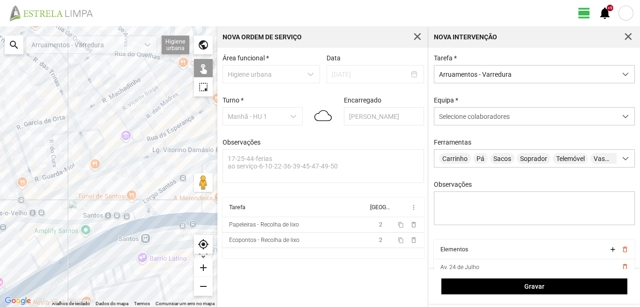
click at [37, 282] on div "A carregar..." at bounding box center [108, 166] width 217 height 281
click at [27, 277] on div "A carregar..." at bounding box center [108, 166] width 217 height 281
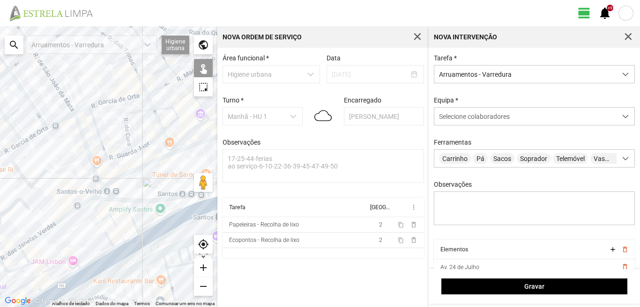
drag, startPoint x: 22, startPoint y: 275, endPoint x: 97, endPoint y: 252, distance: 78.8
click at [97, 252] on div "A carregar..." at bounding box center [108, 166] width 217 height 281
click at [71, 255] on div "A carregar..." at bounding box center [108, 166] width 217 height 281
click at [36, 262] on div "A carregar..." at bounding box center [108, 166] width 217 height 281
click at [41, 273] on div "A carregar..." at bounding box center [108, 166] width 217 height 281
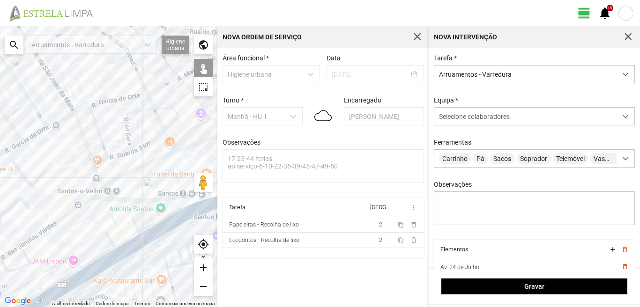
click at [29, 283] on div "A carregar..." at bounding box center [108, 166] width 217 height 281
click at [37, 284] on div "A carregar..." at bounding box center [108, 166] width 217 height 281
click at [57, 283] on div "A carregar..." at bounding box center [108, 166] width 217 height 281
click at [67, 286] on div "A carregar..." at bounding box center [108, 166] width 217 height 281
click at [67, 288] on div "A carregar..." at bounding box center [108, 166] width 217 height 281
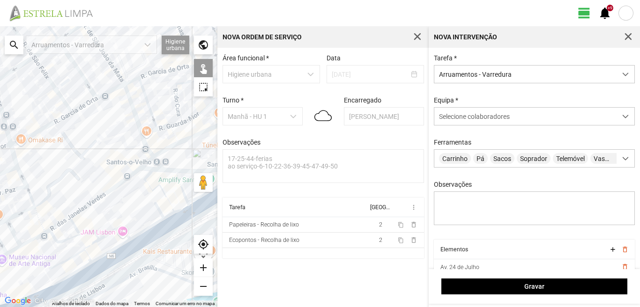
drag, startPoint x: 62, startPoint y: 283, endPoint x: 115, endPoint y: 251, distance: 61.5
click at [112, 253] on div "A carregar..." at bounding box center [108, 166] width 217 height 281
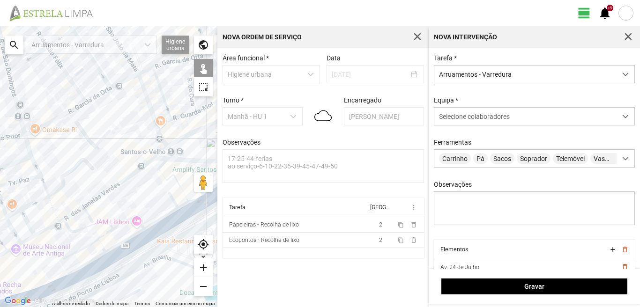
click at [85, 265] on div "A carregar..." at bounding box center [108, 166] width 217 height 281
click at [89, 273] on div "A carregar..." at bounding box center [108, 166] width 217 height 281
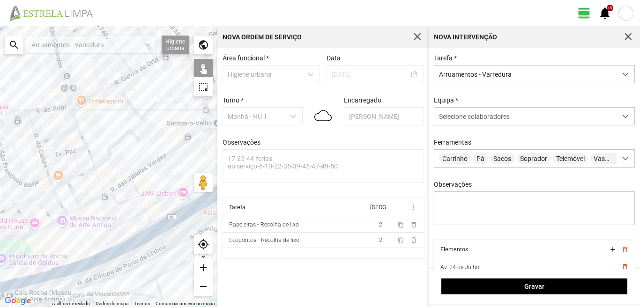
drag, startPoint x: 72, startPoint y: 277, endPoint x: 125, endPoint y: 244, distance: 62.8
click at [124, 245] on div "A carregar..." at bounding box center [108, 166] width 217 height 281
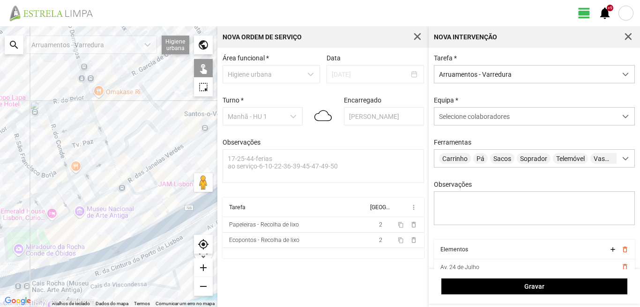
click at [106, 256] on div "A carregar..." at bounding box center [108, 166] width 217 height 281
click at [26, 271] on div "A carregar..." at bounding box center [108, 166] width 217 height 281
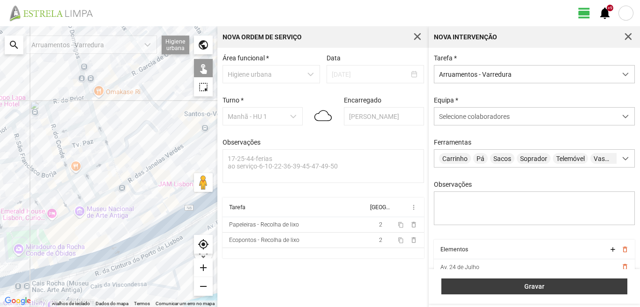
click at [554, 288] on span "Gravar" at bounding box center [534, 286] width 176 height 7
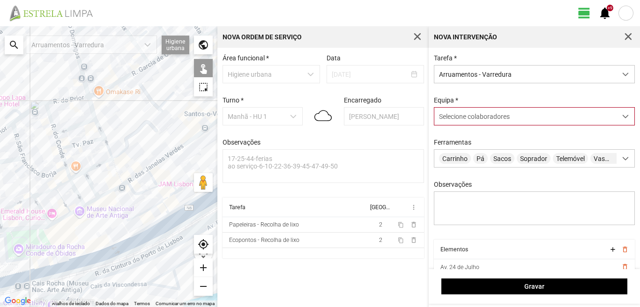
click at [483, 114] on span "Selecione colaboradores" at bounding box center [474, 116] width 71 height 7
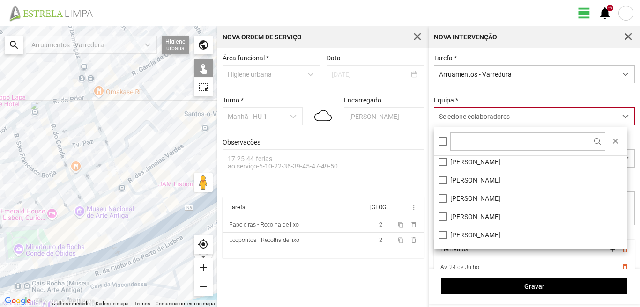
scroll to position [125, 0]
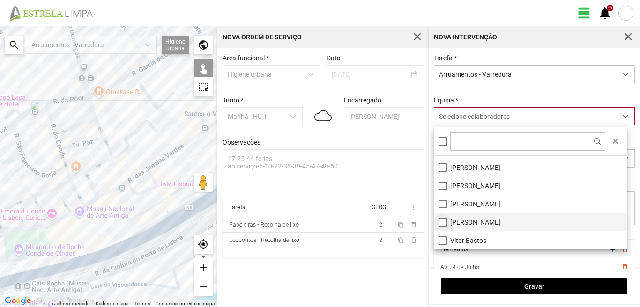
click at [441, 222] on li "[PERSON_NAME]" at bounding box center [530, 222] width 193 height 18
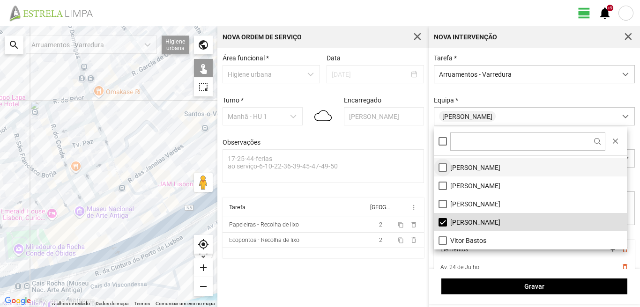
click at [443, 167] on li "[PERSON_NAME]" at bounding box center [530, 167] width 193 height 18
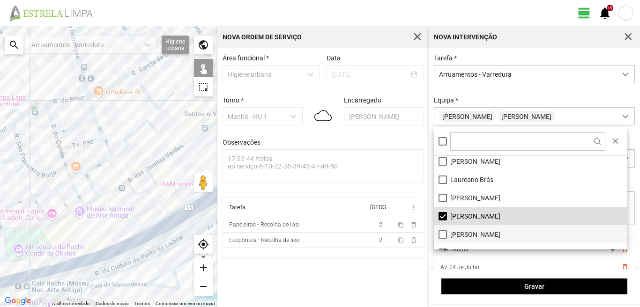
scroll to position [0, 0]
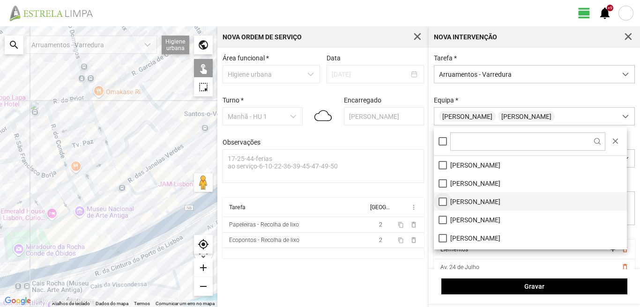
click at [442, 202] on li "[PERSON_NAME]" at bounding box center [530, 201] width 193 height 18
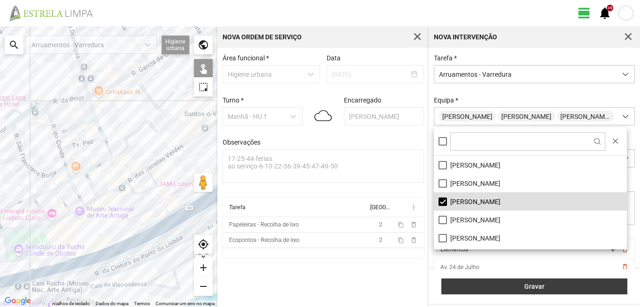
click at [543, 285] on span "Gravar" at bounding box center [534, 286] width 176 height 7
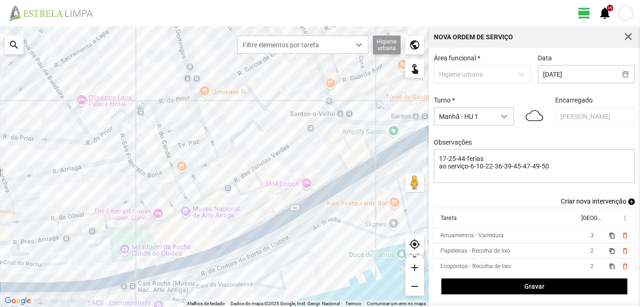
click at [628, 205] on span "add" at bounding box center [631, 202] width 7 height 7
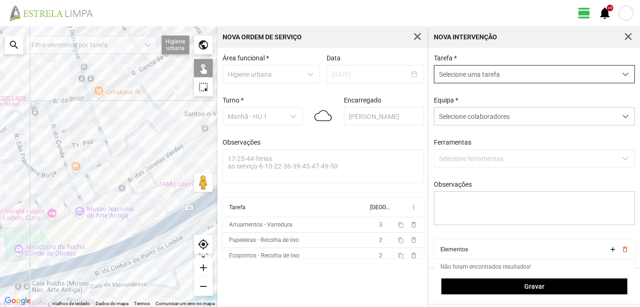
click at [510, 75] on span "Selecione uma tarefa" at bounding box center [525, 74] width 182 height 17
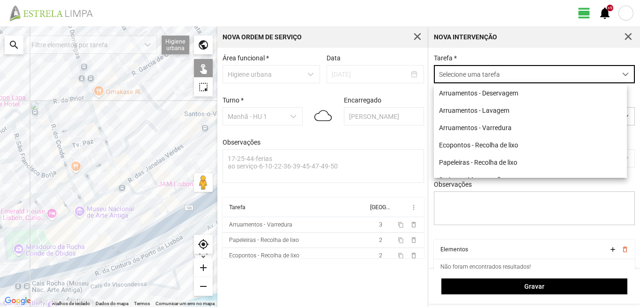
scroll to position [5, 42]
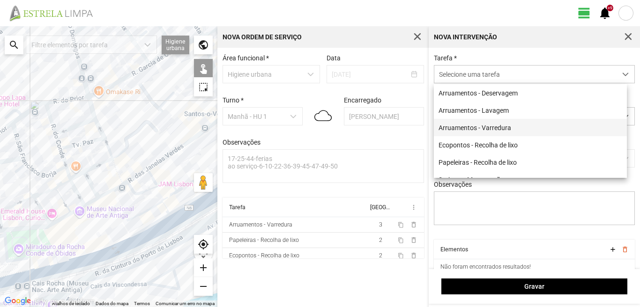
click at [492, 127] on li "Arruamentos - Varredura" at bounding box center [530, 127] width 193 height 17
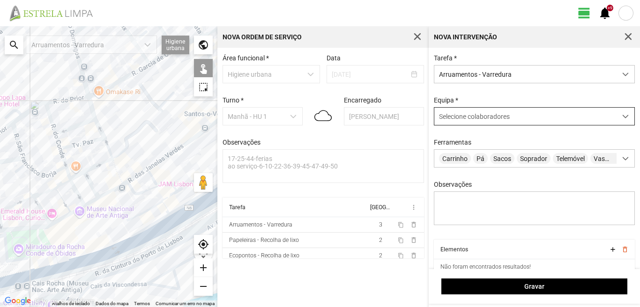
click at [479, 120] on span "Selecione colaboradores" at bounding box center [474, 116] width 71 height 7
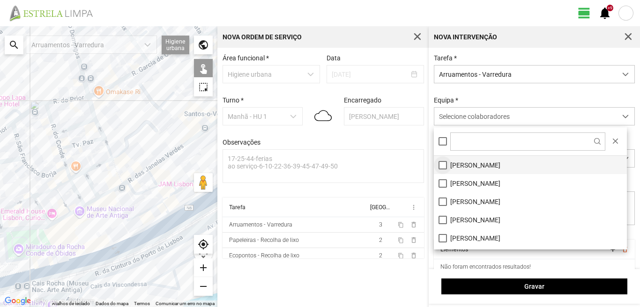
click at [441, 164] on li "[PERSON_NAME]" at bounding box center [530, 165] width 193 height 18
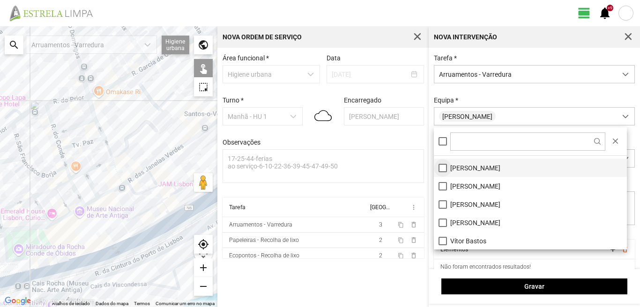
scroll to position [125, 0]
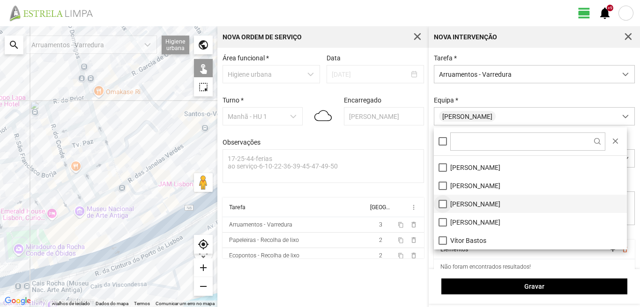
click at [441, 203] on li "[PERSON_NAME]" at bounding box center [530, 204] width 193 height 18
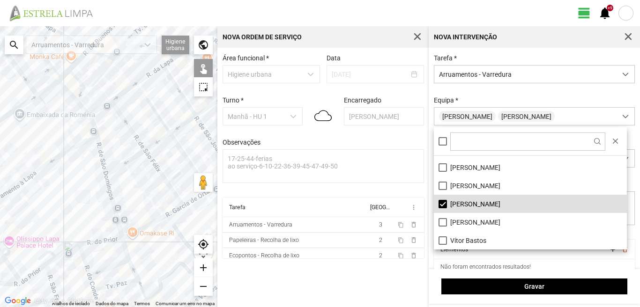
drag, startPoint x: 148, startPoint y: 101, endPoint x: 188, endPoint y: 266, distance: 170.1
click at [188, 266] on div "A carregar..." at bounding box center [108, 166] width 217 height 281
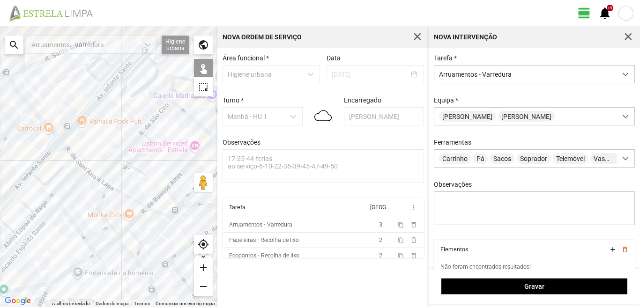
drag, startPoint x: 93, startPoint y: 163, endPoint x: 140, endPoint y: 278, distance: 123.9
click at [140, 278] on div "A carregar..." at bounding box center [108, 166] width 217 height 281
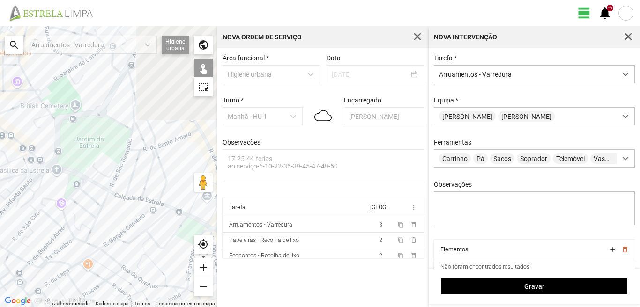
drag, startPoint x: 166, startPoint y: 219, endPoint x: 37, endPoint y: 206, distance: 130.0
click at [37, 206] on div "A carregar..." at bounding box center [108, 166] width 217 height 281
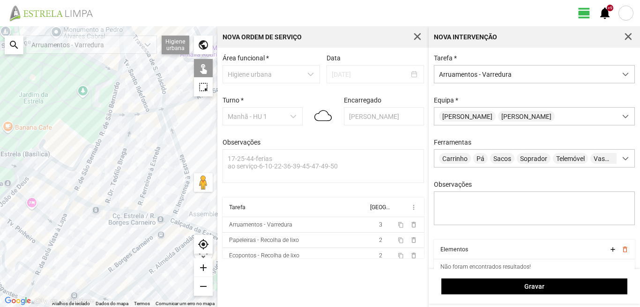
drag, startPoint x: 170, startPoint y: 239, endPoint x: 113, endPoint y: 222, distance: 59.1
click at [113, 222] on div "A carregar..." at bounding box center [108, 166] width 217 height 281
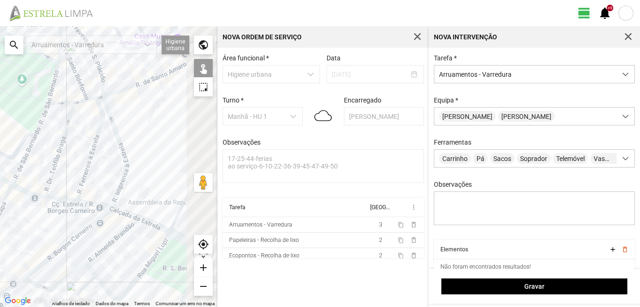
drag, startPoint x: 140, startPoint y: 225, endPoint x: 55, endPoint y: 213, distance: 85.6
click at [55, 213] on div "A carregar..." at bounding box center [108, 166] width 217 height 281
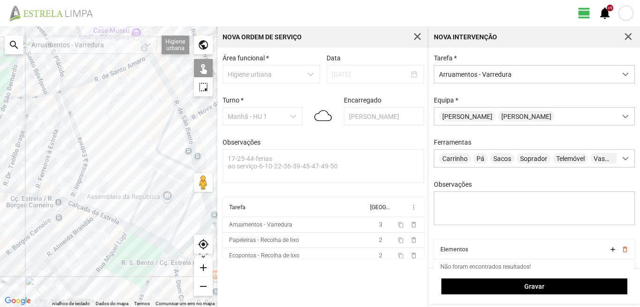
click at [149, 240] on div "A carregar..." at bounding box center [108, 166] width 217 height 281
click at [172, 250] on div "A carregar..." at bounding box center [108, 166] width 217 height 281
click at [113, 221] on div "A carregar..." at bounding box center [108, 166] width 217 height 281
click at [175, 253] on div "A carregar..." at bounding box center [108, 166] width 217 height 281
click at [81, 206] on div "A carregar..." at bounding box center [108, 166] width 217 height 281
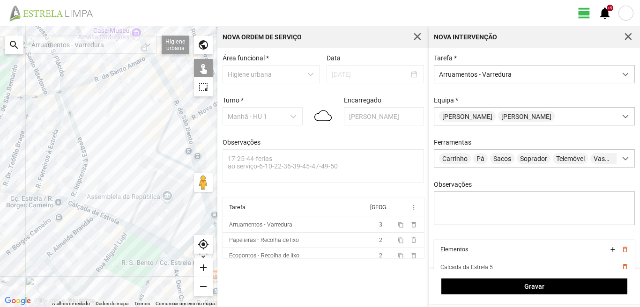
click at [44, 197] on div "A carregar..." at bounding box center [108, 166] width 217 height 281
click at [23, 194] on div "A carregar..." at bounding box center [108, 166] width 217 height 281
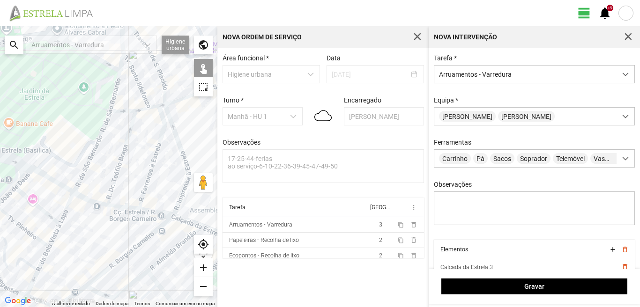
drag, startPoint x: 35, startPoint y: 209, endPoint x: 145, endPoint y: 227, distance: 111.5
click at [145, 227] on div "A carregar..." at bounding box center [108, 166] width 217 height 281
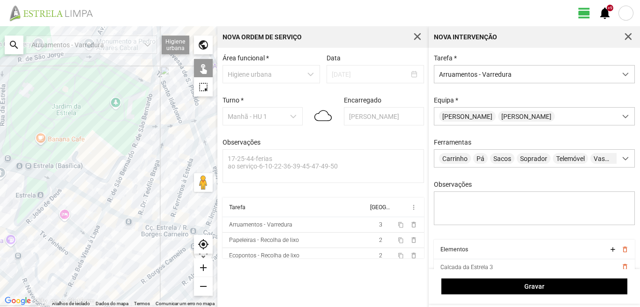
click at [124, 216] on div "A carregar..." at bounding box center [108, 166] width 217 height 281
click at [85, 197] on div "A carregar..." at bounding box center [108, 166] width 217 height 281
click at [54, 181] on div "A carregar..." at bounding box center [108, 166] width 217 height 281
click at [47, 188] on div "A carregar..." at bounding box center [108, 166] width 217 height 281
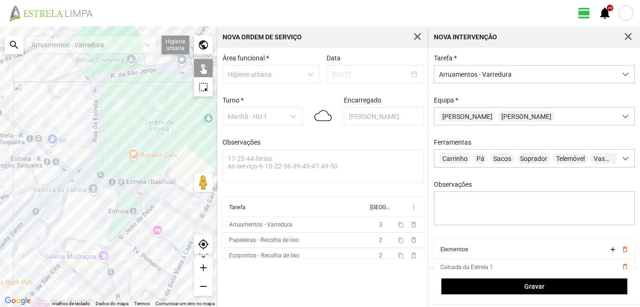
drag, startPoint x: 22, startPoint y: 188, endPoint x: 120, endPoint y: 205, distance: 100.2
click at [120, 205] on div "A carregar..." at bounding box center [108, 166] width 217 height 281
click at [66, 183] on div "A carregar..." at bounding box center [108, 166] width 217 height 281
click at [66, 181] on div "A carregar..." at bounding box center [108, 166] width 217 height 281
click at [66, 170] on div "A carregar..." at bounding box center [108, 166] width 217 height 281
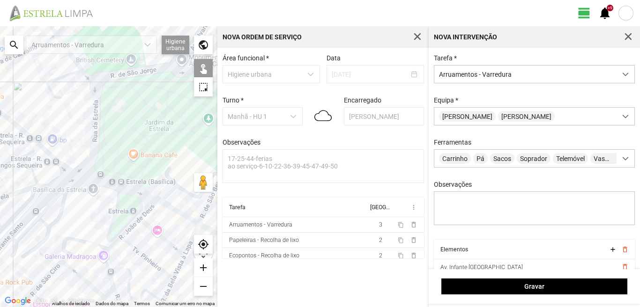
click at [66, 169] on div "A carregar..." at bounding box center [108, 166] width 217 height 281
click at [45, 170] on div "A carregar..." at bounding box center [108, 166] width 217 height 281
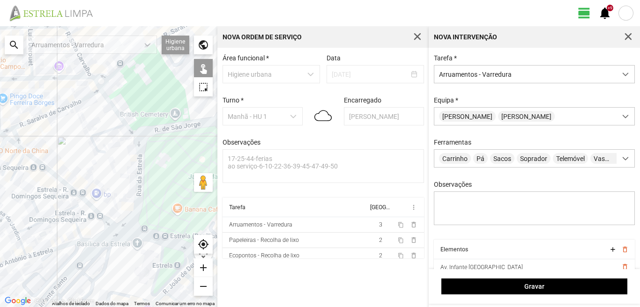
drag, startPoint x: 39, startPoint y: 155, endPoint x: 89, endPoint y: 215, distance: 77.5
click at [89, 215] on div "A carregar..." at bounding box center [108, 166] width 217 height 281
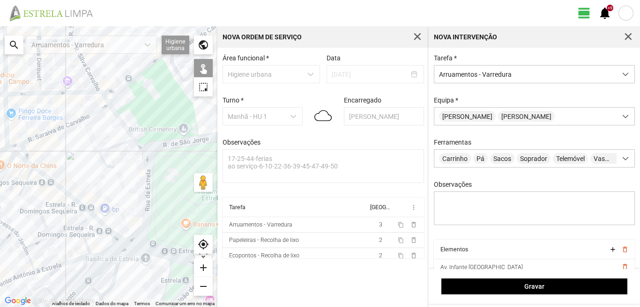
click at [84, 207] on div "A carregar..." at bounding box center [108, 166] width 217 height 281
click at [88, 217] on div "A carregar..." at bounding box center [108, 166] width 217 height 281
click at [21, 159] on div "A carregar..." at bounding box center [108, 166] width 217 height 281
click at [30, 164] on div "A carregar..." at bounding box center [108, 166] width 217 height 281
click at [20, 175] on div "A carregar..." at bounding box center [108, 166] width 217 height 281
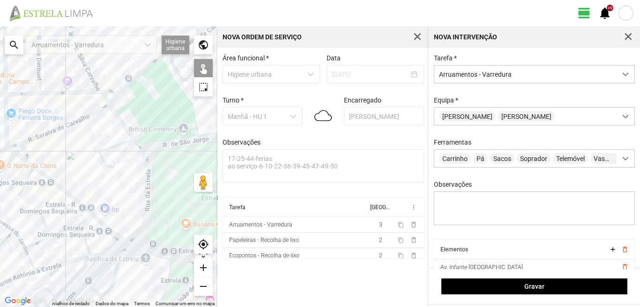
click at [28, 178] on div "A carregar..." at bounding box center [108, 166] width 217 height 281
click at [12, 152] on div "A carregar..." at bounding box center [108, 166] width 217 height 281
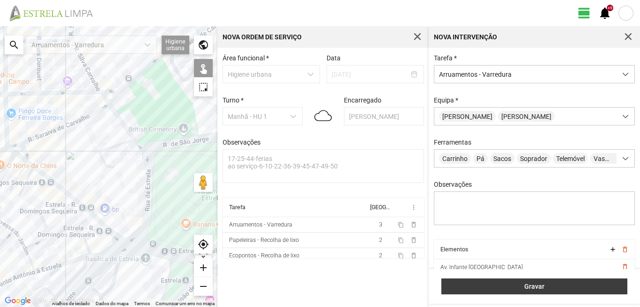
click at [459, 280] on button "Gravar" at bounding box center [534, 287] width 186 height 16
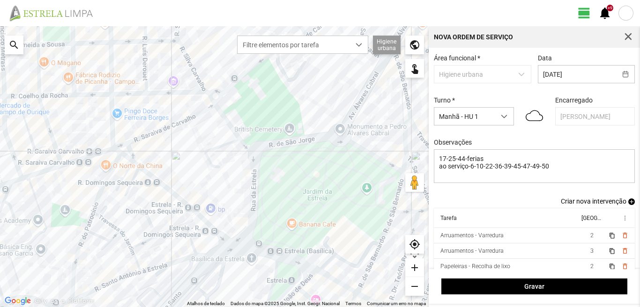
click at [628, 201] on span "add" at bounding box center [631, 202] width 7 height 7
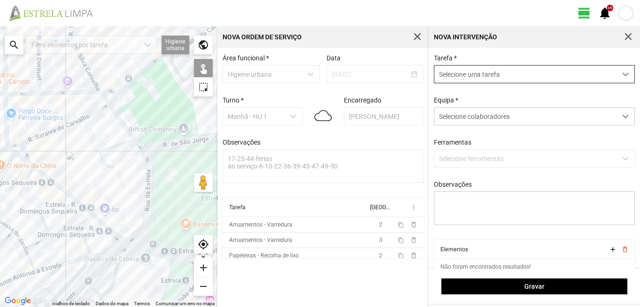
click at [466, 78] on span "Selecione uma tarefa" at bounding box center [525, 74] width 182 height 17
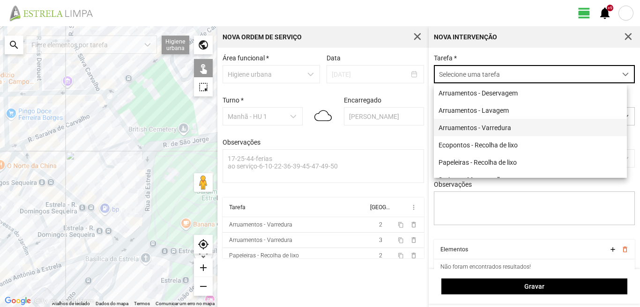
click at [477, 129] on li "Arruamentos - Varredura" at bounding box center [530, 127] width 193 height 17
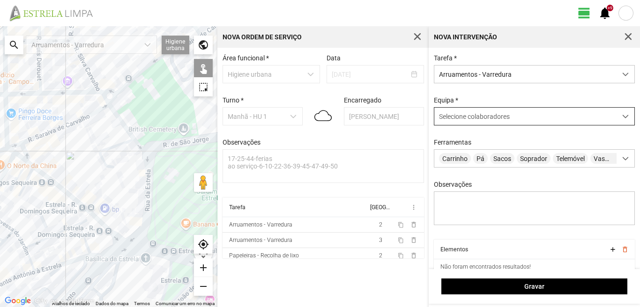
click at [482, 119] on span "Selecione colaboradores" at bounding box center [474, 116] width 71 height 7
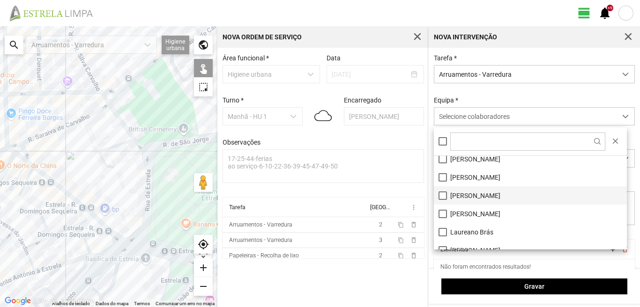
scroll to position [47, 0]
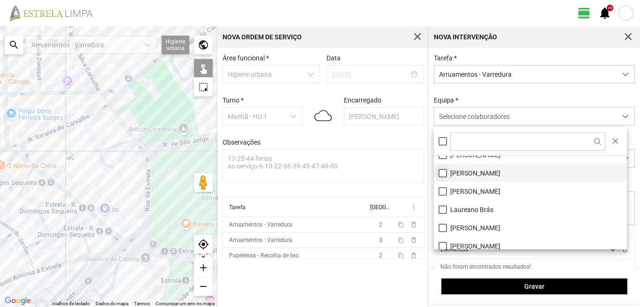
click at [443, 171] on li "[PERSON_NAME]" at bounding box center [530, 173] width 193 height 18
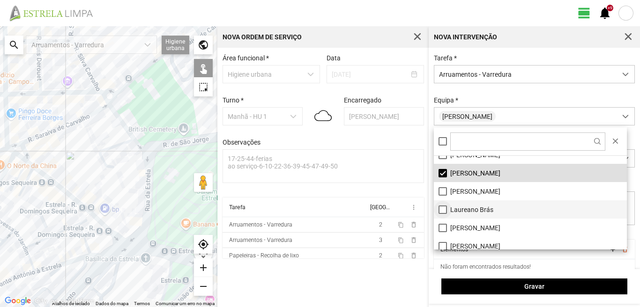
click at [445, 209] on li "Laureano Brás" at bounding box center [530, 209] width 193 height 18
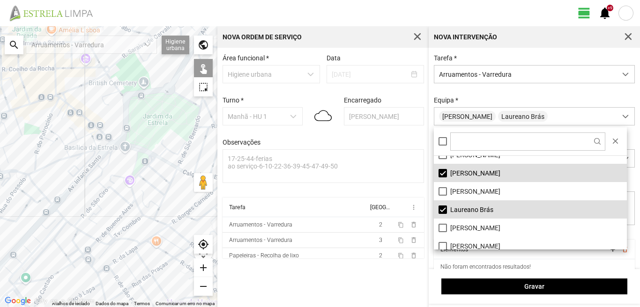
drag, startPoint x: 147, startPoint y: 258, endPoint x: 115, endPoint y: 144, distance: 118.7
click at [115, 144] on div "A carregar..." at bounding box center [108, 166] width 217 height 281
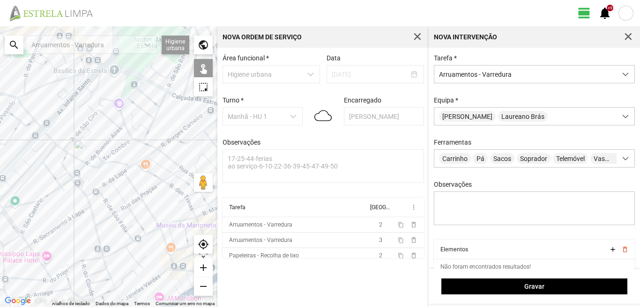
drag, startPoint x: 118, startPoint y: 152, endPoint x: 163, endPoint y: 213, distance: 75.7
click at [163, 213] on div "A carregar..." at bounding box center [108, 166] width 217 height 281
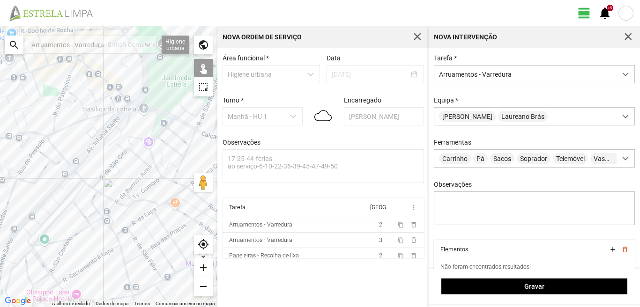
click at [113, 164] on div "A carregar..." at bounding box center [108, 166] width 217 height 281
click at [132, 184] on div "A carregar..." at bounding box center [108, 166] width 217 height 281
click at [140, 177] on div "A carregar..." at bounding box center [108, 166] width 217 height 281
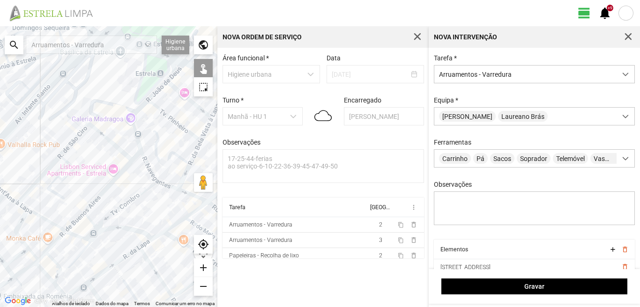
click at [136, 154] on div "A carregar..." at bounding box center [108, 166] width 217 height 281
click at [125, 206] on div "A carregar..." at bounding box center [108, 166] width 217 height 281
click at [90, 220] on div "A carregar..." at bounding box center [108, 166] width 217 height 281
click at [82, 240] on div "A carregar..." at bounding box center [108, 166] width 217 height 281
click at [92, 232] on div "A carregar..." at bounding box center [108, 166] width 217 height 281
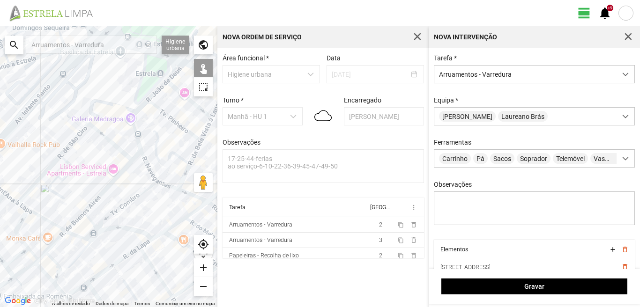
click at [97, 234] on div "A carregar..." at bounding box center [108, 166] width 217 height 281
click at [101, 229] on div "A carregar..." at bounding box center [108, 166] width 217 height 281
click at [88, 243] on div "A carregar..." at bounding box center [108, 166] width 217 height 281
click at [75, 222] on div "A carregar..." at bounding box center [108, 166] width 217 height 281
click at [59, 238] on div "A carregar..." at bounding box center [108, 166] width 217 height 281
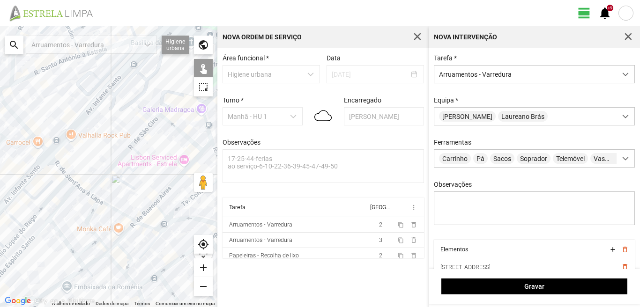
drag, startPoint x: 61, startPoint y: 253, endPoint x: 133, endPoint y: 244, distance: 72.2
click at [133, 244] on div "A carregar..." at bounding box center [108, 166] width 217 height 281
click at [120, 211] on div "A carregar..." at bounding box center [108, 166] width 217 height 281
click at [80, 190] on div "A carregar..." at bounding box center [108, 166] width 217 height 281
click at [91, 196] on div "A carregar..." at bounding box center [108, 166] width 217 height 281
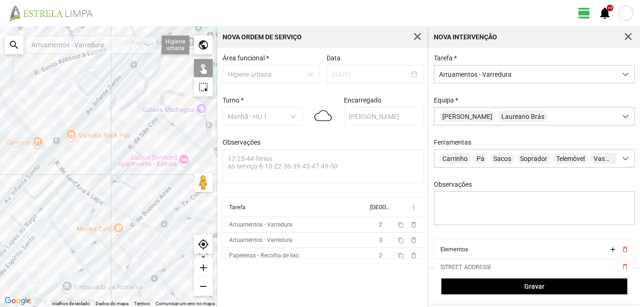
click at [81, 189] on div "A carregar..." at bounding box center [108, 166] width 217 height 281
click at [62, 172] on div "A carregar..." at bounding box center [108, 166] width 217 height 281
click at [70, 181] on div "A carregar..." at bounding box center [108, 166] width 217 height 281
click at [89, 213] on div "A carregar..." at bounding box center [108, 166] width 217 height 281
click at [112, 248] on div "A carregar..." at bounding box center [108, 166] width 217 height 281
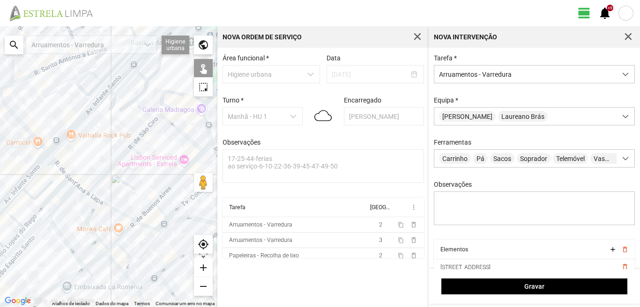
click at [124, 251] on div "A carregar..." at bounding box center [108, 166] width 217 height 281
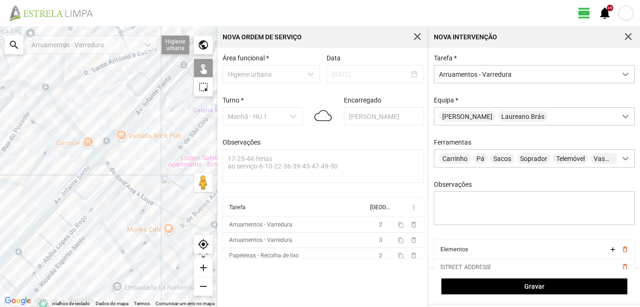
drag, startPoint x: 49, startPoint y: 212, endPoint x: 116, endPoint y: 219, distance: 67.3
click at [116, 219] on div "A carregar..." at bounding box center [108, 166] width 217 height 281
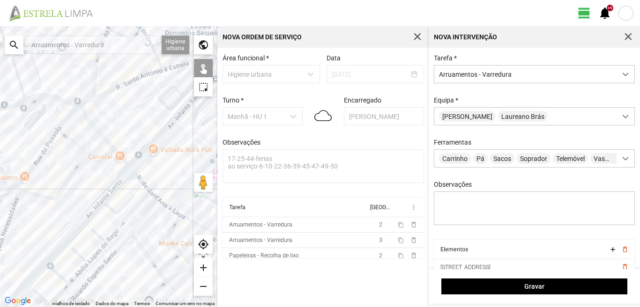
click at [129, 200] on div "A carregar..." at bounding box center [108, 166] width 217 height 281
click at [140, 200] on div "A carregar..." at bounding box center [108, 166] width 217 height 281
click at [148, 209] on div "A carregar..." at bounding box center [108, 166] width 217 height 281
click at [171, 262] on div "A carregar..." at bounding box center [108, 166] width 217 height 281
click at [140, 244] on div "A carregar..." at bounding box center [108, 166] width 217 height 281
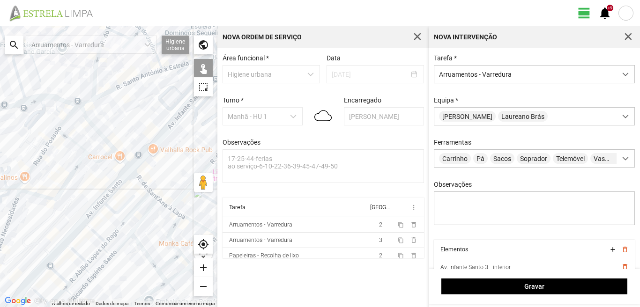
click at [125, 240] on div "A carregar..." at bounding box center [108, 166] width 217 height 281
click at [95, 232] on div "A carregar..." at bounding box center [108, 166] width 217 height 281
click at [100, 251] on div "A carregar..." at bounding box center [108, 166] width 217 height 281
click at [108, 253] on div "A carregar..." at bounding box center [108, 166] width 217 height 281
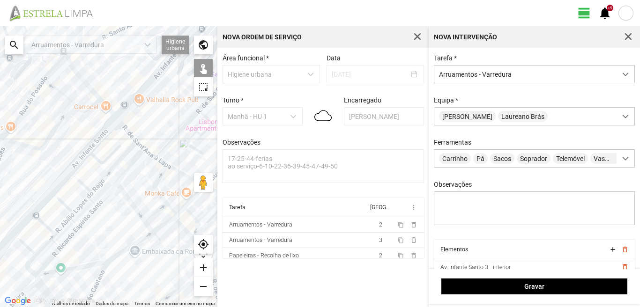
drag, startPoint x: 123, startPoint y: 279, endPoint x: 109, endPoint y: 219, distance: 61.7
click at [109, 221] on div "A carregar..." at bounding box center [108, 166] width 217 height 281
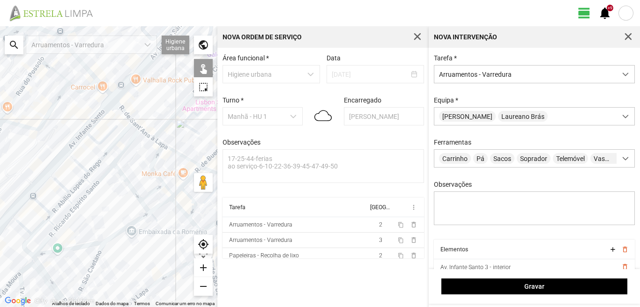
click at [146, 206] on div "A carregar..." at bounding box center [108, 166] width 217 height 281
click at [164, 203] on div "A carregar..." at bounding box center [108, 166] width 217 height 281
drag, startPoint x: 132, startPoint y: 223, endPoint x: 108, endPoint y: 238, distance: 28.2
click at [132, 224] on div "A carregar..." at bounding box center [108, 166] width 217 height 281
click at [85, 245] on div "A carregar..." at bounding box center [108, 166] width 217 height 281
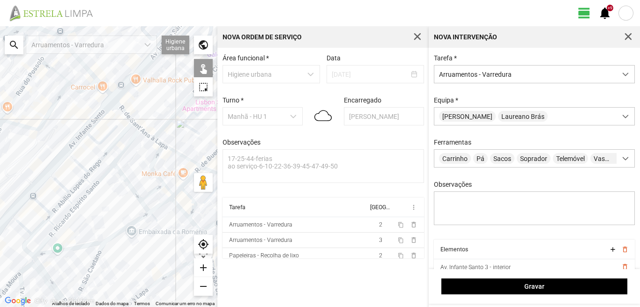
click at [59, 183] on div "A carregar..." at bounding box center [108, 166] width 217 height 281
click at [61, 201] on div "A carregar..." at bounding box center [108, 166] width 217 height 281
click at [62, 205] on div "A carregar..." at bounding box center [108, 166] width 217 height 281
click at [69, 202] on div "A carregar..." at bounding box center [108, 166] width 217 height 281
click at [82, 199] on div "A carregar..." at bounding box center [108, 166] width 217 height 281
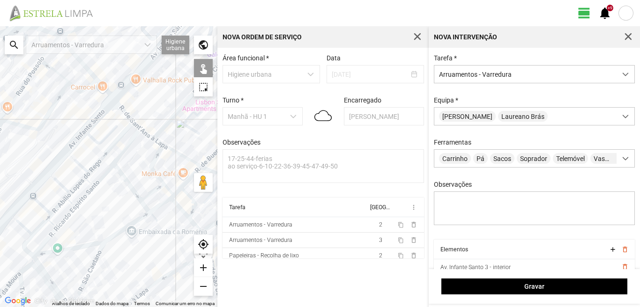
click at [71, 213] on div "A carregar..." at bounding box center [108, 166] width 217 height 281
click at [41, 205] on div "A carregar..." at bounding box center [108, 166] width 217 height 281
click at [25, 226] on div "A carregar..." at bounding box center [108, 166] width 217 height 281
click at [41, 226] on div "A carregar..." at bounding box center [108, 166] width 217 height 281
click at [50, 223] on div "A carregar..." at bounding box center [108, 166] width 217 height 281
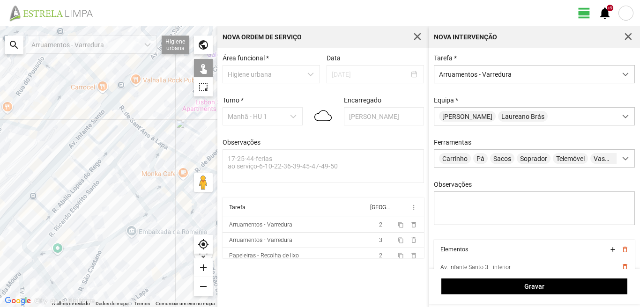
click at [49, 236] on div "A carregar..." at bounding box center [108, 166] width 217 height 281
click at [23, 244] on div "A carregar..." at bounding box center [108, 166] width 217 height 281
click at [40, 267] on div "A carregar..." at bounding box center [108, 166] width 217 height 281
click at [92, 266] on div "A carregar..." at bounding box center [108, 166] width 217 height 281
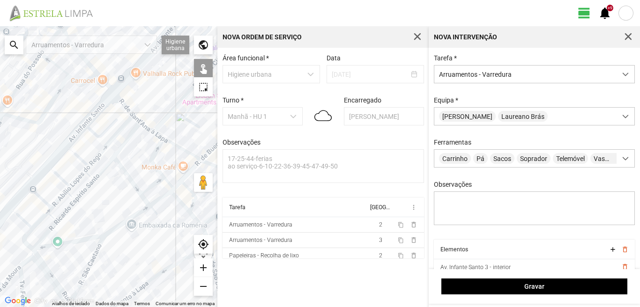
drag, startPoint x: 71, startPoint y: 272, endPoint x: 82, endPoint y: 211, distance: 61.8
click at [81, 219] on div "A carregar..." at bounding box center [108, 166] width 217 height 281
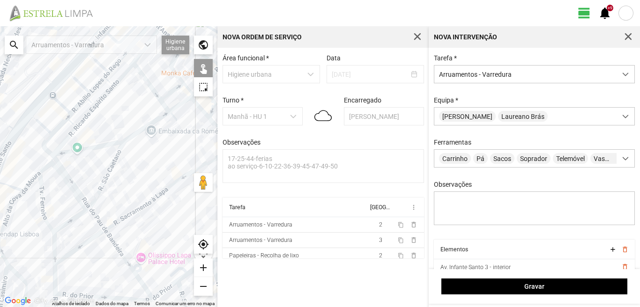
click at [98, 221] on div "A carregar..." at bounding box center [108, 166] width 217 height 281
click at [122, 253] on div "A carregar..." at bounding box center [108, 166] width 217 height 281
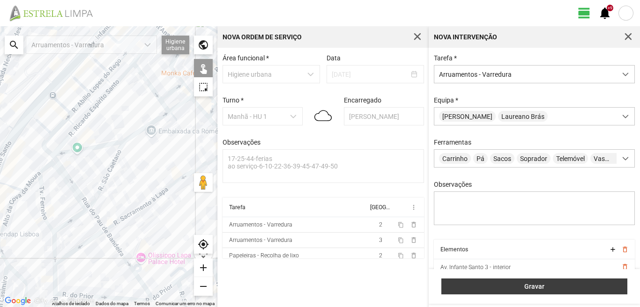
click at [495, 280] on button "Gravar" at bounding box center [534, 287] width 186 height 16
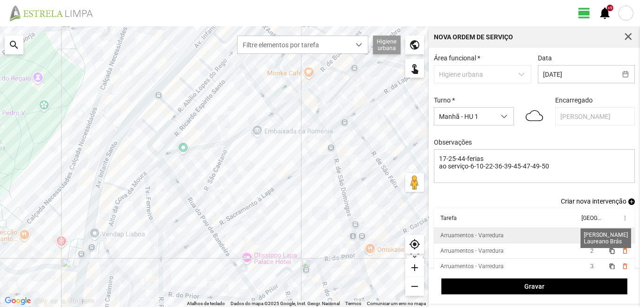
click at [590, 237] on span "2" at bounding box center [591, 235] width 3 height 7
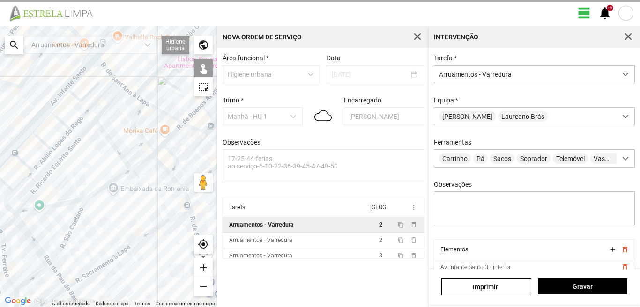
drag, startPoint x: 126, startPoint y: 210, endPoint x: 66, endPoint y: 294, distance: 104.0
click at [66, 294] on div "A carregar..." at bounding box center [108, 166] width 217 height 281
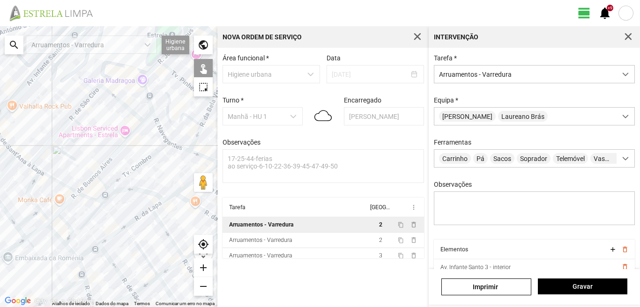
drag, startPoint x: 99, startPoint y: 258, endPoint x: 20, endPoint y: 290, distance: 85.7
click at [20, 290] on div "A carregar..." at bounding box center [108, 166] width 217 height 281
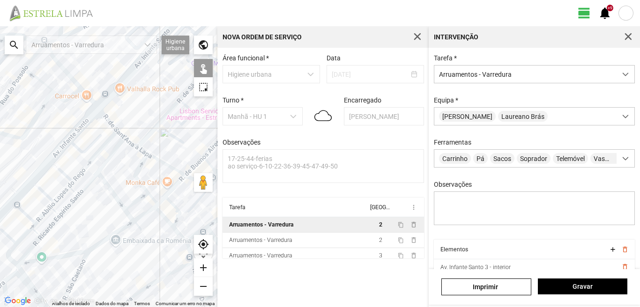
drag, startPoint x: 20, startPoint y: 290, endPoint x: 195, endPoint y: 265, distance: 177.0
click at [0, 26] on fbc-map "← Mover para a esquerda → Mover para a direita ↑ Mover para cima ↓ Mover para b…" at bounding box center [0, 26] width 0 height 0
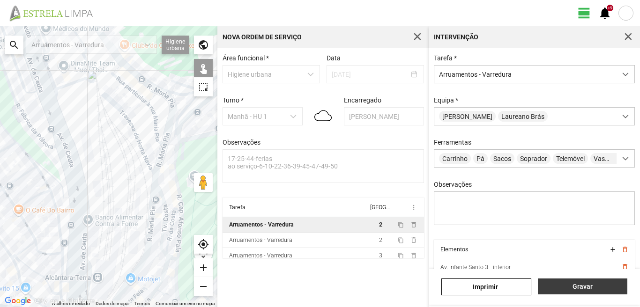
click at [583, 291] on button "Gravar" at bounding box center [582, 287] width 89 height 16
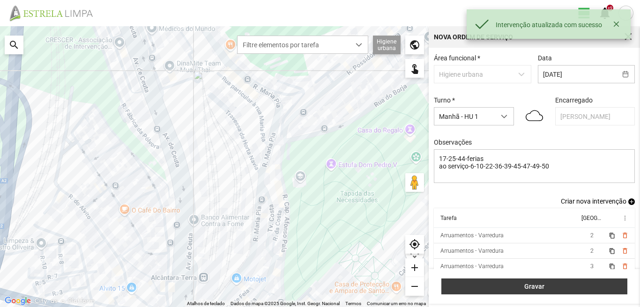
click at [580, 285] on span "Gravar" at bounding box center [534, 286] width 176 height 7
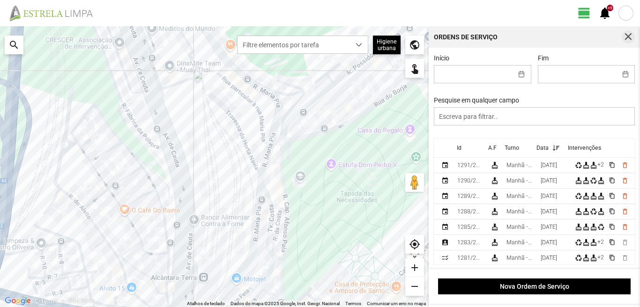
click at [630, 36] on span "button" at bounding box center [628, 37] width 8 height 8
